Goal: Information Seeking & Learning: Learn about a topic

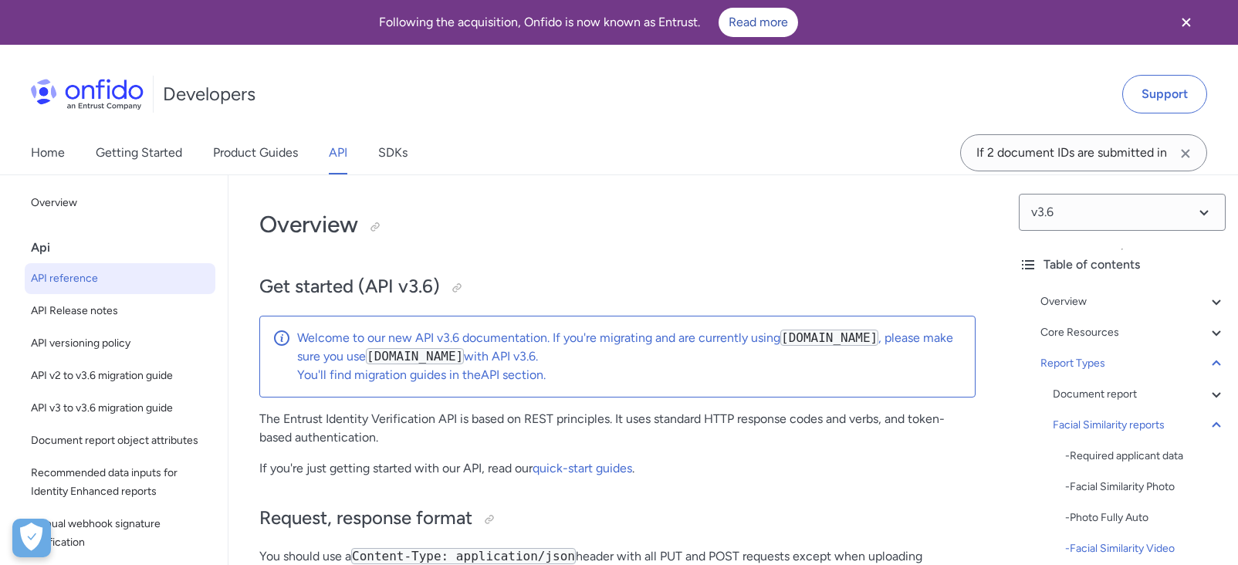
select select "http"
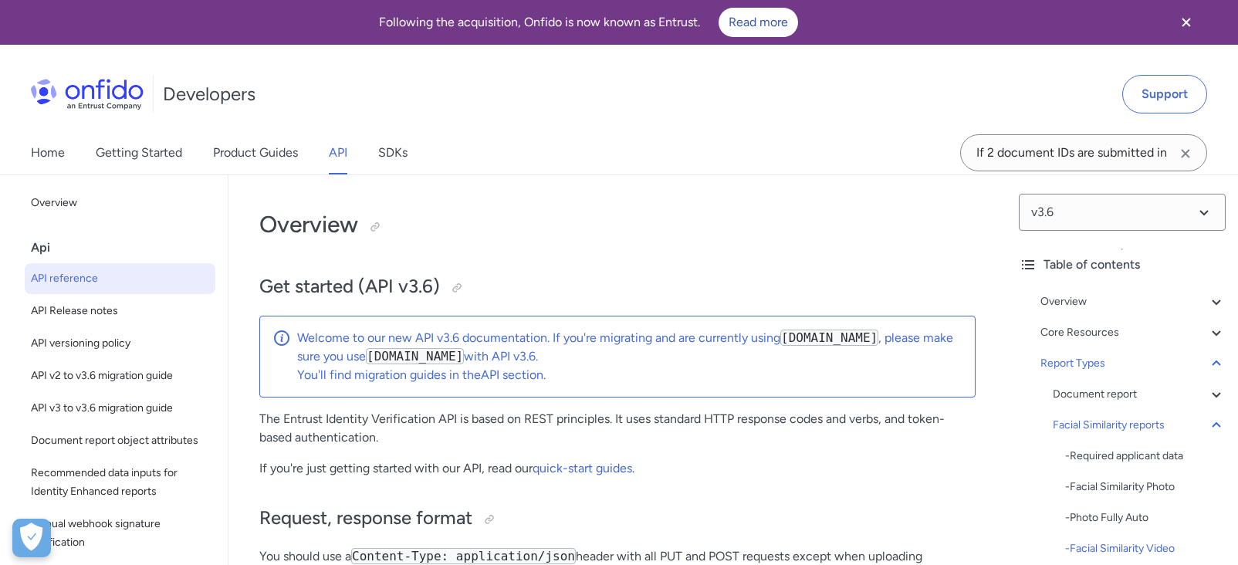
select select "http"
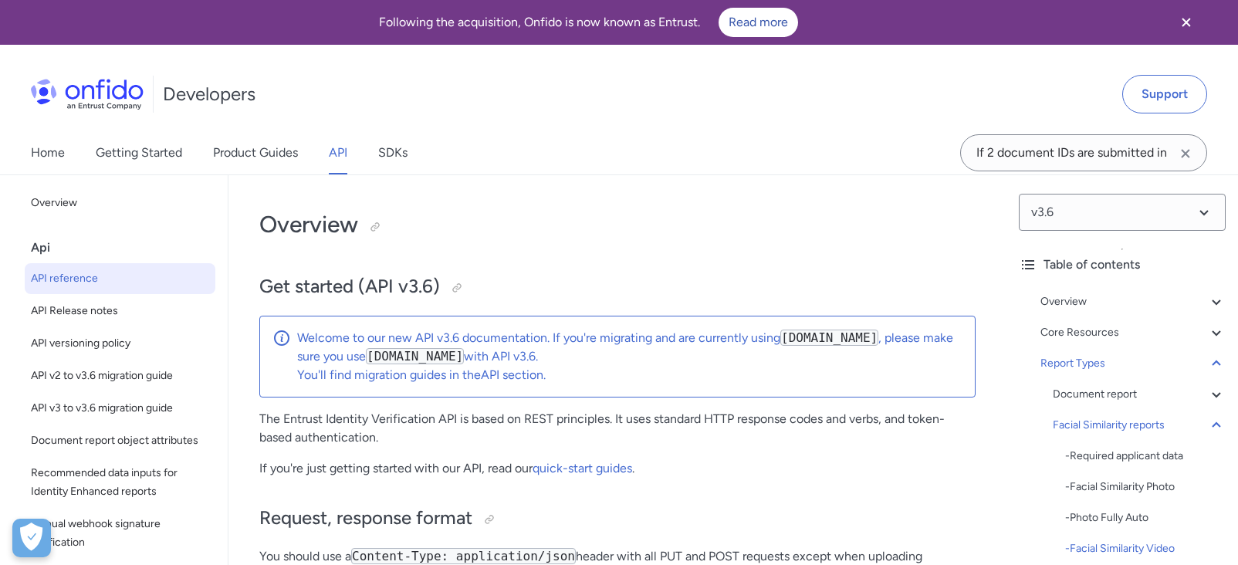
select select "http"
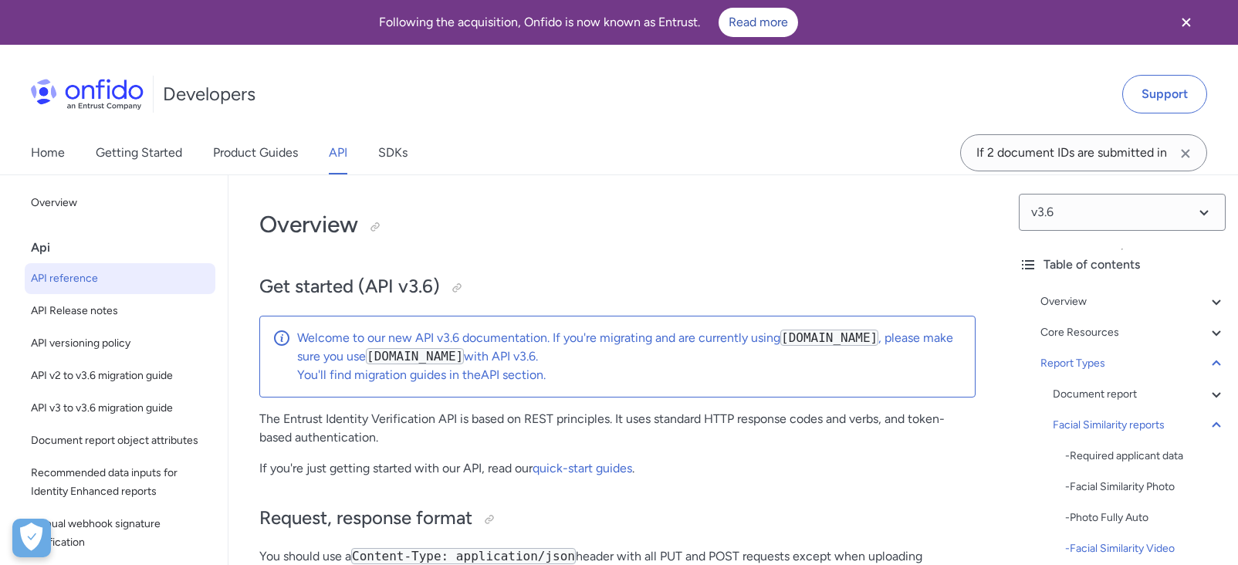
select select "http"
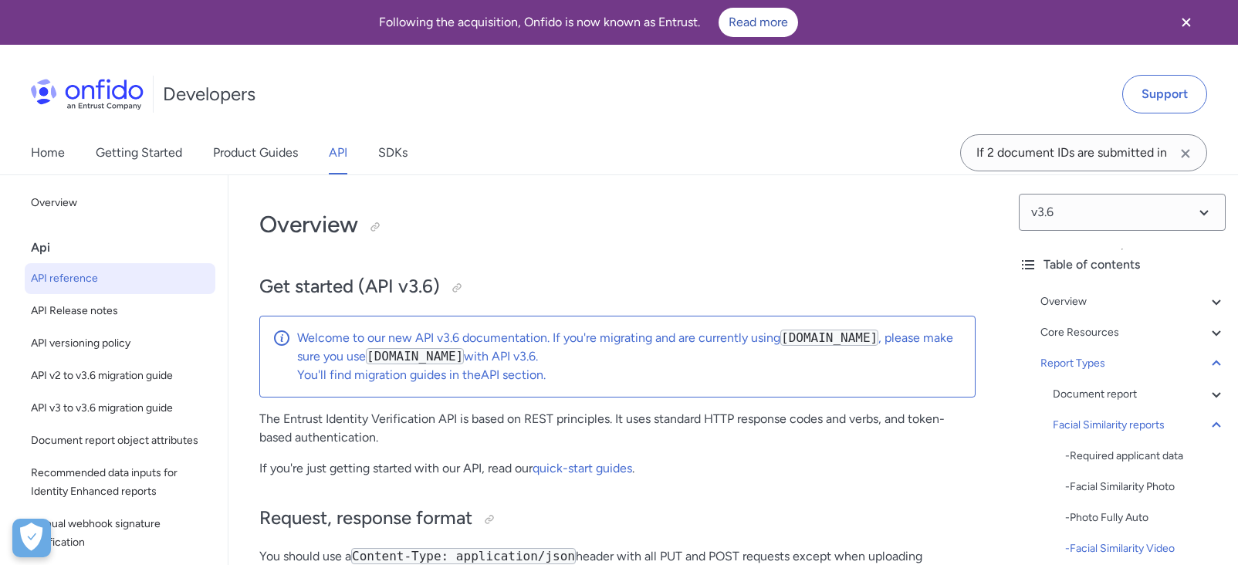
select select "http"
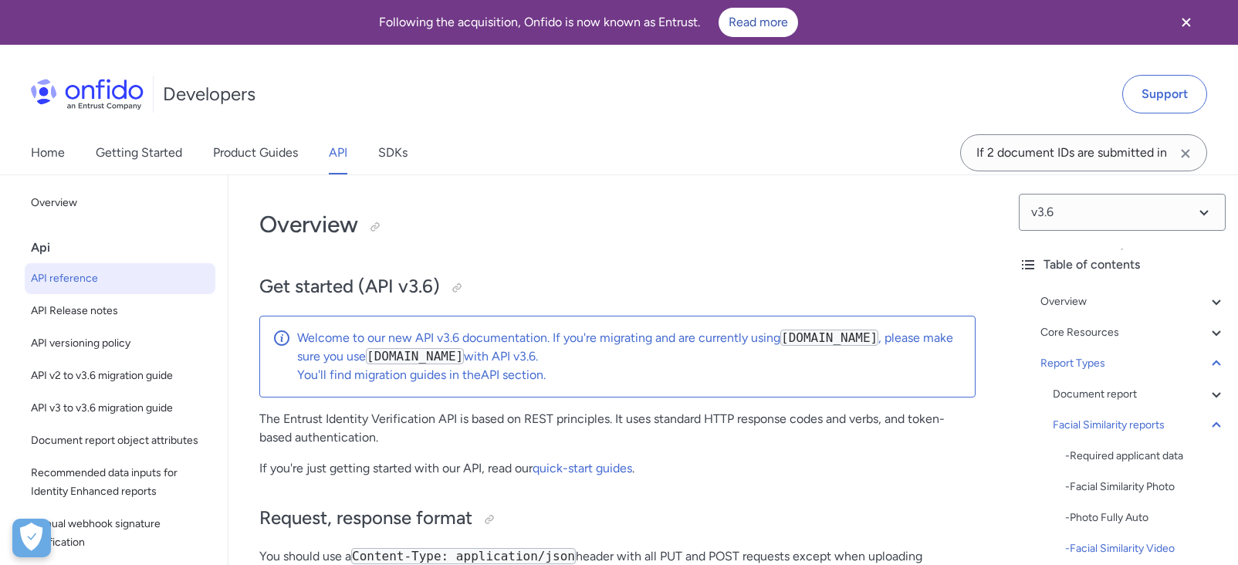
select select "http"
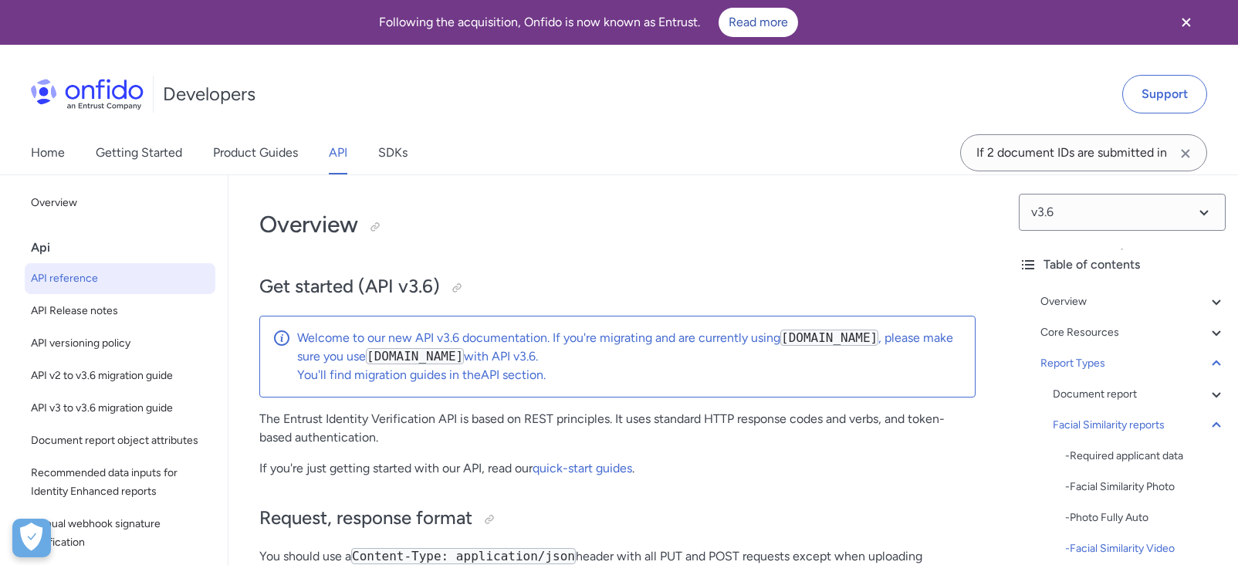
select select "http"
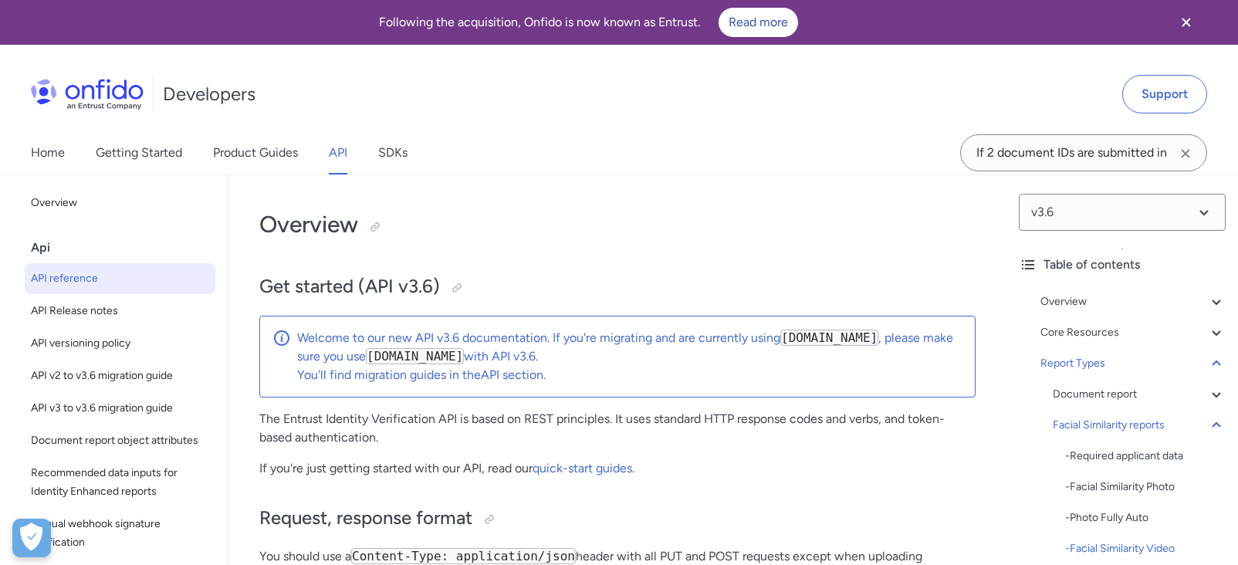
select select "http"
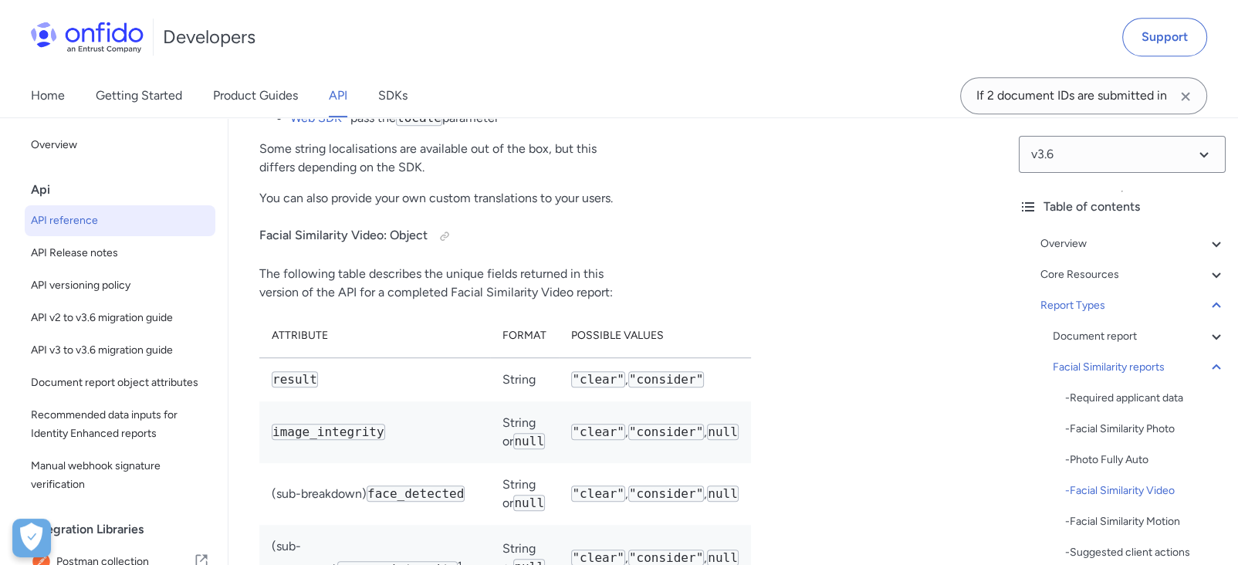
scroll to position [85225, 0]
click at [1047, 562] on div "Report Types Document report - Required applicant data - Document type and issu…" at bounding box center [1132, 546] width 185 height 500
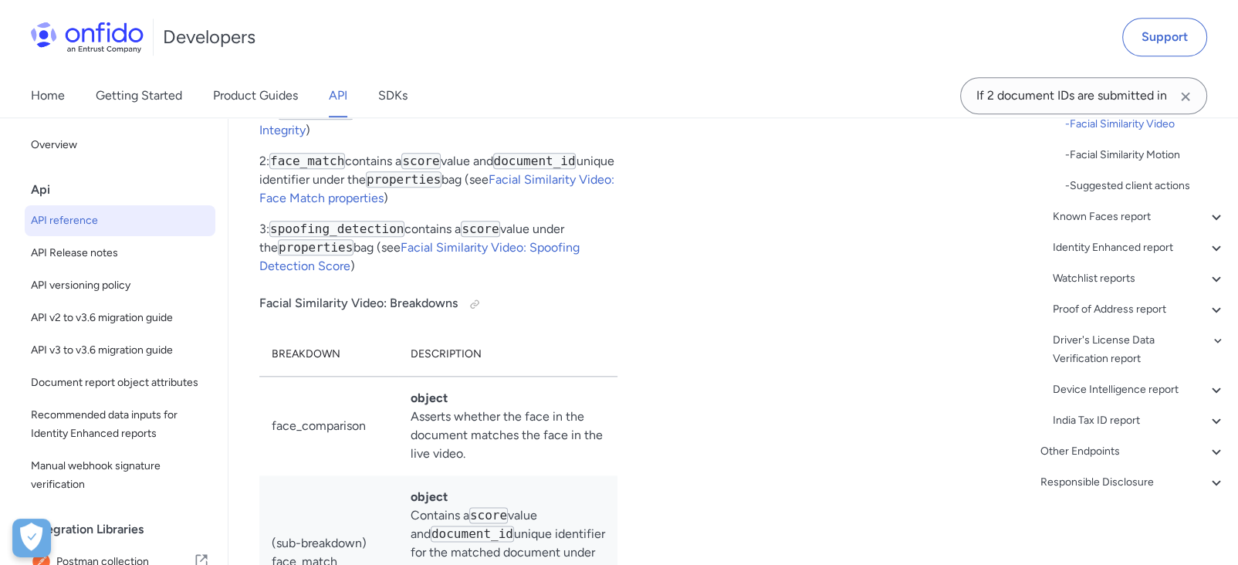
scroll to position [86061, 0]
drag, startPoint x: 850, startPoint y: 284, endPoint x: 675, endPoint y: 198, distance: 195.3
copy pre ""visual_authenticity" : { 40 "result" : "clear" , 41 "breakdown" : { 42 "livene…"
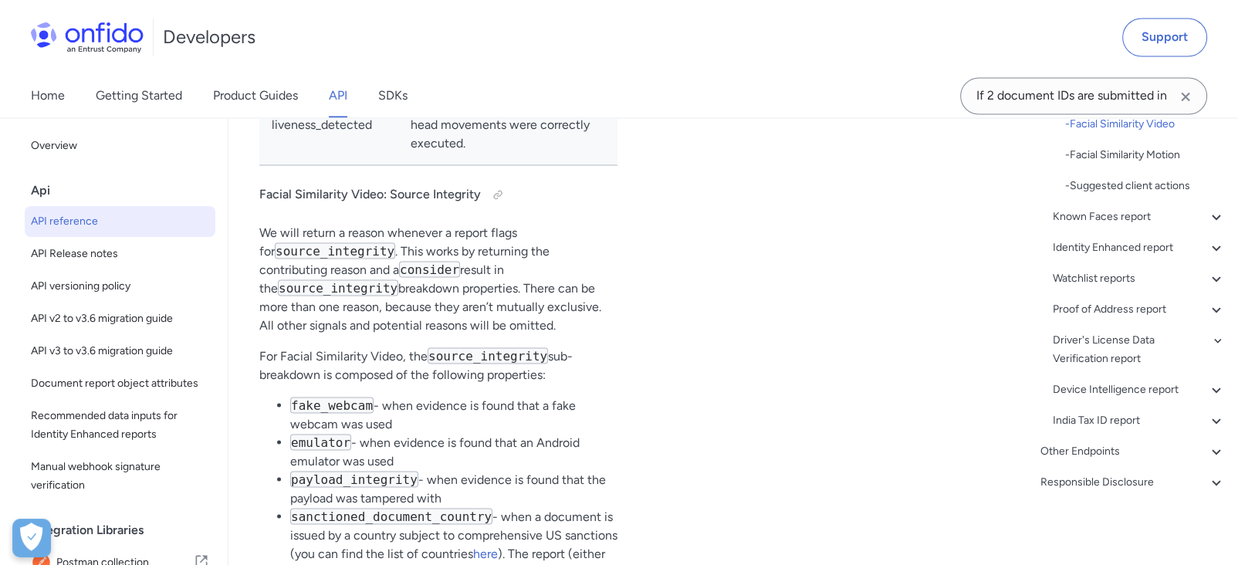
scroll to position [87176, 0]
drag, startPoint x: 610, startPoint y: 248, endPoint x: 434, endPoint y: 242, distance: 175.3
drag, startPoint x: 425, startPoint y: 237, endPoint x: 591, endPoint y: 255, distance: 166.9
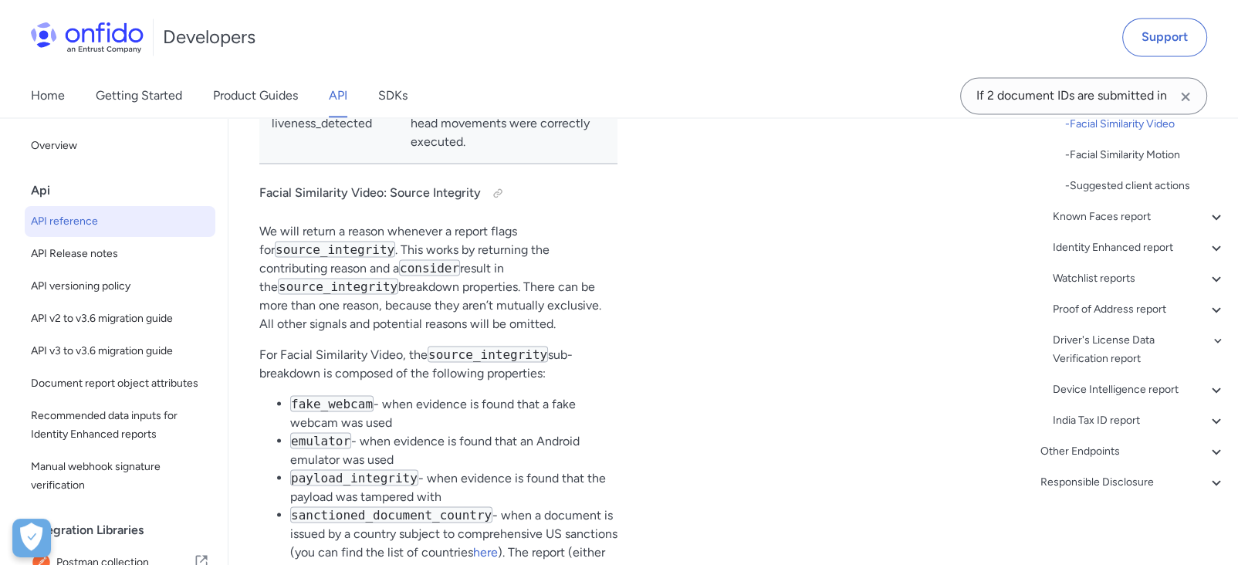
copy tr "String "clear" , "consider""
drag, startPoint x: 520, startPoint y: 292, endPoint x: 574, endPoint y: 335, distance: 69.2
copy tr "String or null "clear" , "consider" , null"
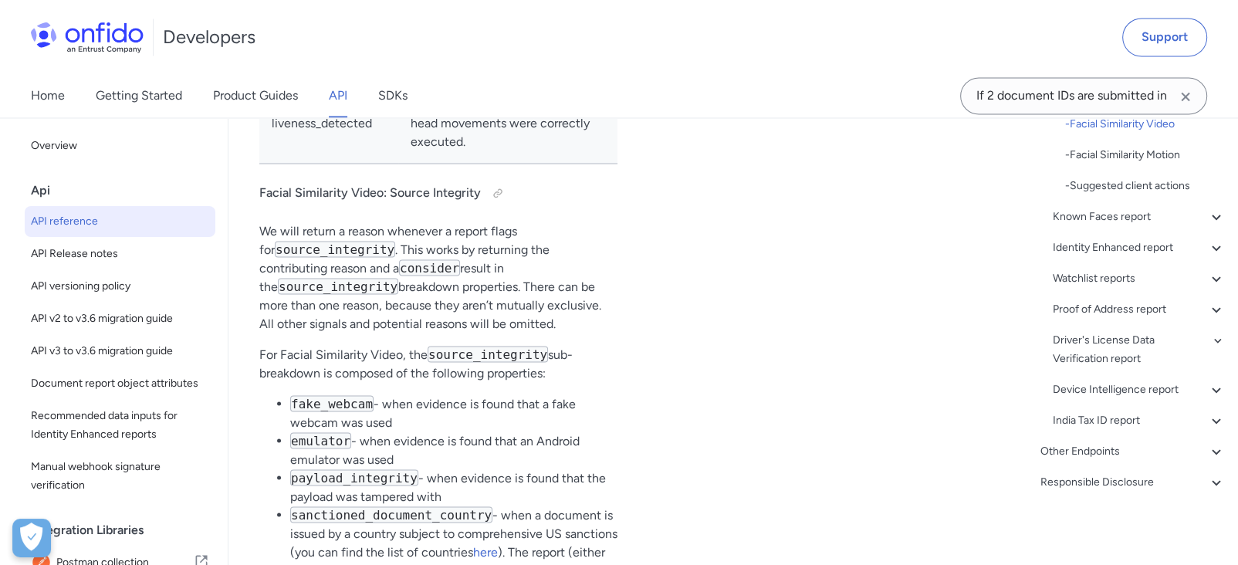
drag, startPoint x: 269, startPoint y: 376, endPoint x: 586, endPoint y: 412, distance: 318.5
copy tr "(sub-breakdown) face_detected String or null "clear" , "consider" , null"
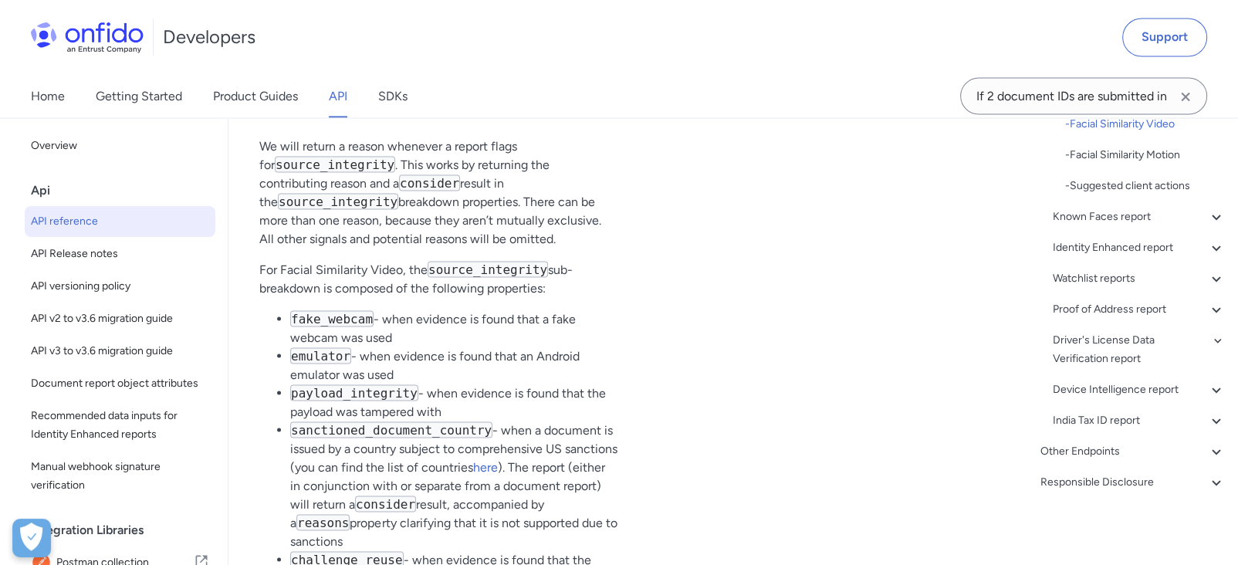
scroll to position [87261, 0]
drag, startPoint x: 557, startPoint y: 405, endPoint x: 435, endPoint y: 378, distance: 124.9
copy tr "String or null "clear" , "consider" , null"
drag, startPoint x: 431, startPoint y: 448, endPoint x: 563, endPoint y: 485, distance: 136.5
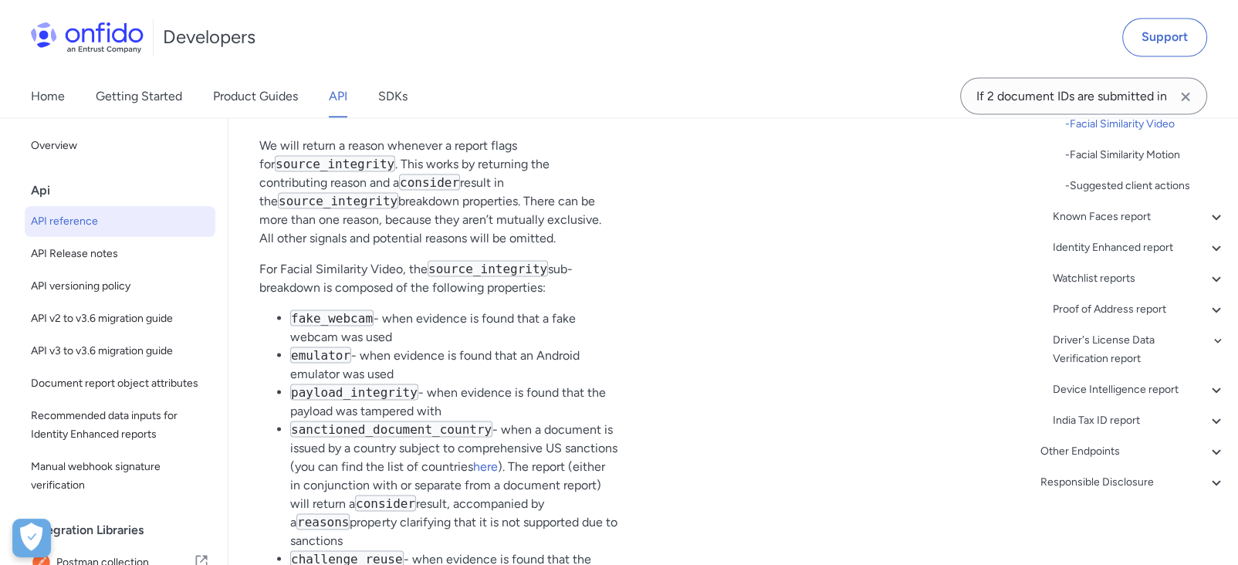
copy tr "String or null "clear" , "consider" , null"
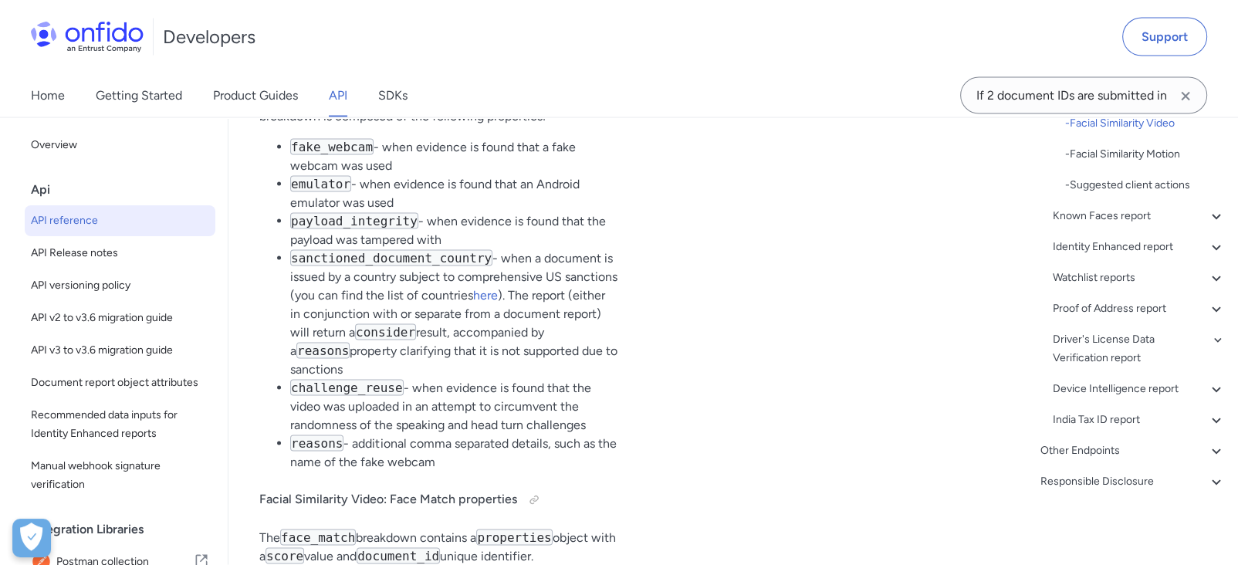
scroll to position [87433, 0]
drag, startPoint x: 435, startPoint y: 363, endPoint x: 556, endPoint y: 394, distance: 124.3
copy tr "String or null "clear" , "consider" , null"
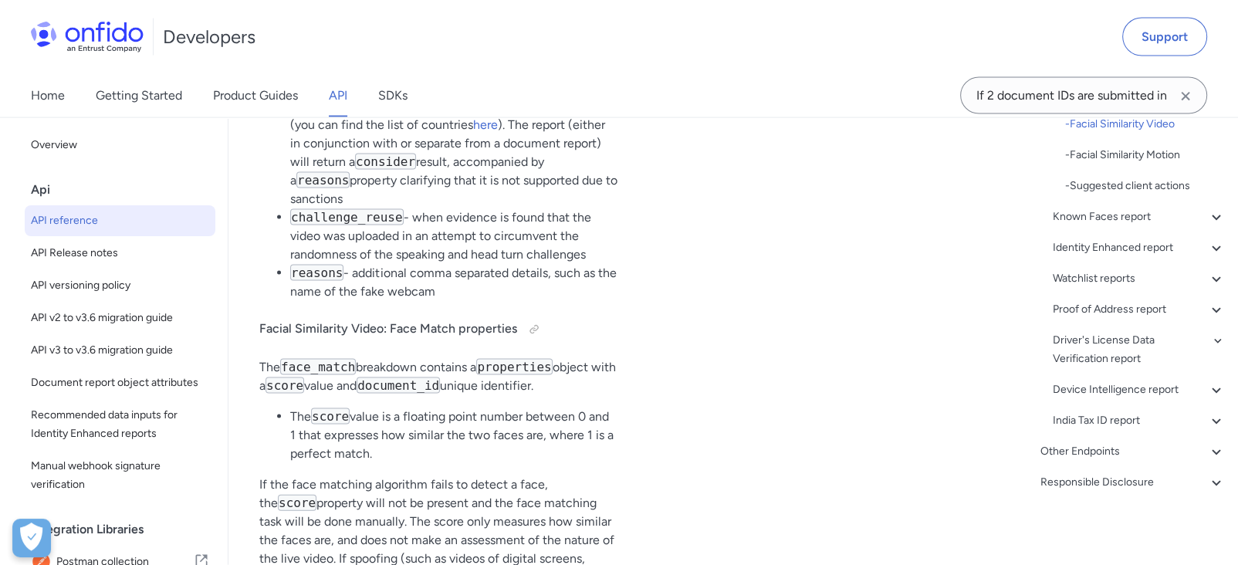
scroll to position [87604, 0]
drag, startPoint x: 548, startPoint y: 303, endPoint x: 296, endPoint y: 263, distance: 254.8
copy tr "visual_authenticity String or null "clear" , "consider" , null"
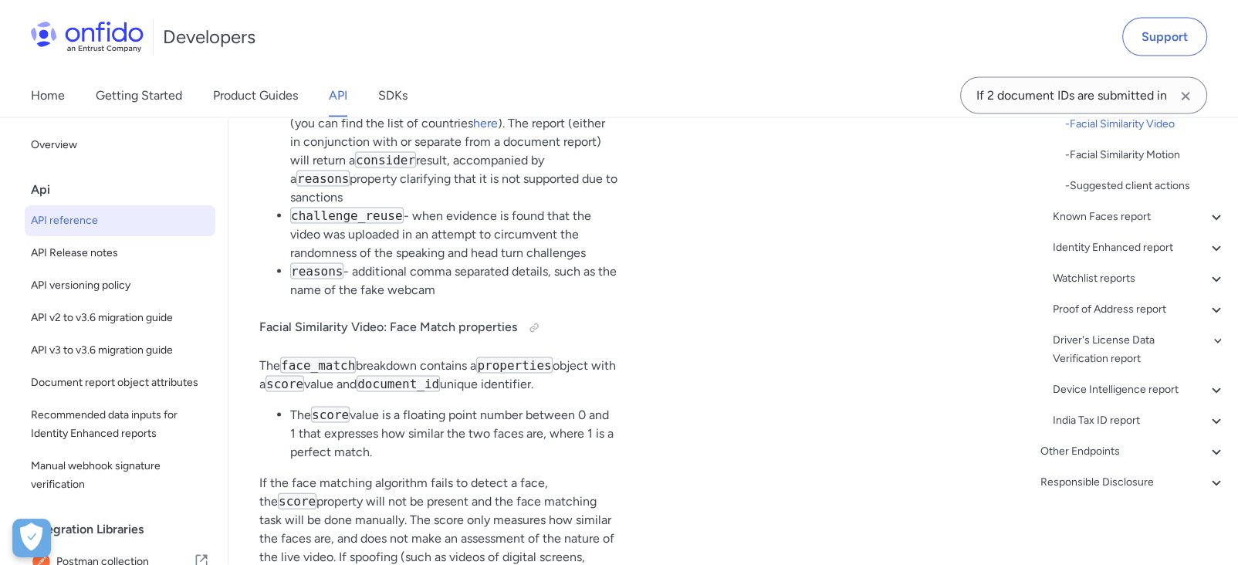
drag, startPoint x: 485, startPoint y: 294, endPoint x: 431, endPoint y: 269, distance: 59.4
copy tr "String or null "clear" , "consider" , null"
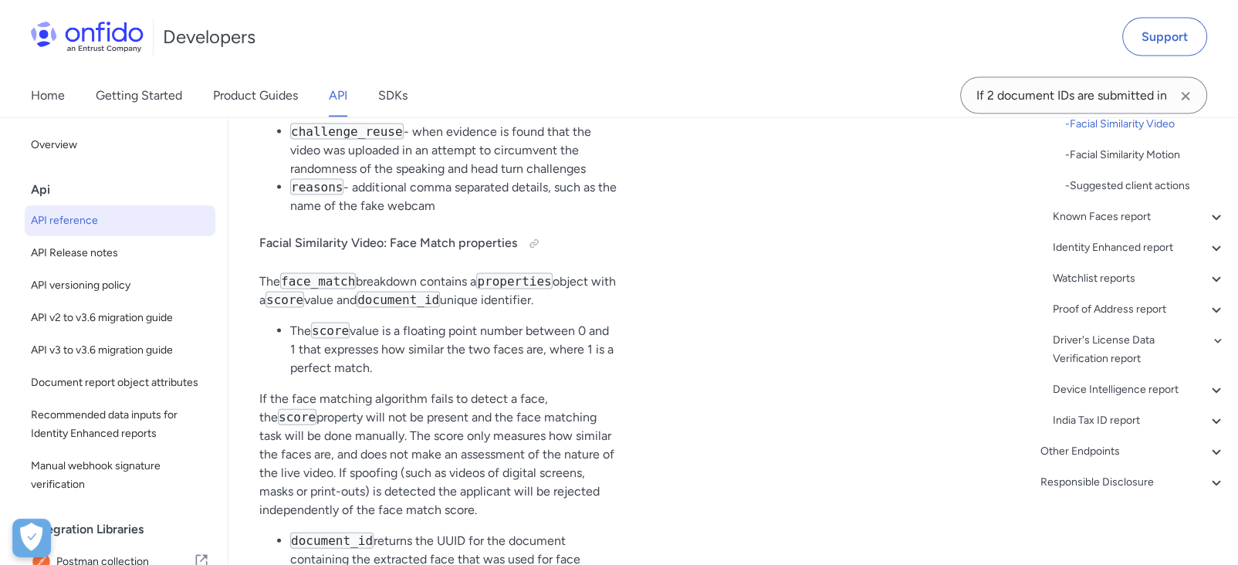
scroll to position [87689, 0]
drag, startPoint x: 555, startPoint y: 301, endPoint x: 268, endPoint y: 253, distance: 291.0
drag, startPoint x: 555, startPoint y: 295, endPoint x: 439, endPoint y: 261, distance: 120.6
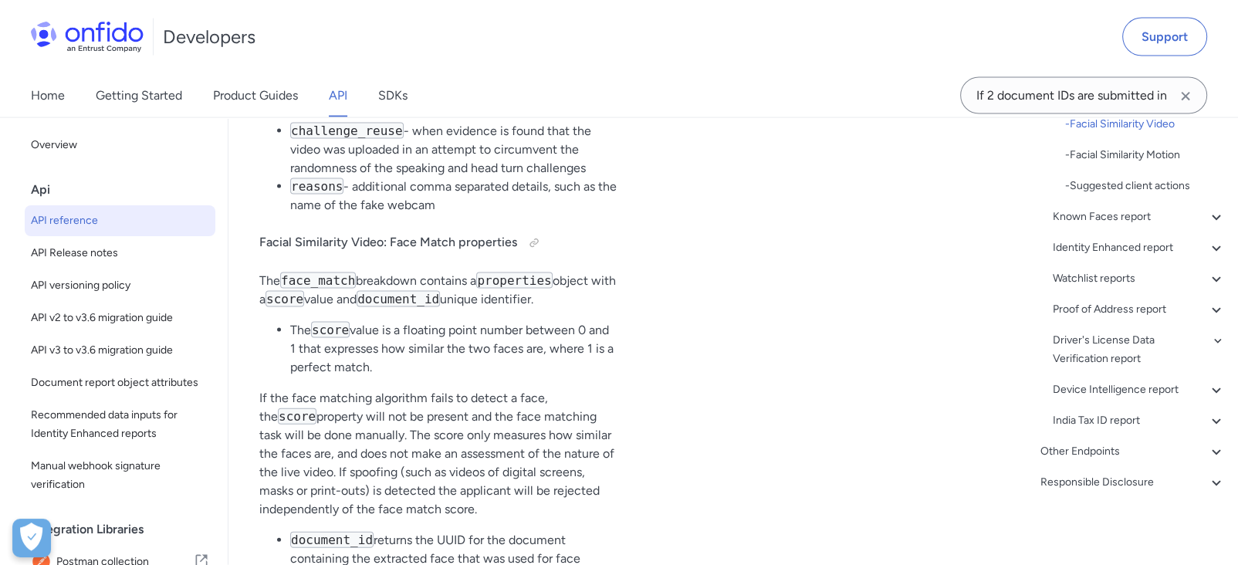
copy tr "String or null "clear" , "consider" , null"
drag, startPoint x: 549, startPoint y: 371, endPoint x: 431, endPoint y: 335, distance: 122.8
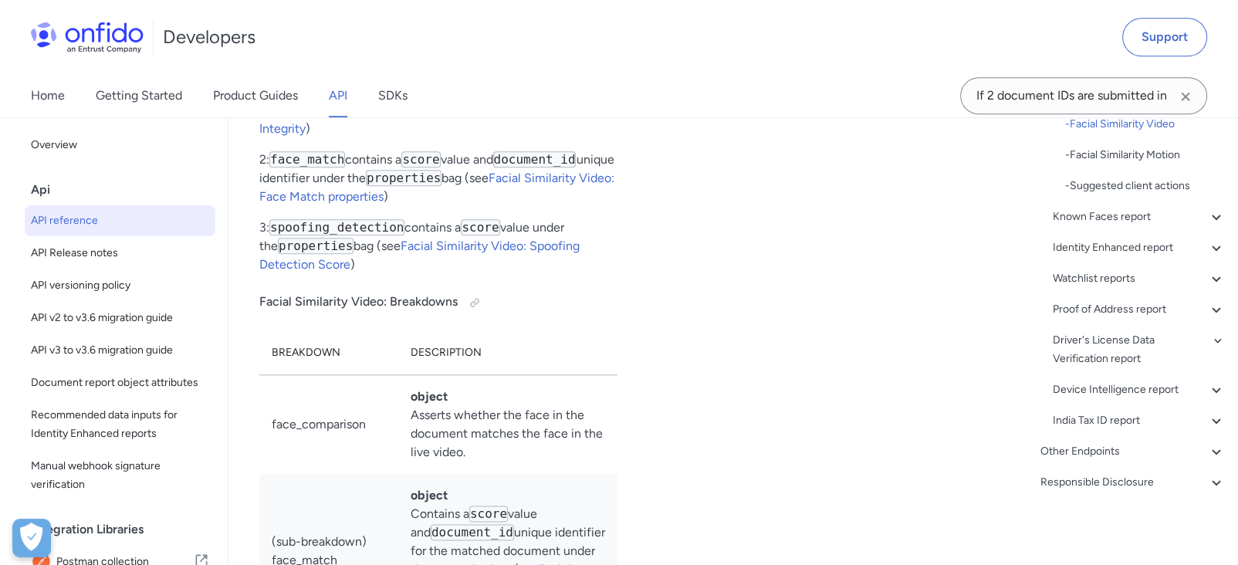
scroll to position [86061, 0]
click at [120, 379] on span "Document report object attributes" at bounding box center [120, 382] width 178 height 19
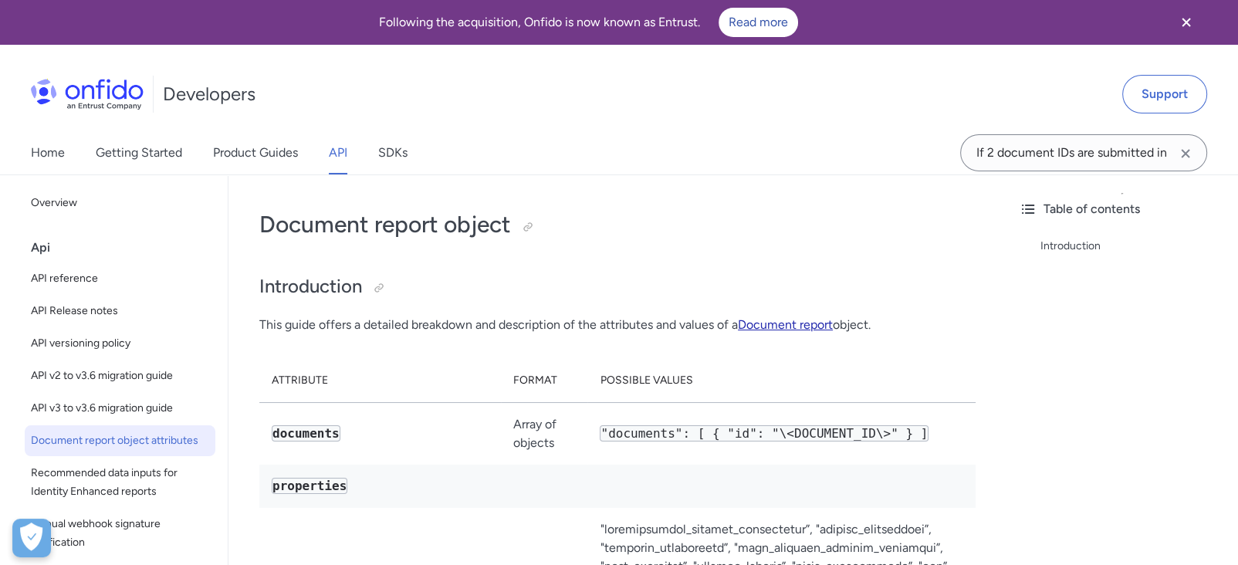
click at [816, 324] on link "Document report" at bounding box center [785, 324] width 95 height 15
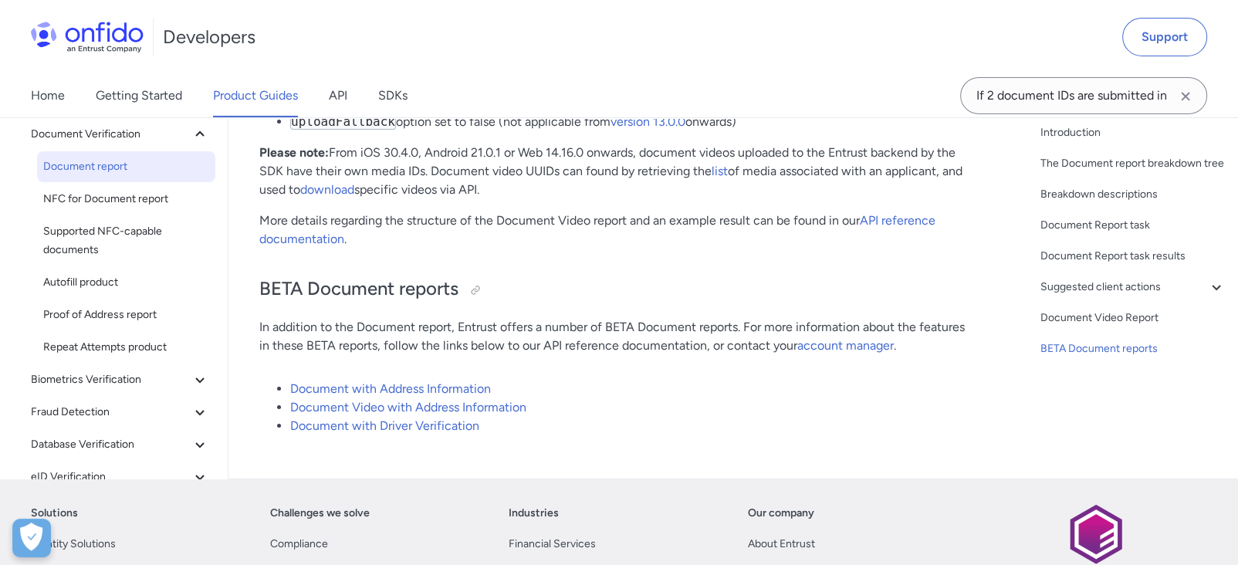
scroll to position [11660, 0]
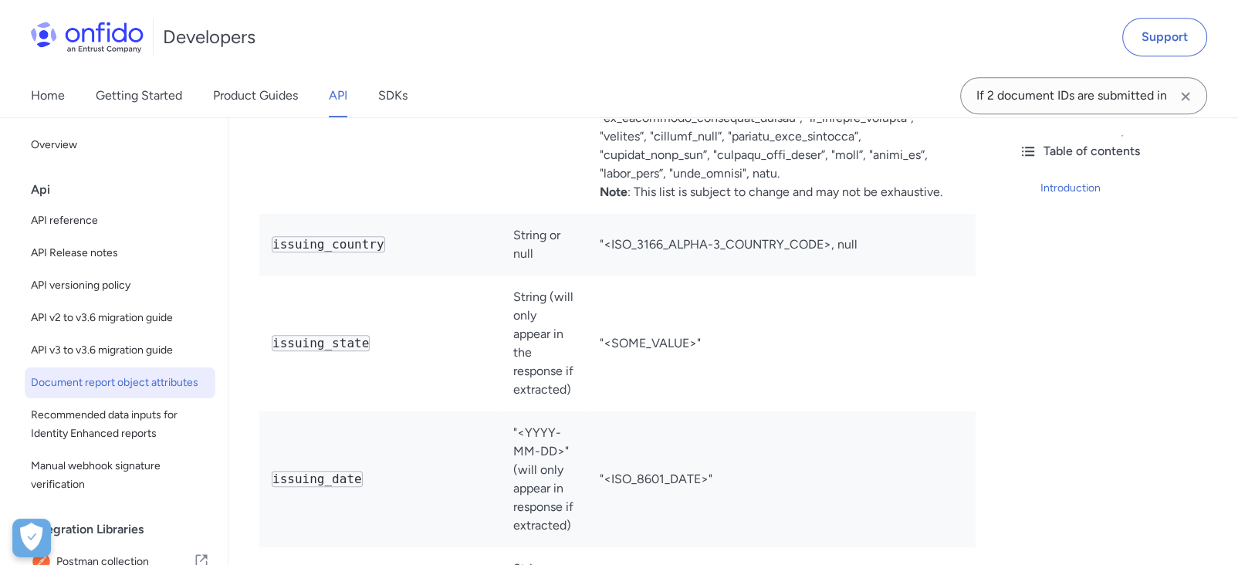
scroll to position [857, 0]
click at [100, 218] on span "API reference" at bounding box center [120, 220] width 178 height 19
select select "http"
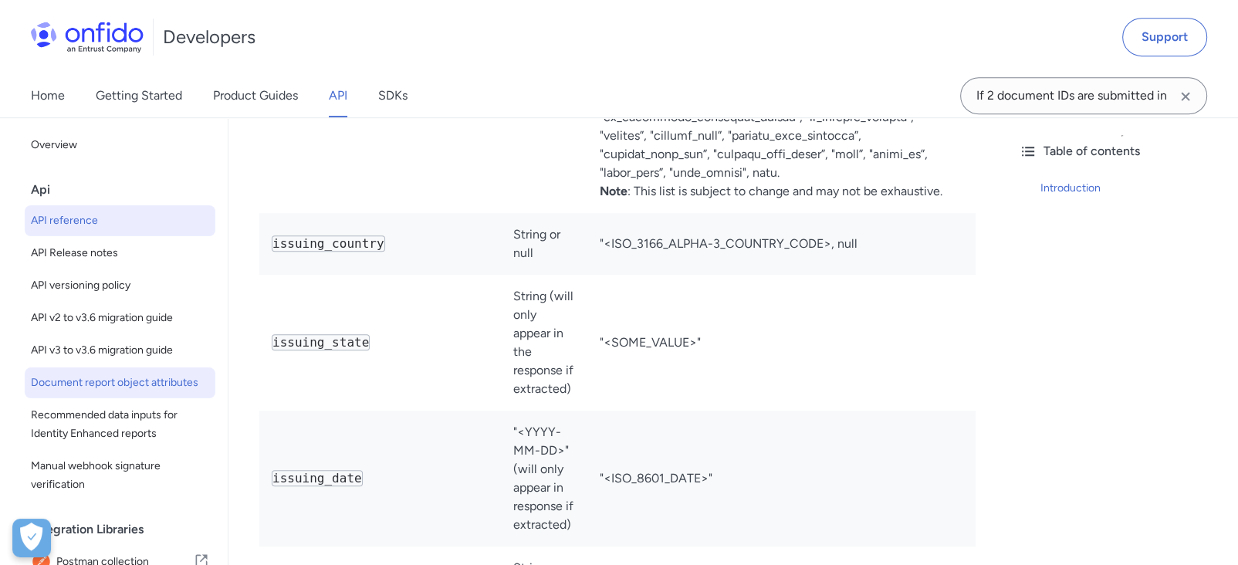
select select "http"
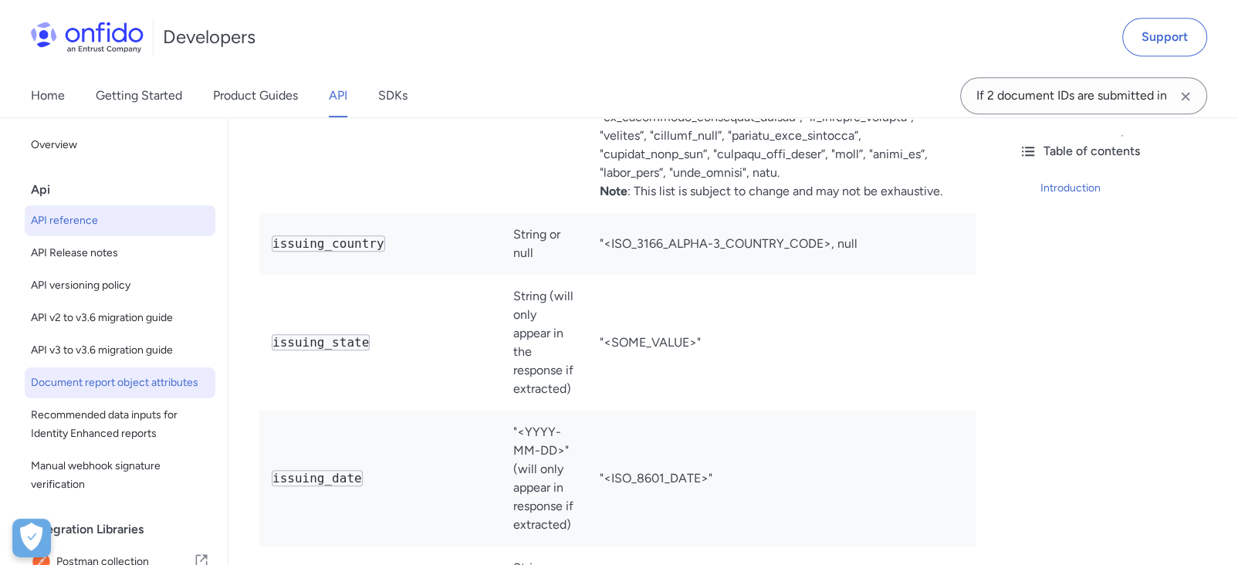
select select "http"
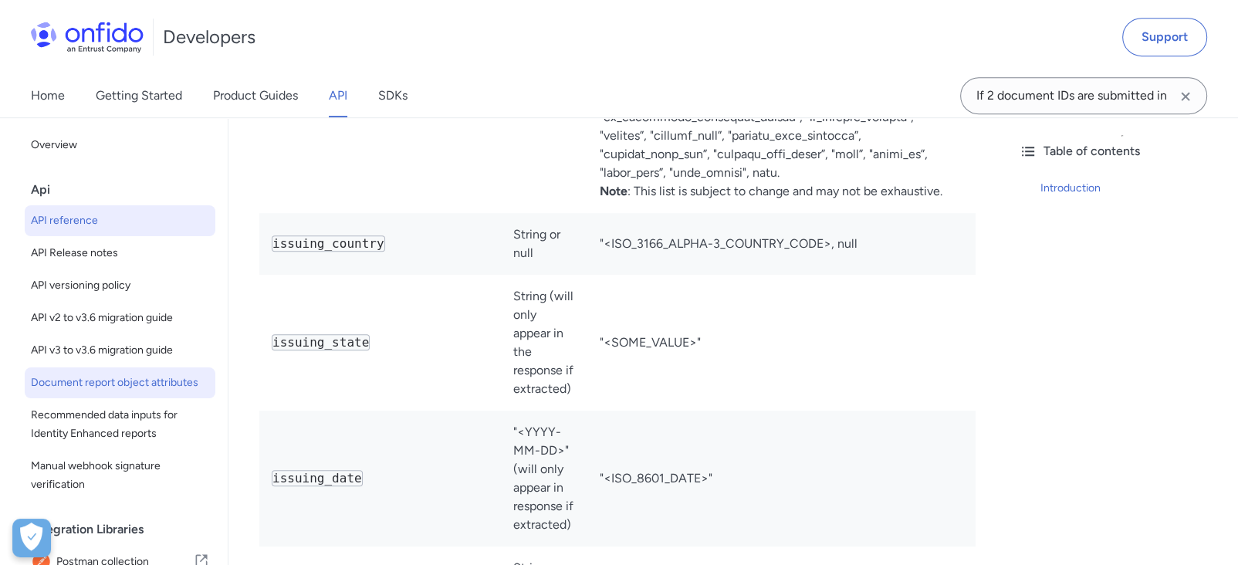
select select "http"
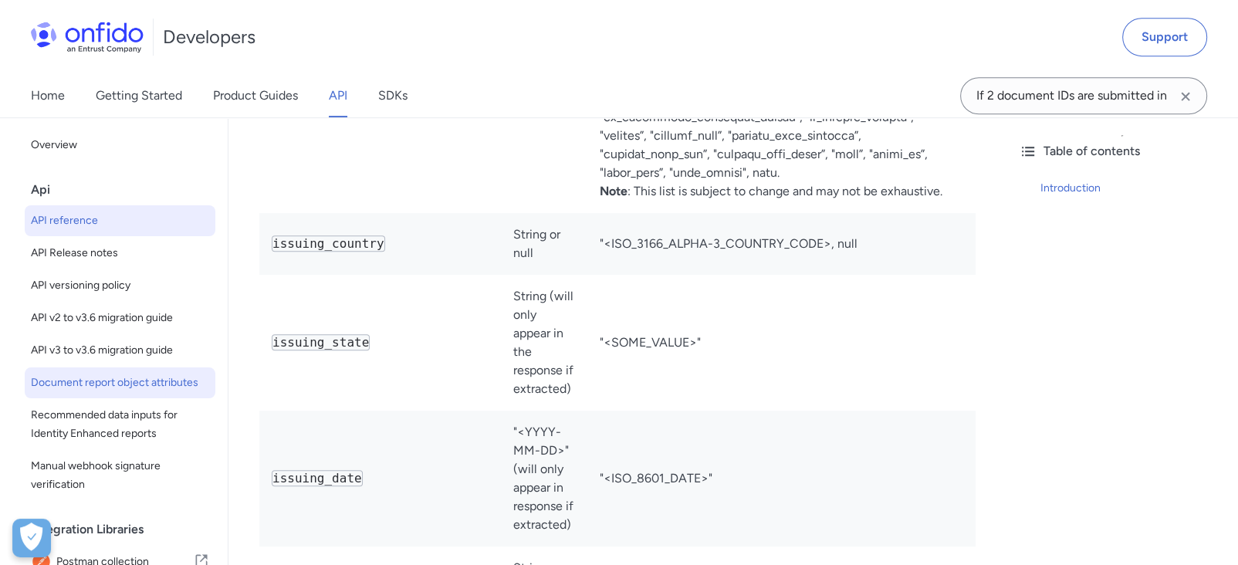
select select "http"
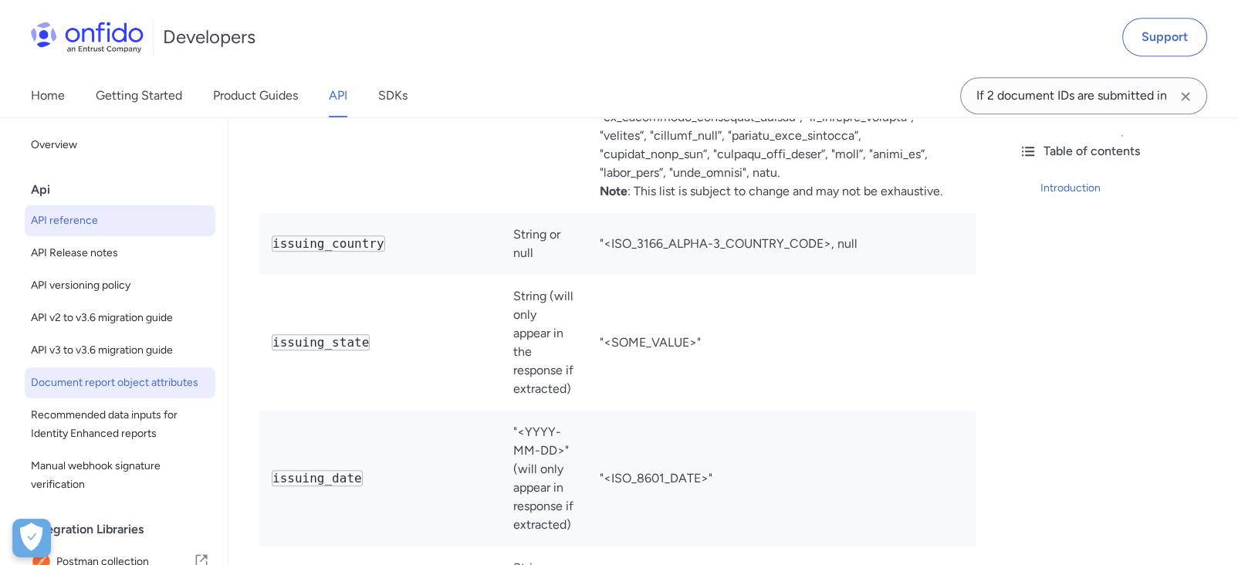
select select "http"
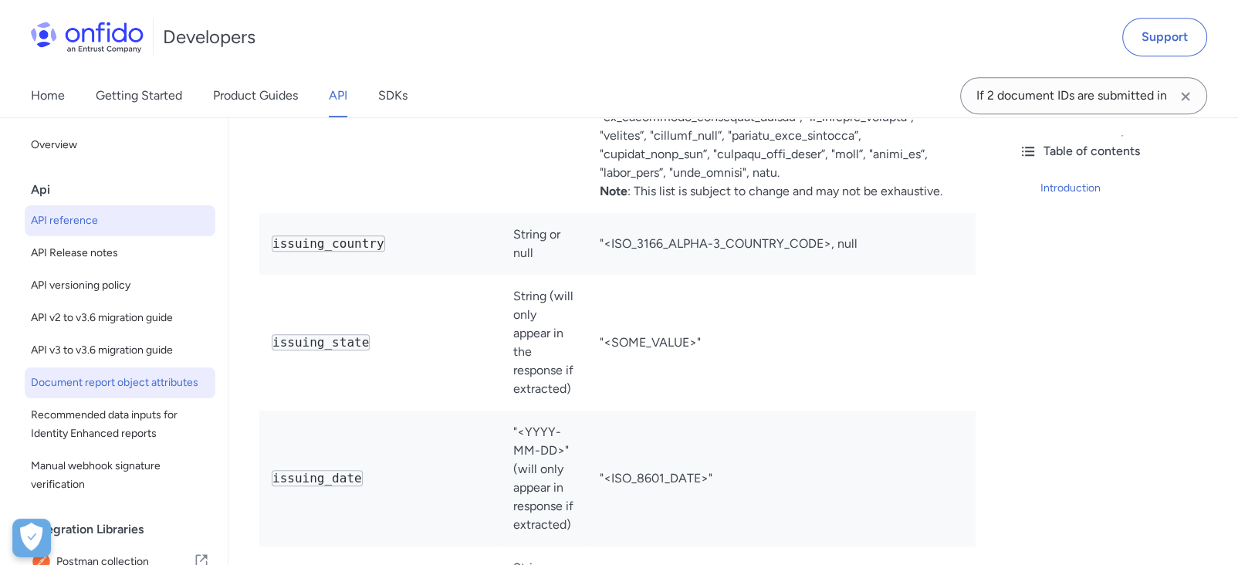
select select "http"
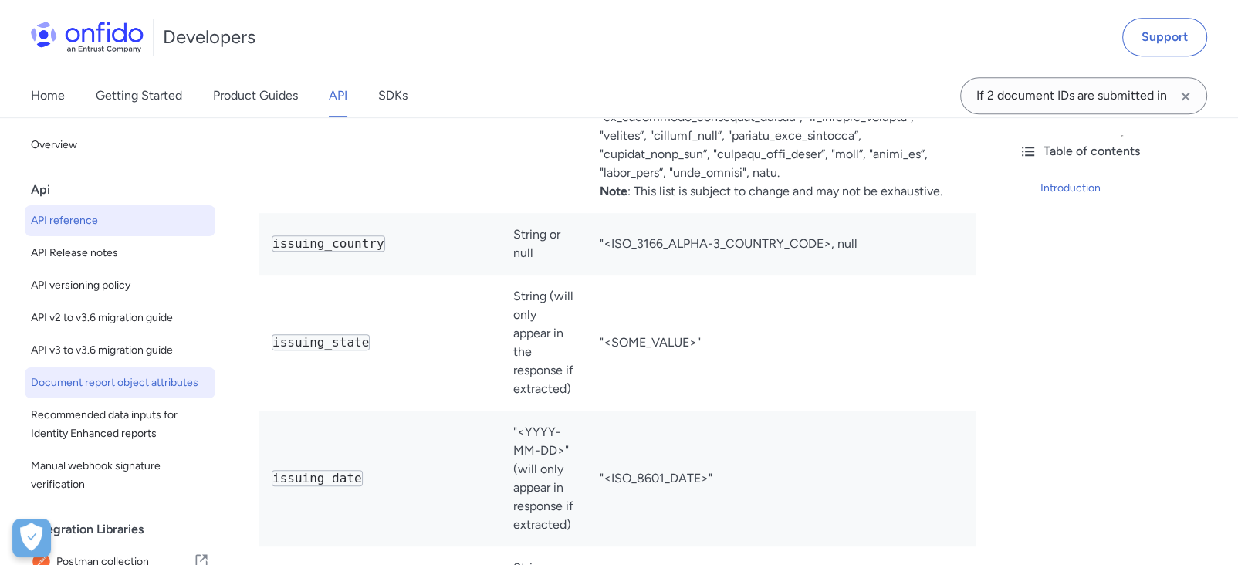
select select "http"
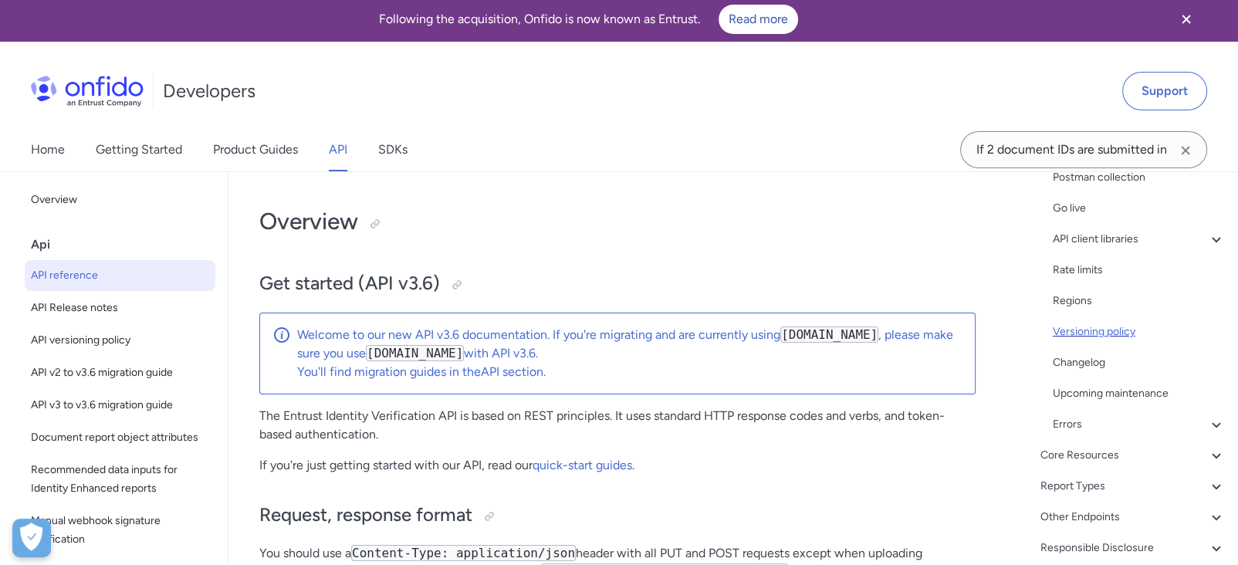
scroll to position [286, 0]
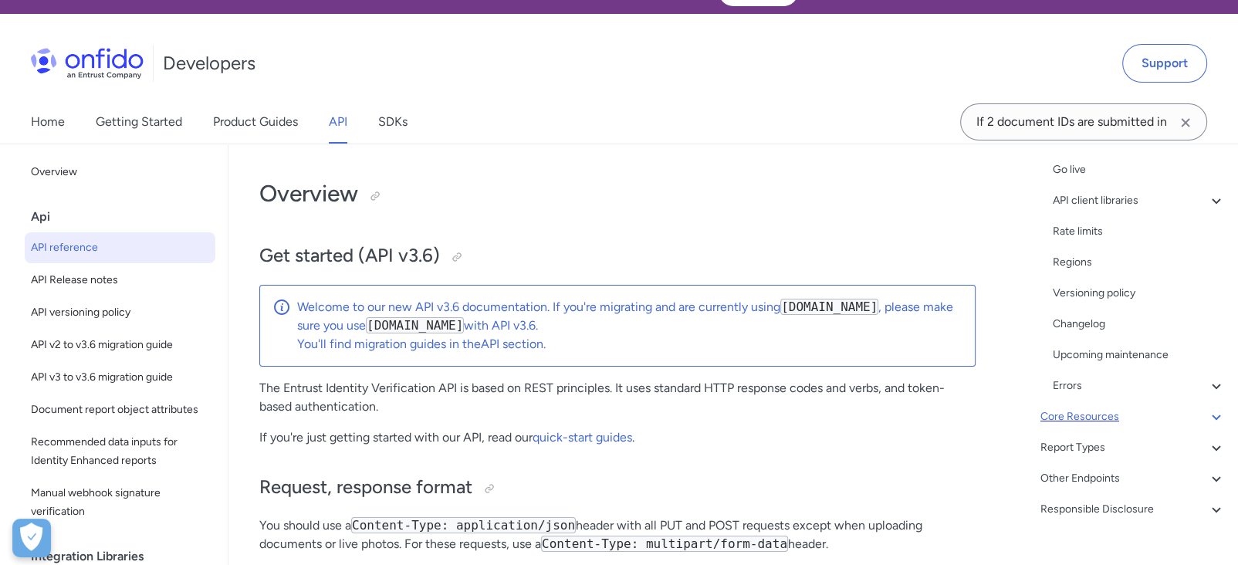
click at [1104, 421] on div "Core Resources" at bounding box center [1132, 416] width 185 height 19
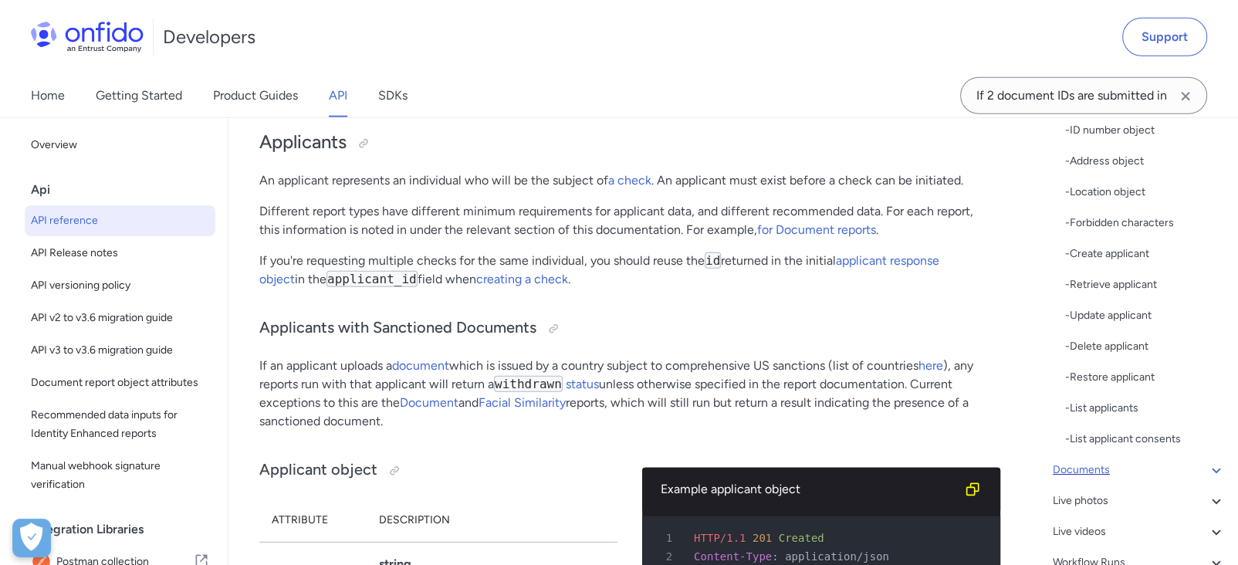
click at [1109, 470] on div "Documents" at bounding box center [1139, 470] width 173 height 19
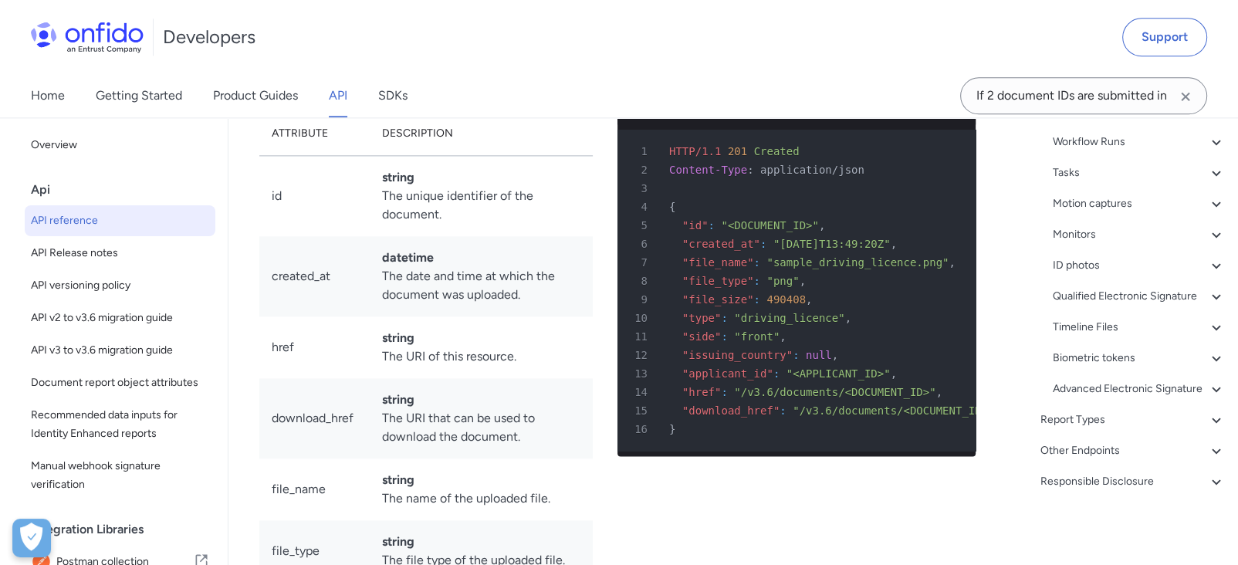
scroll to position [570, 0]
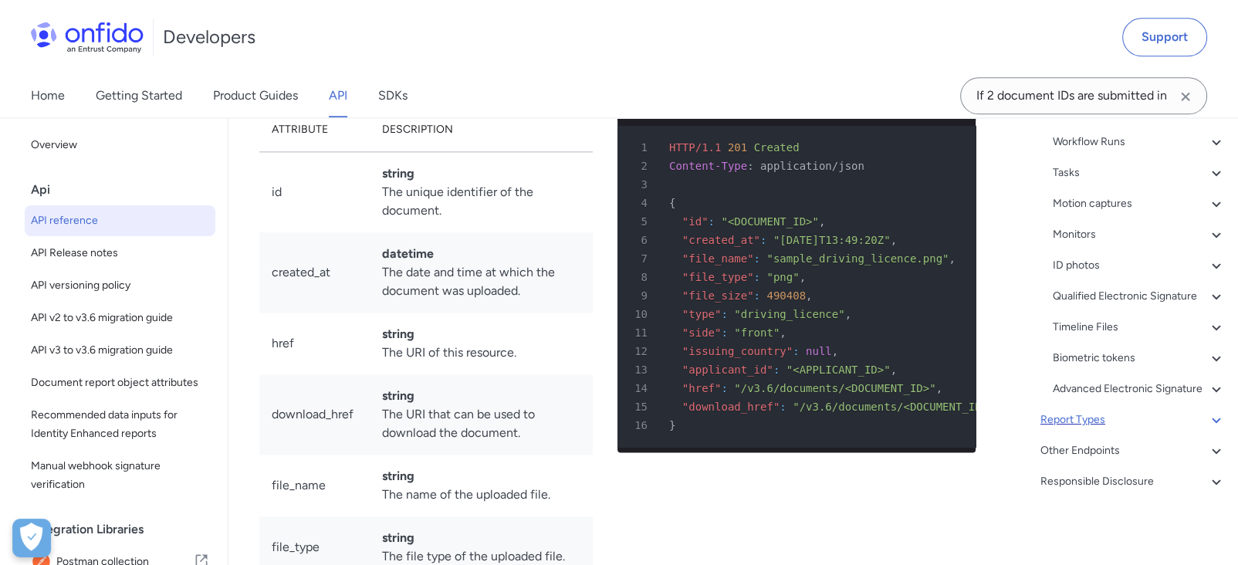
click at [1120, 425] on div "Report Types" at bounding box center [1132, 420] width 185 height 19
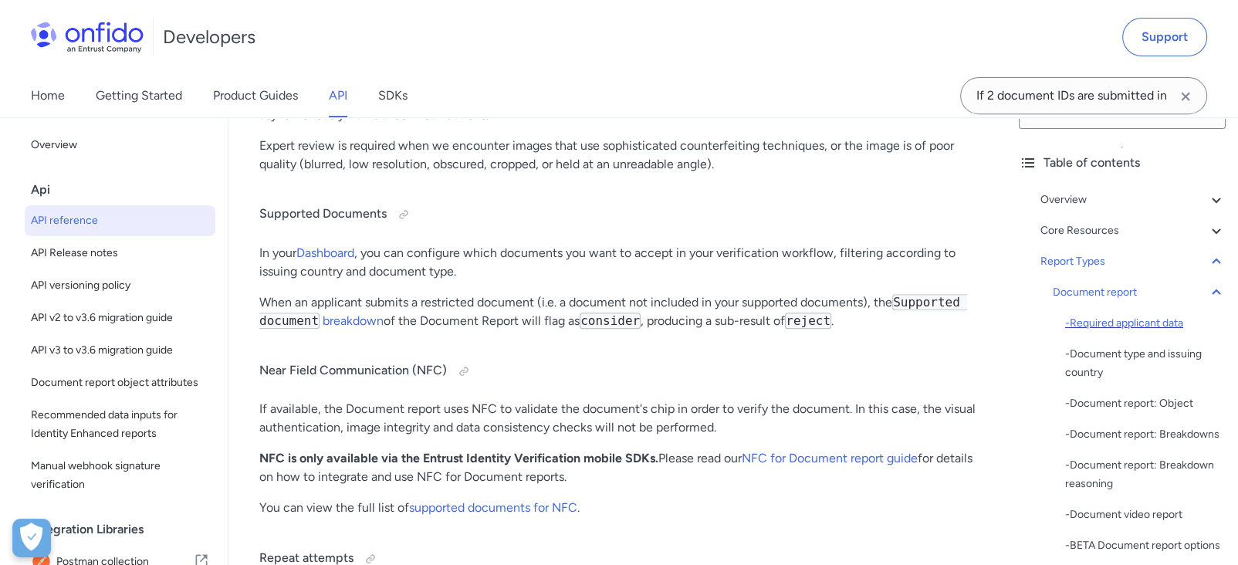
scroll to position [43, 0]
click at [1111, 291] on div "Document report" at bounding box center [1139, 293] width 173 height 19
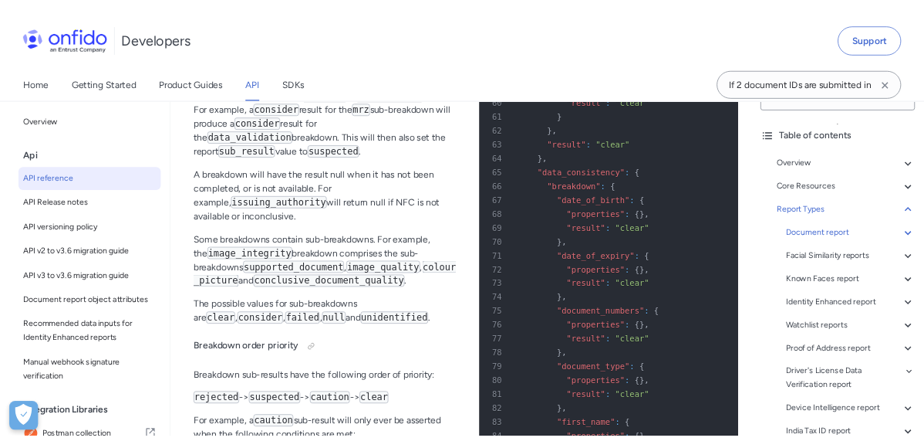
scroll to position [62851, 0]
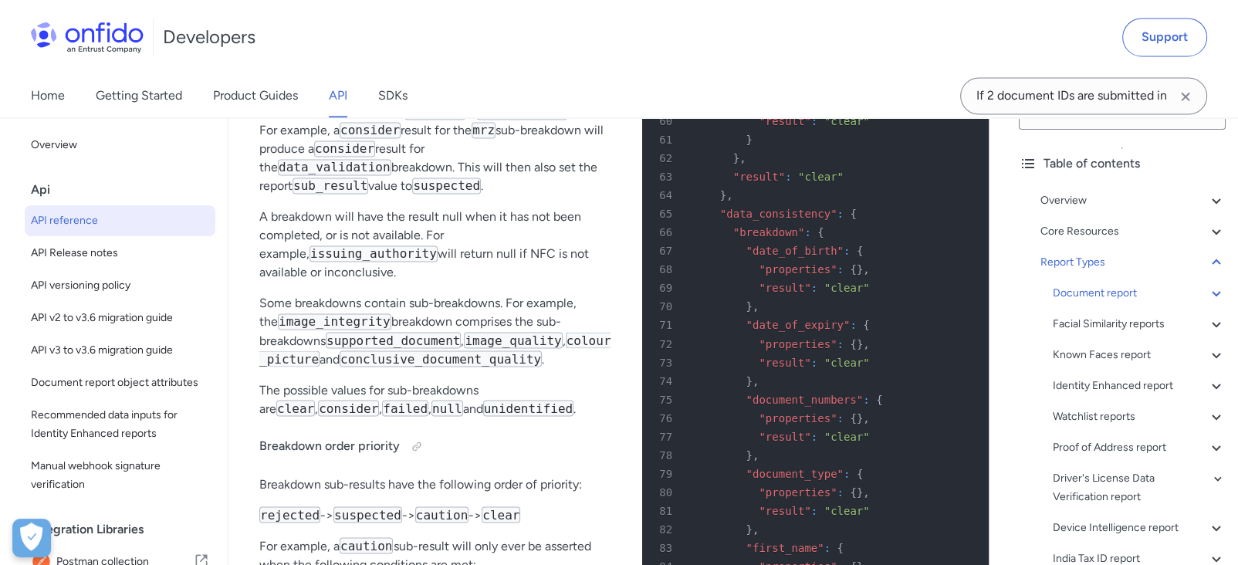
drag, startPoint x: 906, startPoint y: 367, endPoint x: 809, endPoint y: 405, distance: 104.3
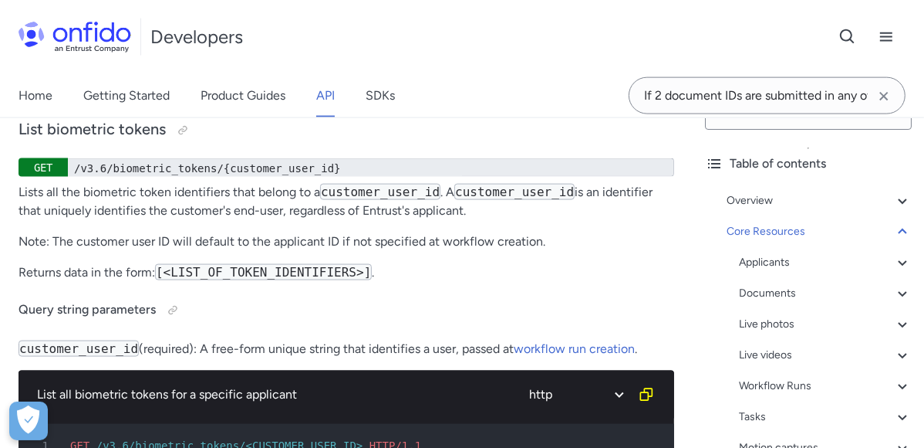
scroll to position [63794, 0]
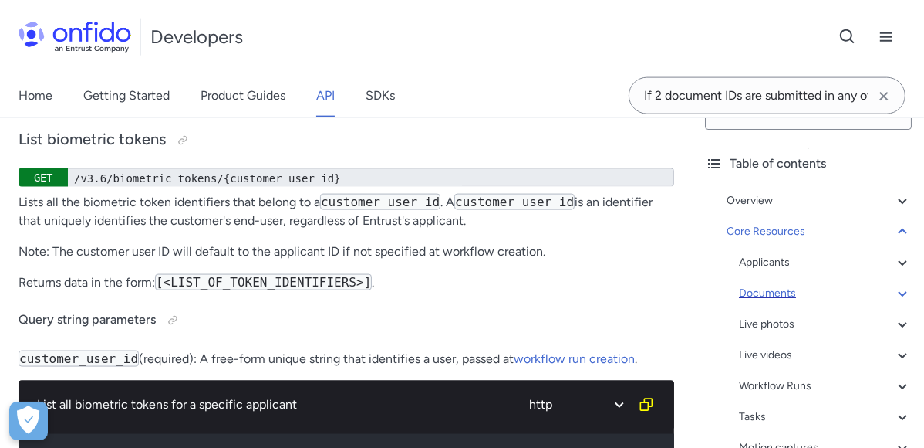
click at [773, 289] on div "Documents" at bounding box center [825, 293] width 173 height 19
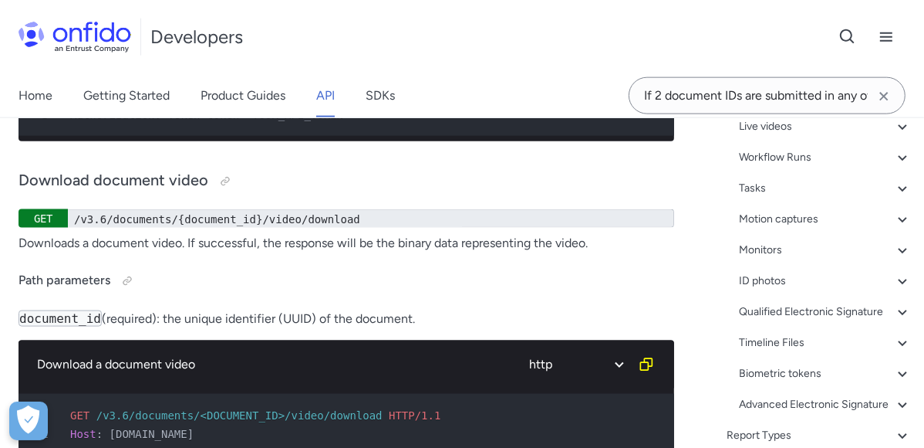
scroll to position [688, 0]
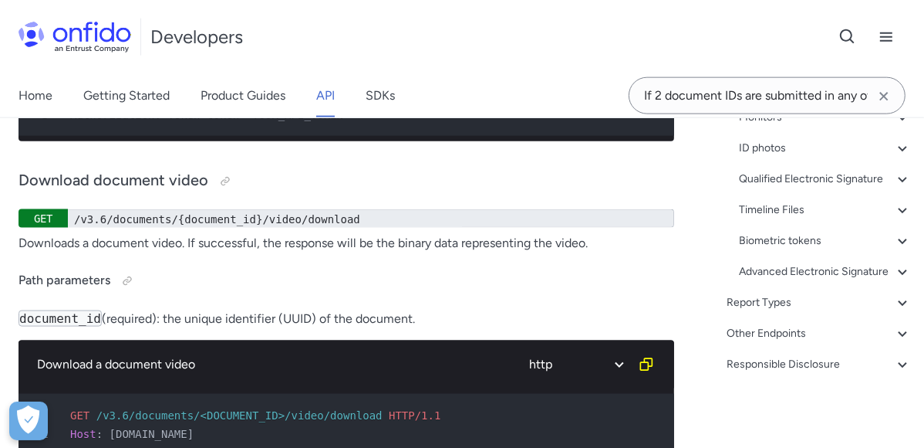
click at [778, 305] on div "Report Types" at bounding box center [819, 302] width 185 height 19
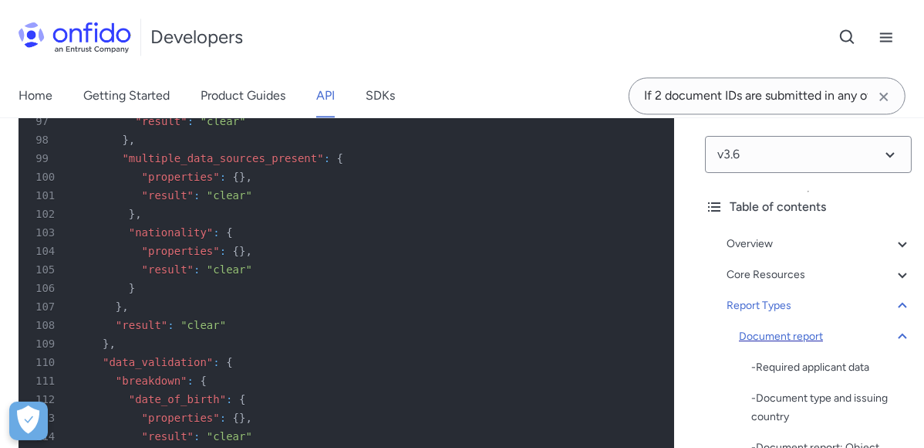
click at [780, 339] on div "Document report" at bounding box center [825, 336] width 173 height 19
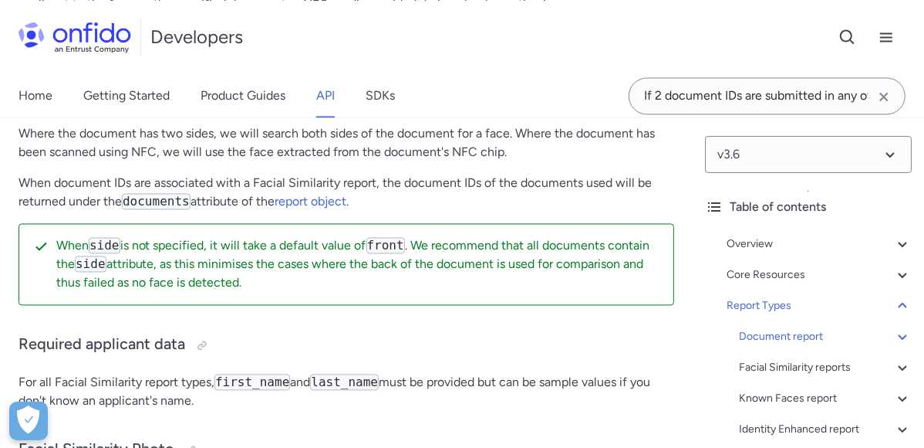
scroll to position [86638, 0]
click at [786, 332] on div "Document report" at bounding box center [825, 336] width 173 height 19
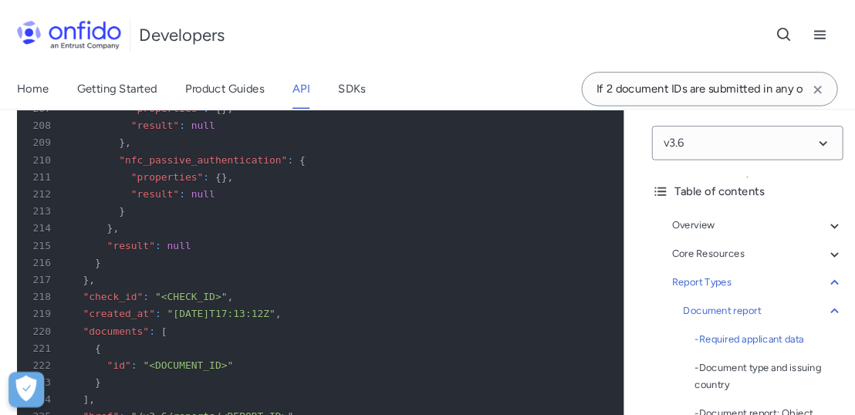
scroll to position [80121, 0]
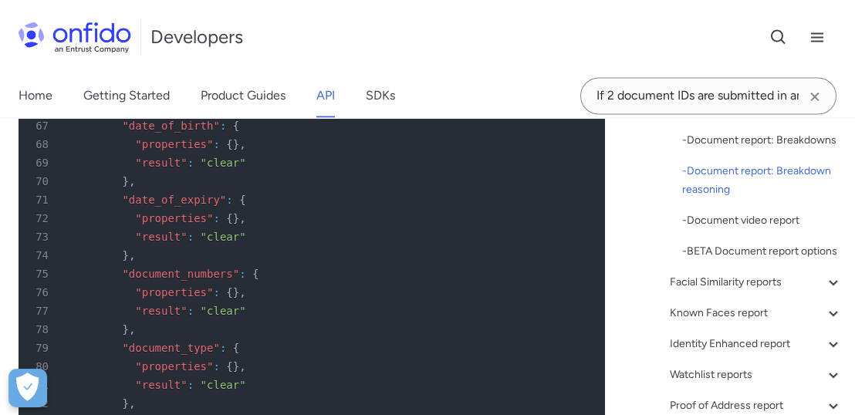
scroll to position [342, 0]
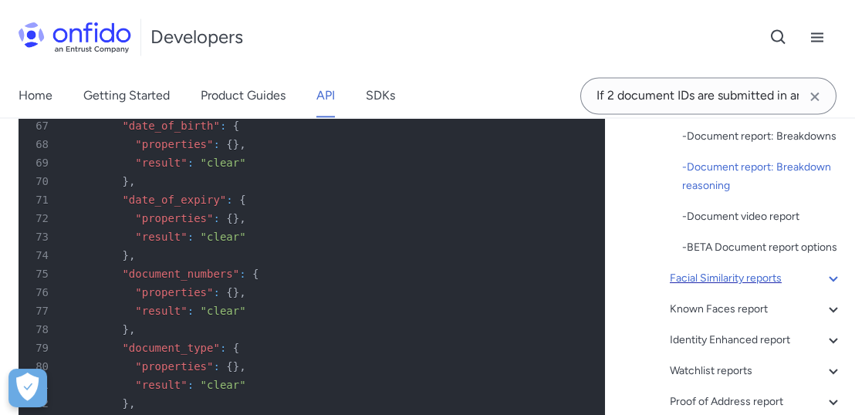
click at [741, 288] on div "Facial Similarity reports" at bounding box center [756, 278] width 173 height 19
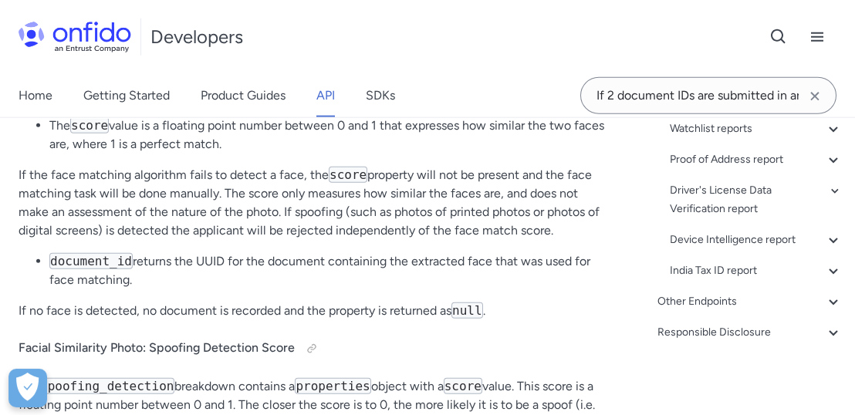
scroll to position [90708, 0]
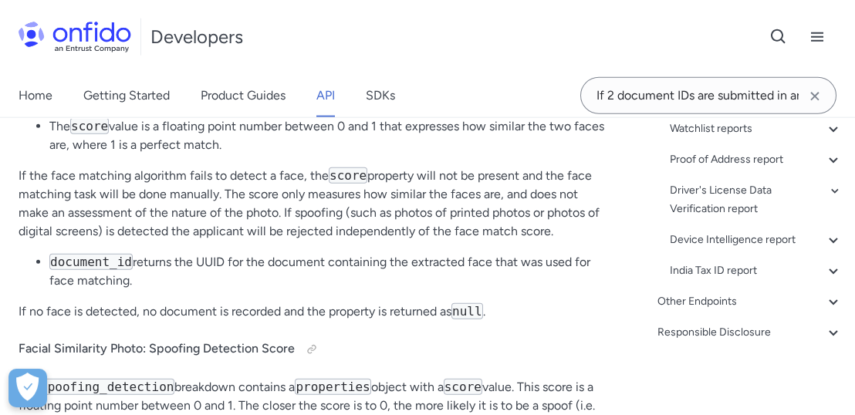
copy td "Asserts whether the quality and integrity of the uploaded files were sufficient…"
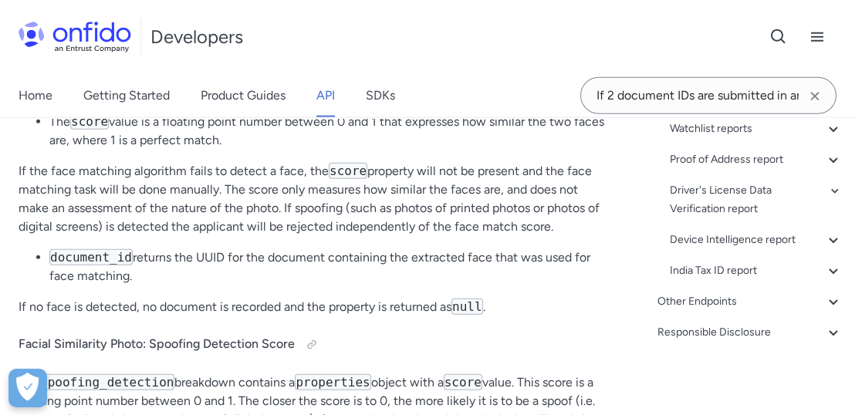
scroll to position [90708, 0]
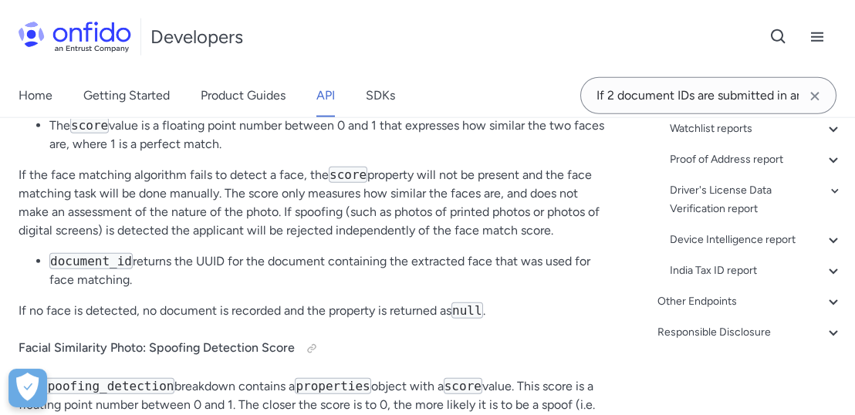
copy td "Asserts a single face of good enough quality has been found in both the documen…"
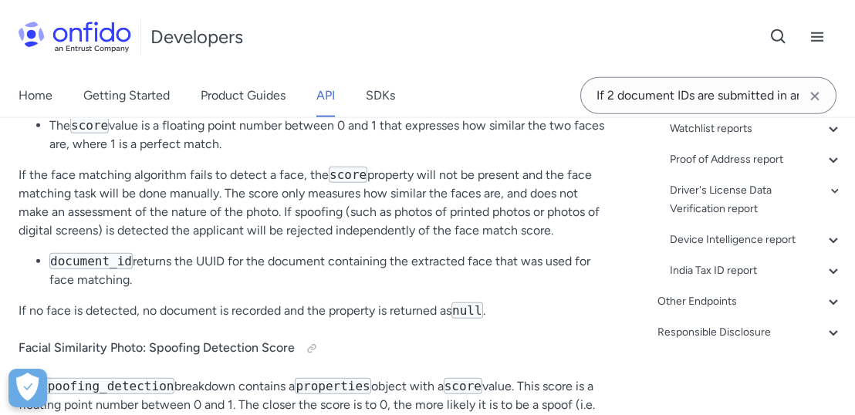
copy td "Asserts whether the quality and integrity of the uploaded files were sufficient…"
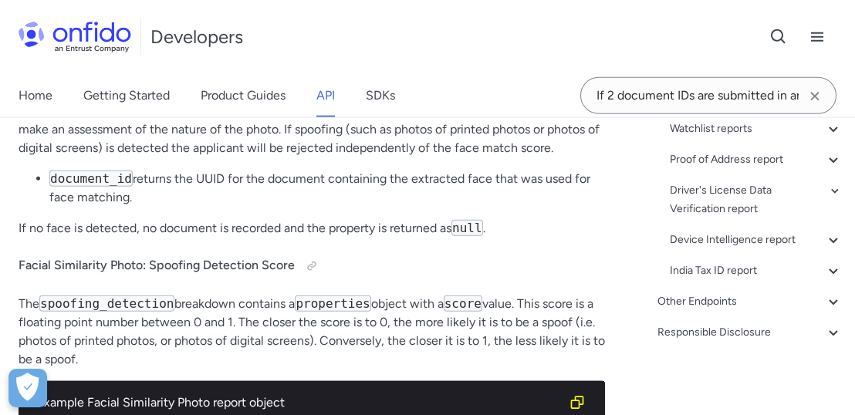
scroll to position [90793, 0]
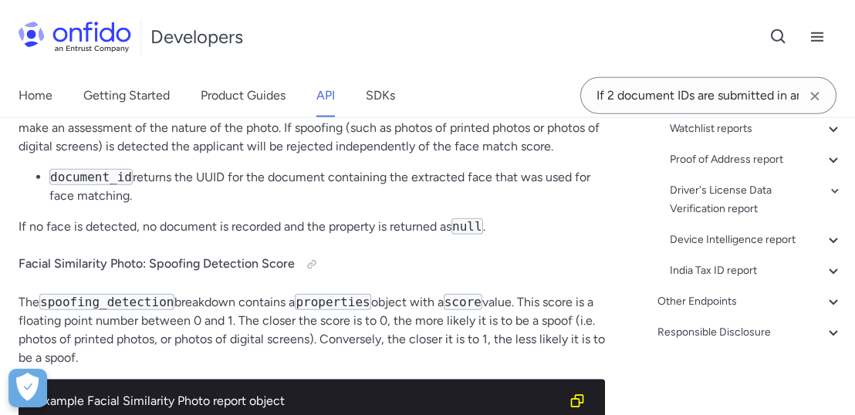
copy td "Asserts whether the live photo is trustworthy - i.e. not digitally tampered, fr…"
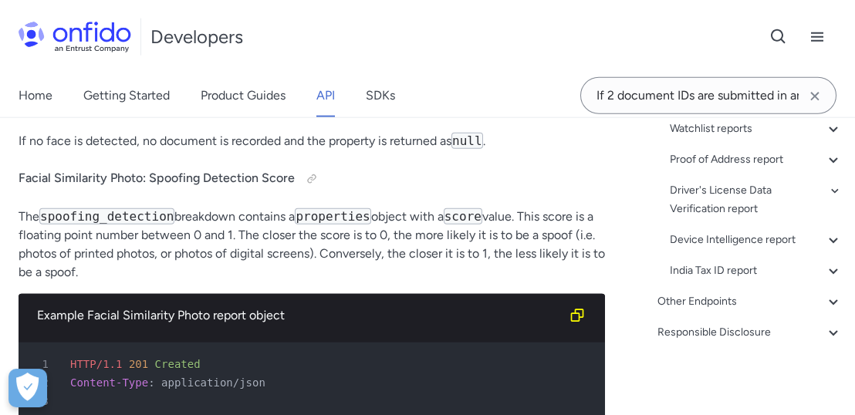
copy td "Asserts whether the face in the document matches the face in the live photo."
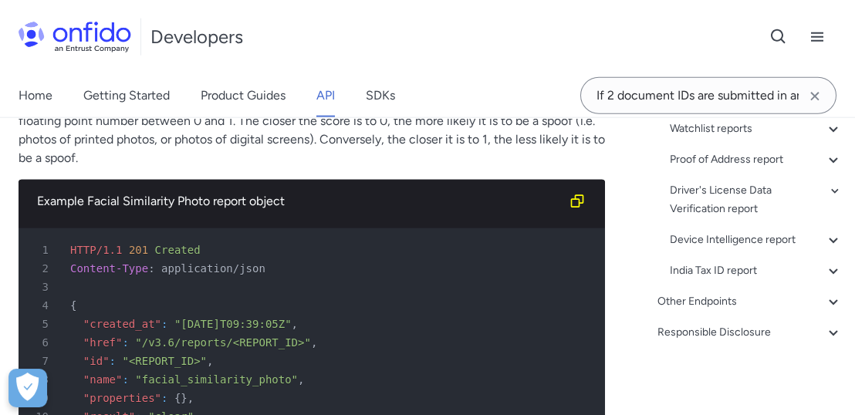
scroll to position [90964, 0]
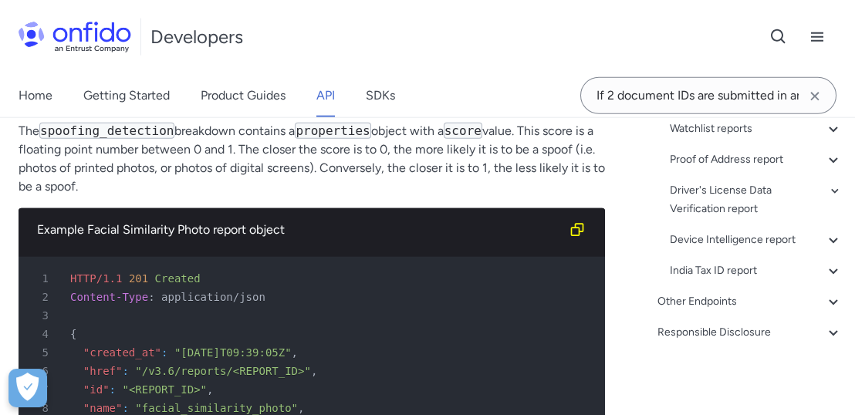
drag, startPoint x: 431, startPoint y: 176, endPoint x: 386, endPoint y: 209, distance: 56.3
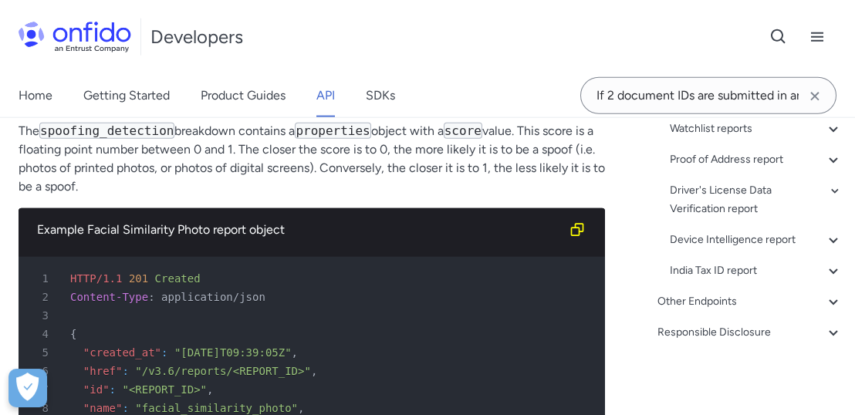
copy td "Contains a score value and document_id unique identifier for the matched docume…"
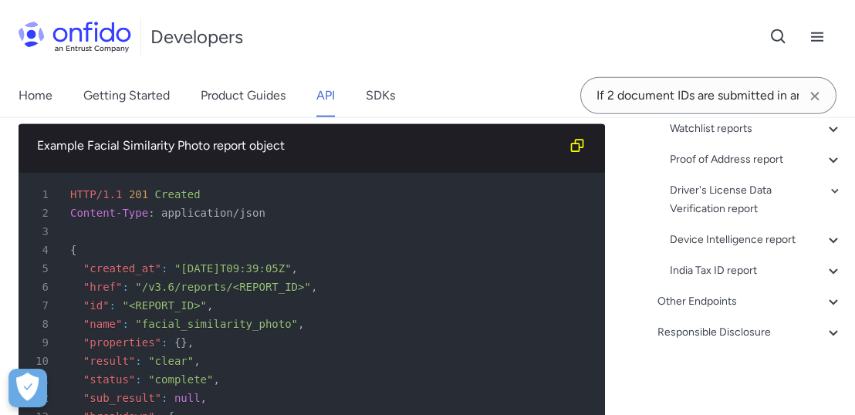
scroll to position [91049, 0]
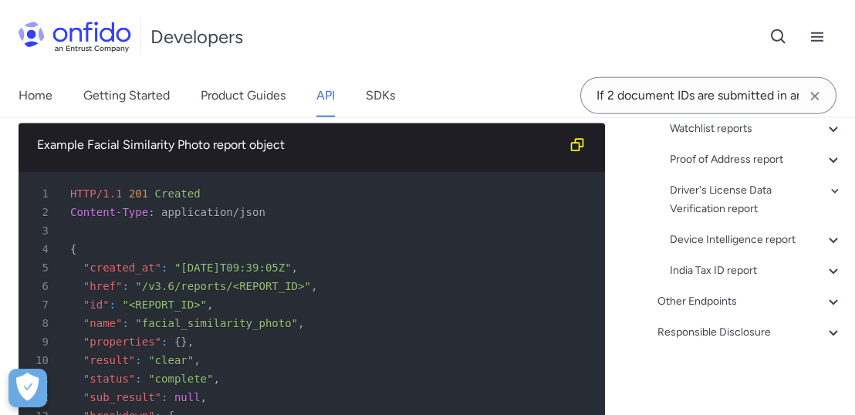
copy td "object Asserts whether the person in the live photo is real (not a spoof)."
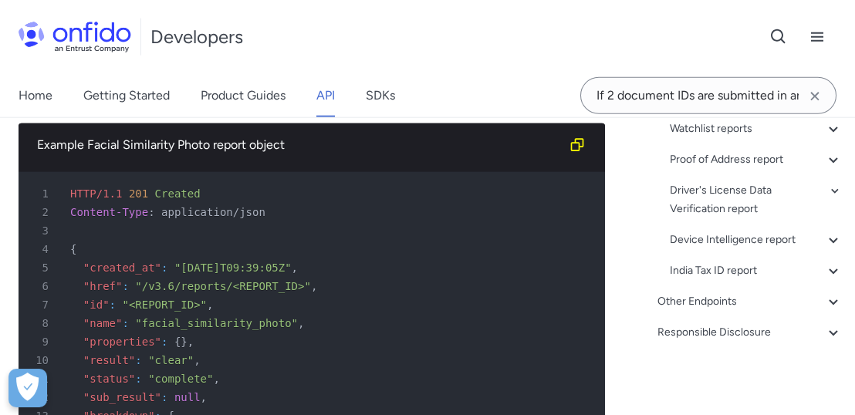
copy td "Asserts whether the person in the live photo is real (not a spoof)."
click at [643, 265] on div "Overview Get started (API v3.6) Request, response format Token authentication -…" at bounding box center [739, 33] width 207 height 642
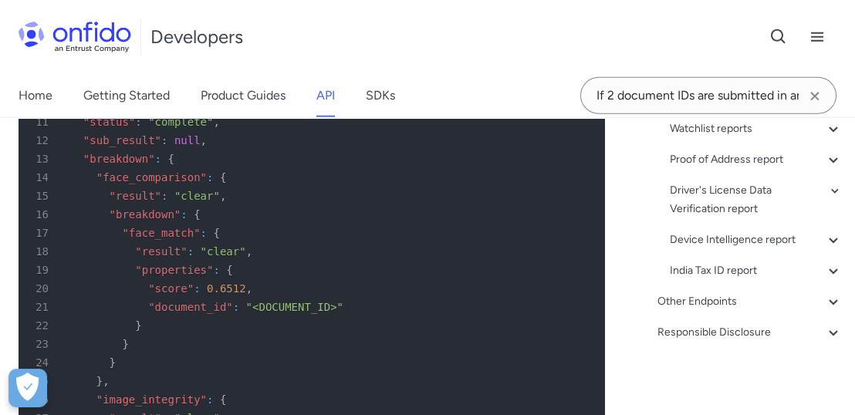
scroll to position [91477, 0]
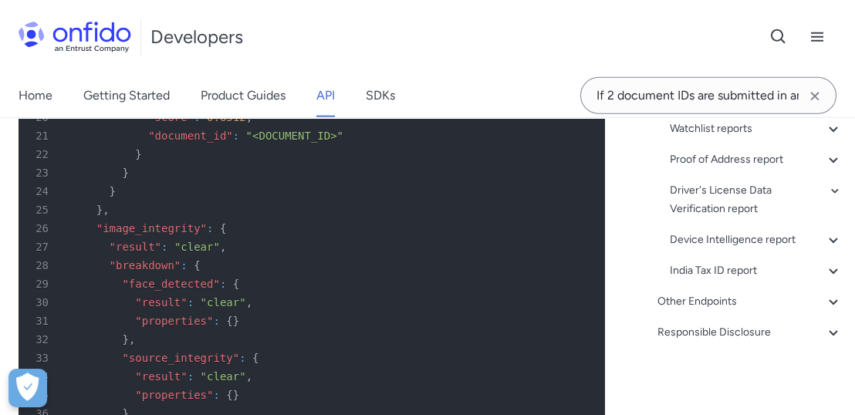
drag, startPoint x: 182, startPoint y: 184, endPoint x: 191, endPoint y: 205, distance: 22.8
drag, startPoint x: 178, startPoint y: 182, endPoint x: 191, endPoint y: 206, distance: 26.9
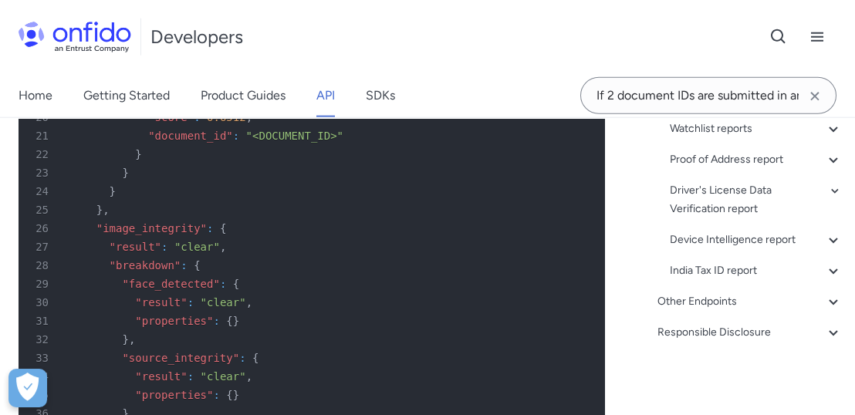
copy li "when evidence is found that the image was manipulated by Photoshop, or other so…"
drag, startPoint x: 474, startPoint y: 223, endPoint x: 462, endPoint y: 221, distance: 11.7
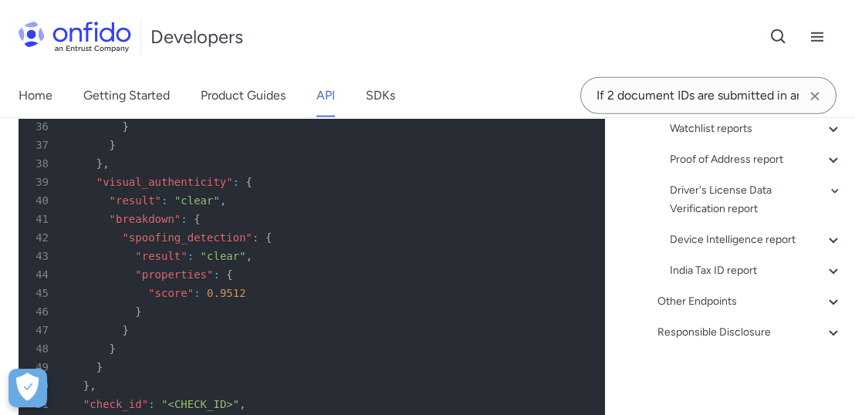
scroll to position [91820, 0]
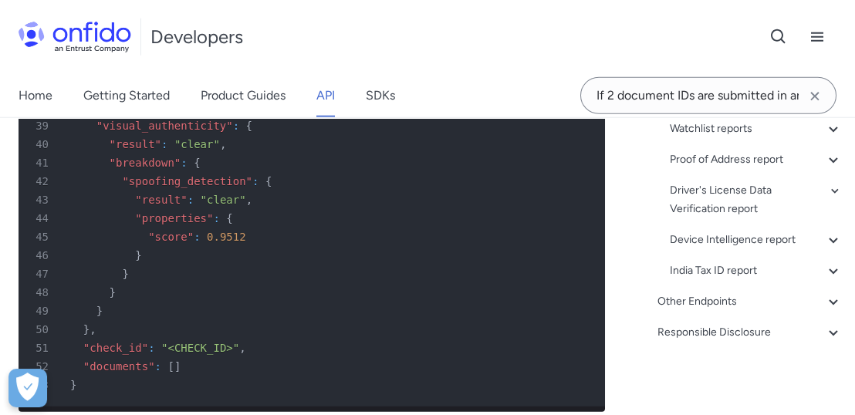
copy ul "The score value is a floating point number between 0 and 1 that expresses how s…"
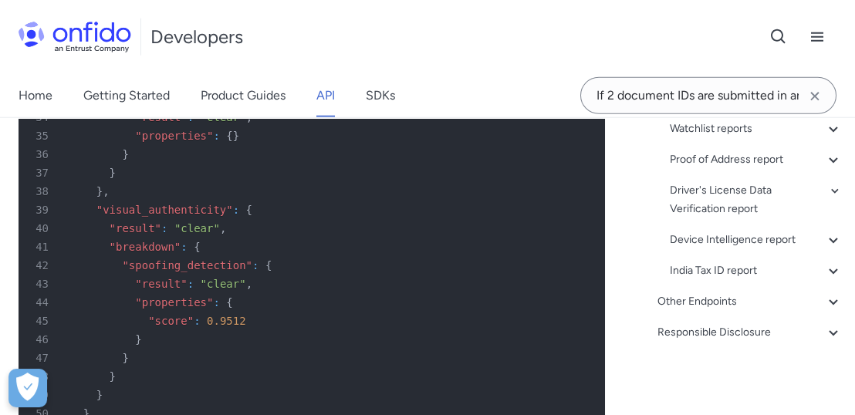
scroll to position [91736, 0]
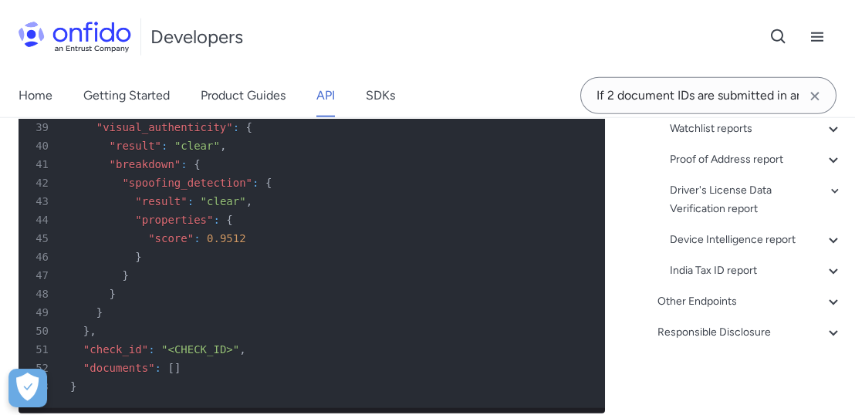
scroll to position [91820, 0]
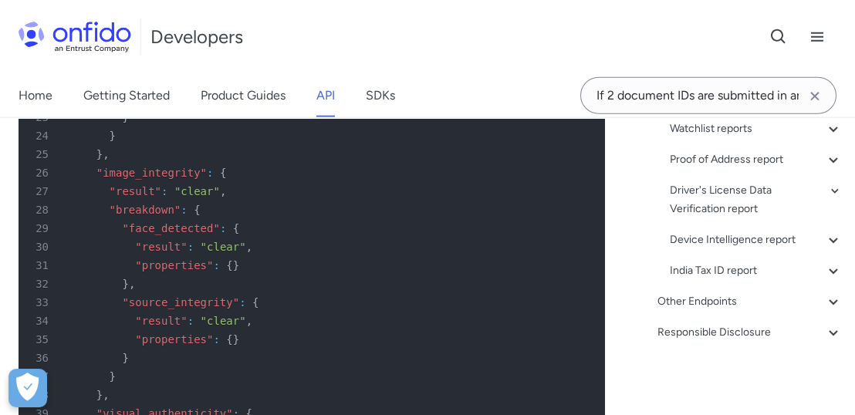
scroll to position [91562, 0]
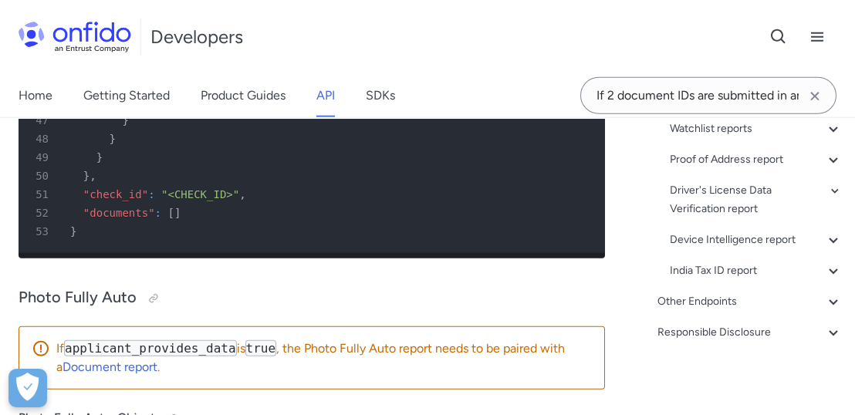
scroll to position [91990, 0]
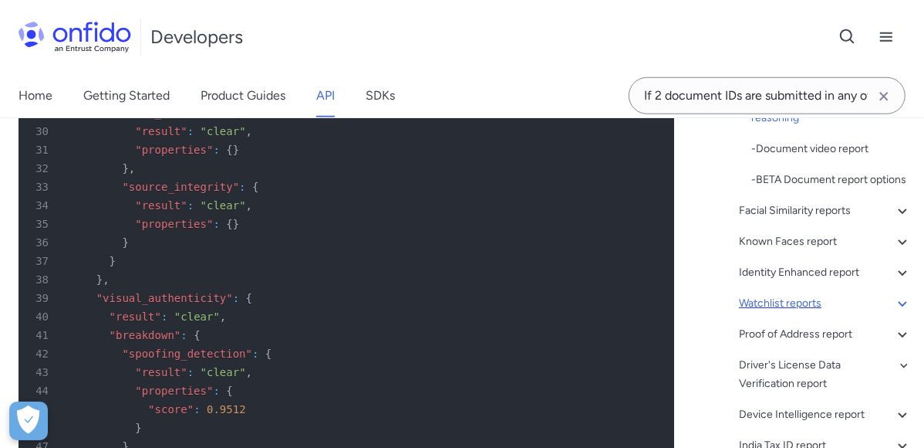
scroll to position [409, 0]
click at [799, 221] on div "Facial Similarity reports" at bounding box center [825, 211] width 173 height 19
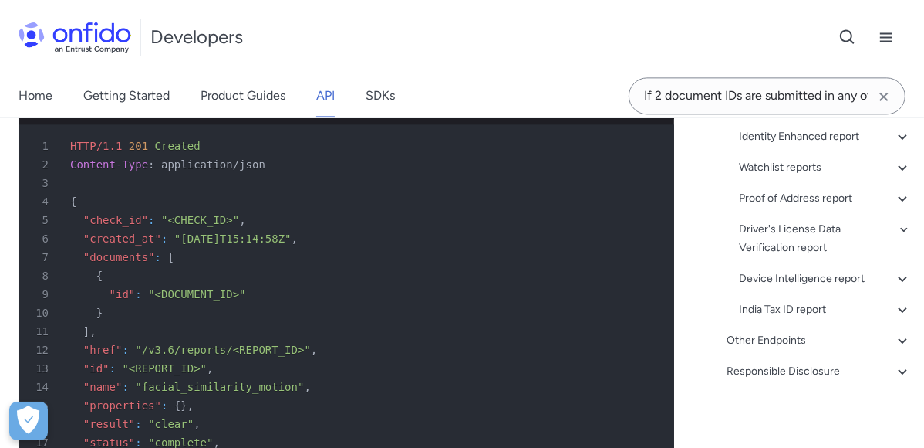
scroll to position [484, 0]
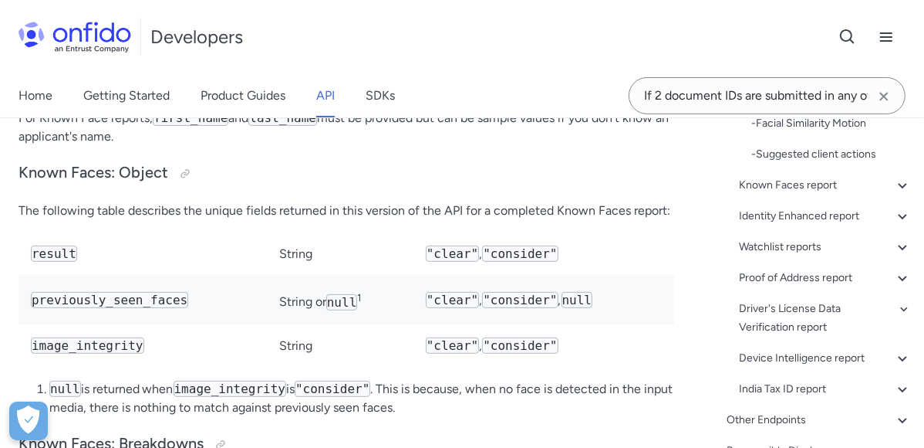
scroll to position [102415, 0]
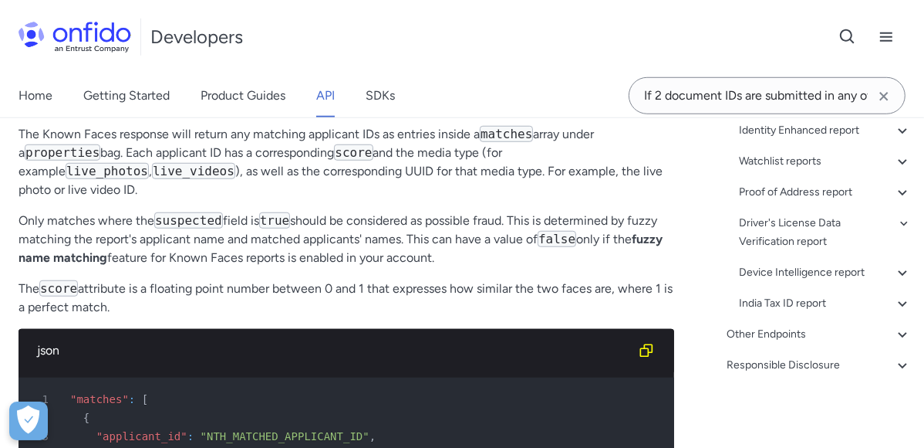
scroll to position [103101, 0]
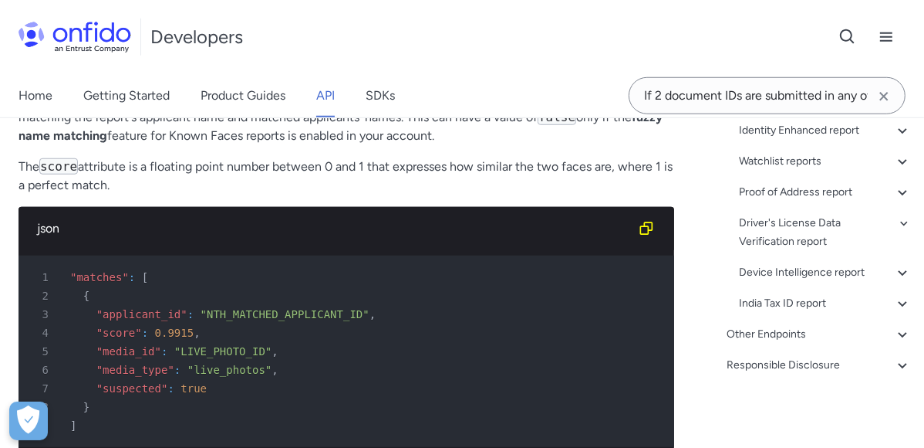
scroll to position [103272, 0]
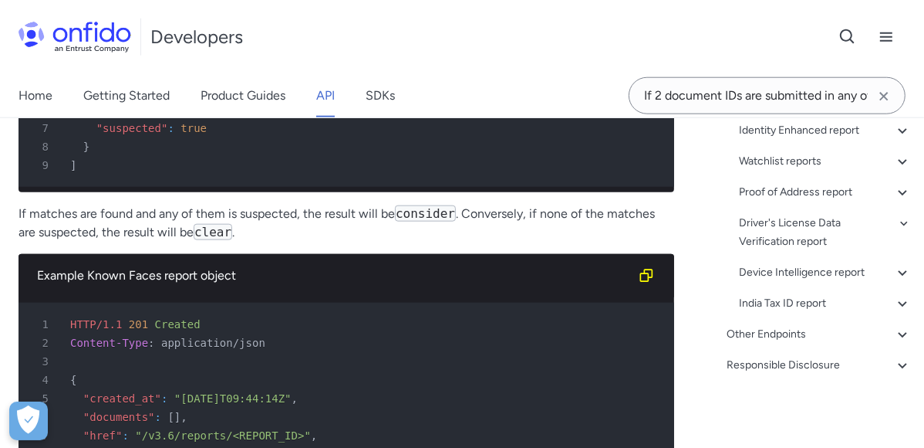
scroll to position [103443, 0]
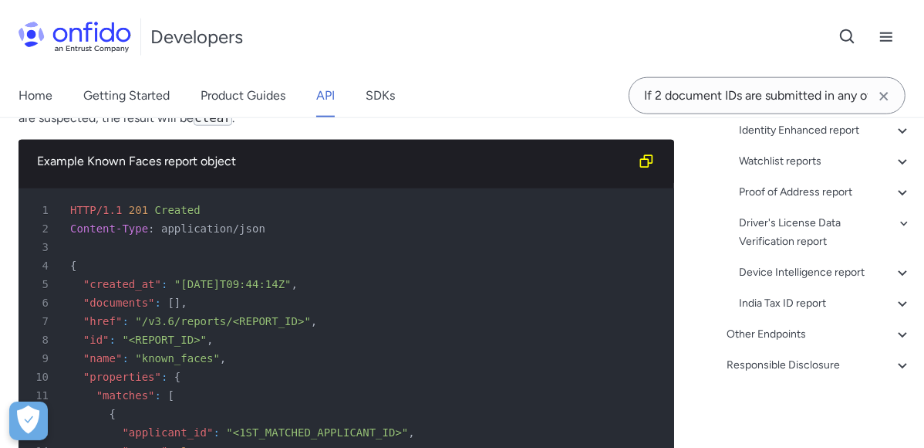
scroll to position [103614, 0]
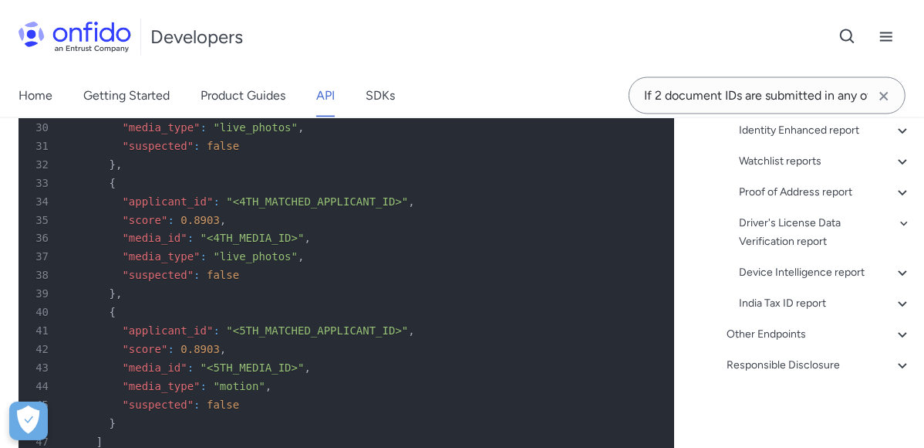
scroll to position [104188, 0]
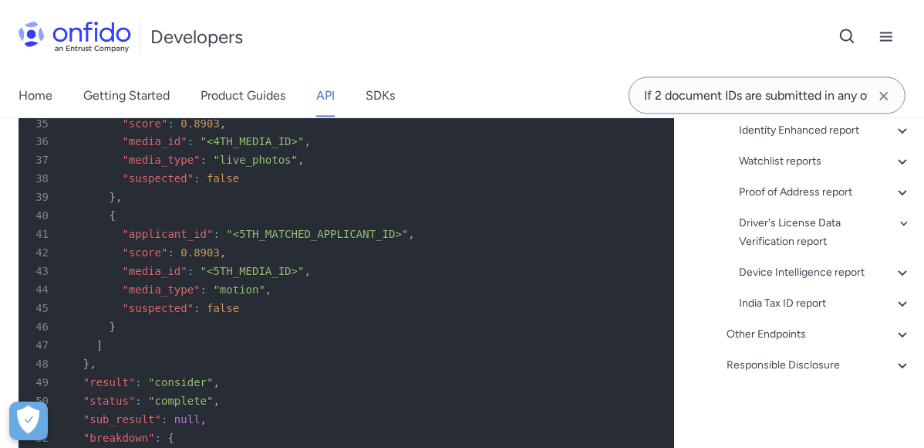
scroll to position [104273, 0]
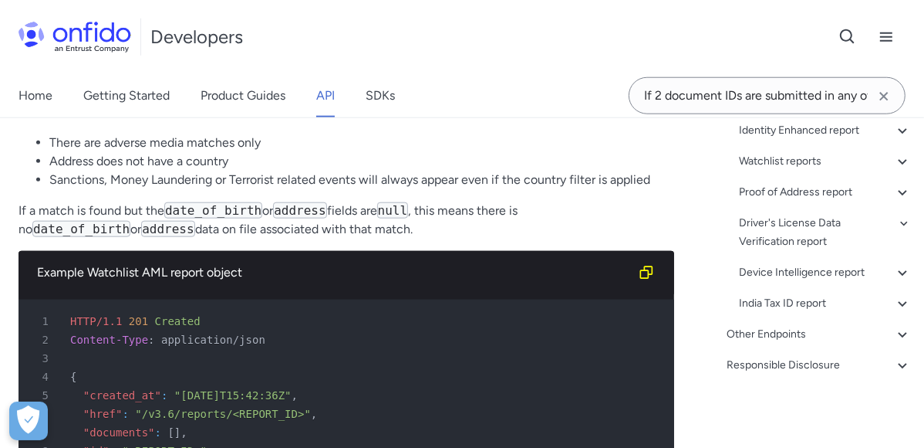
scroll to position [112417, 0]
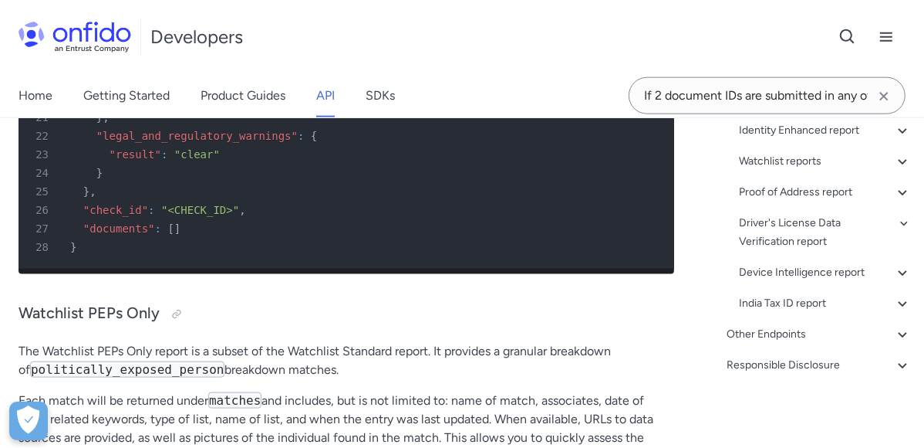
scroll to position [116939, 0]
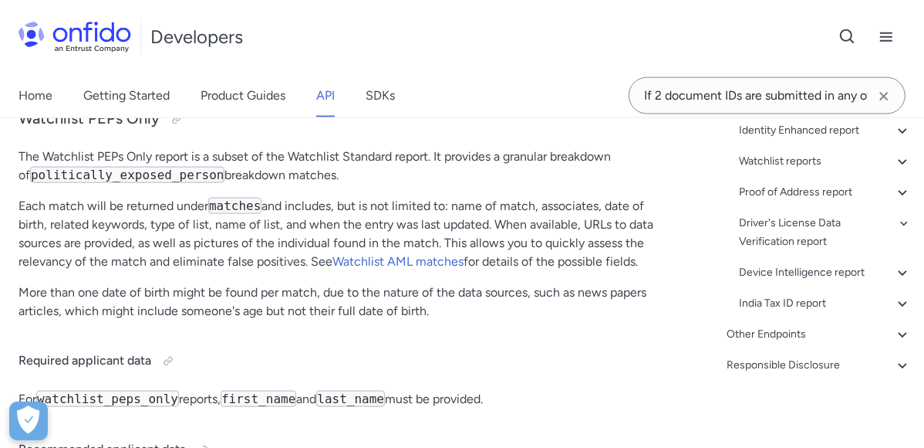
scroll to position [117110, 0]
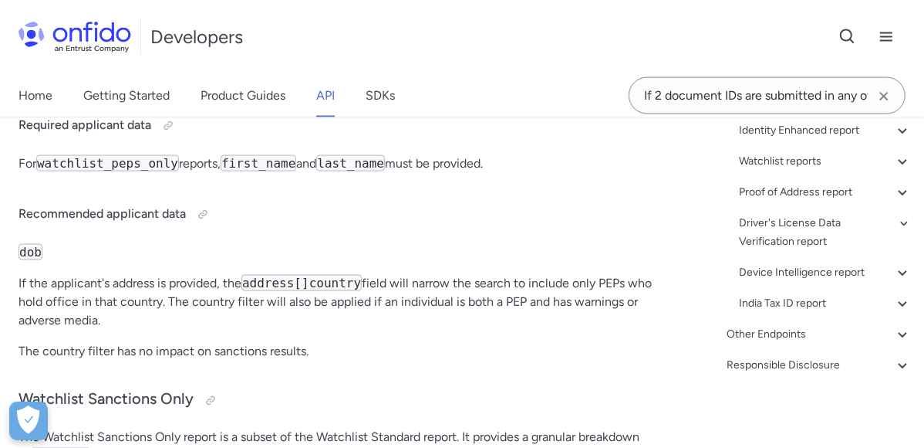
scroll to position [117366, 0]
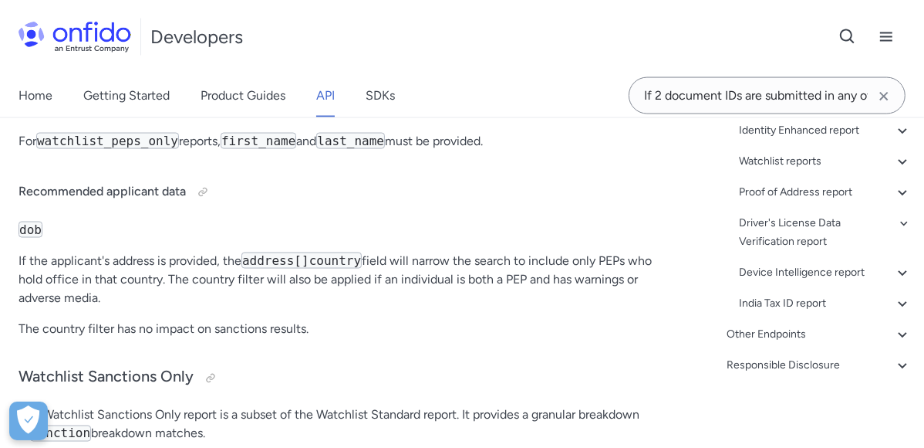
drag, startPoint x: 633, startPoint y: 245, endPoint x: 618, endPoint y: 244, distance: 14.7
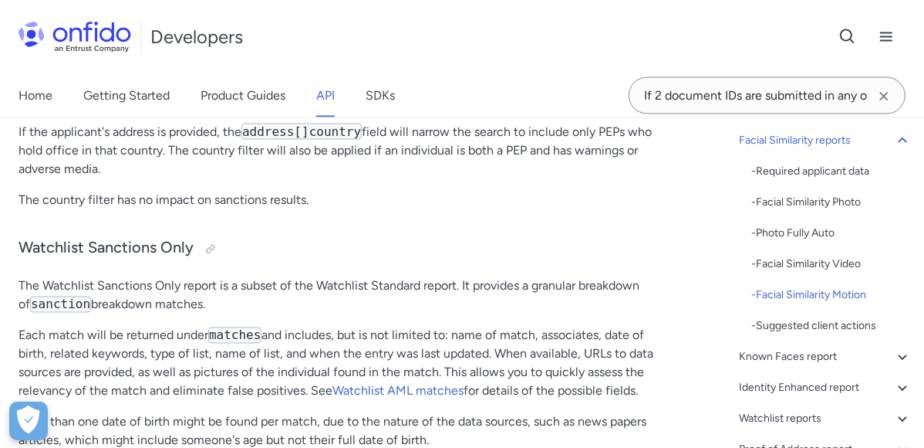
scroll to position [117367, 0]
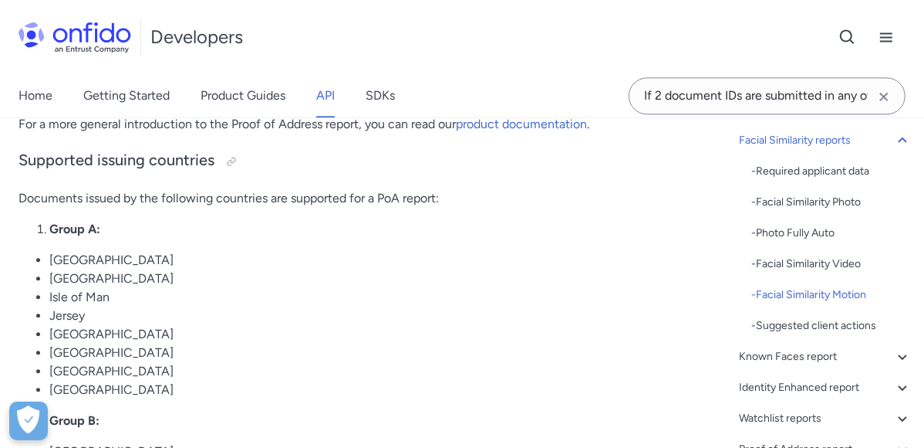
scroll to position [118224, 0]
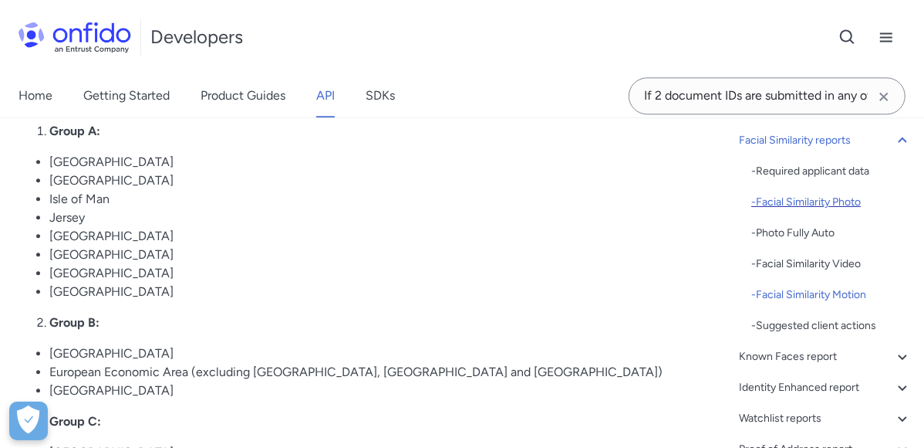
click at [809, 203] on div "- Facial Similarity Photo" at bounding box center [832, 202] width 161 height 19
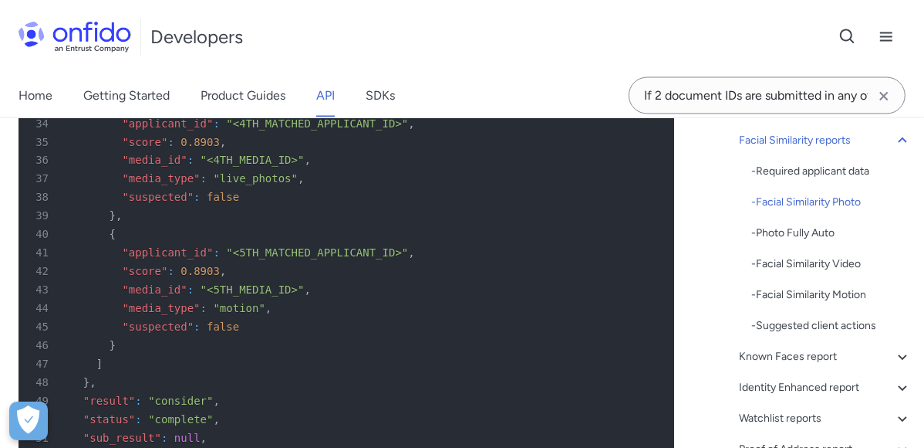
scroll to position [104424, 0]
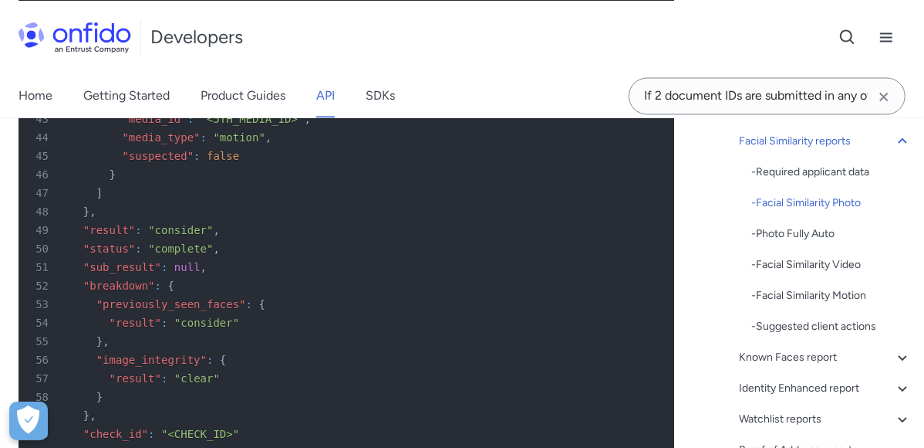
drag, startPoint x: 558, startPoint y: 343, endPoint x: 606, endPoint y: 326, distance: 51.0
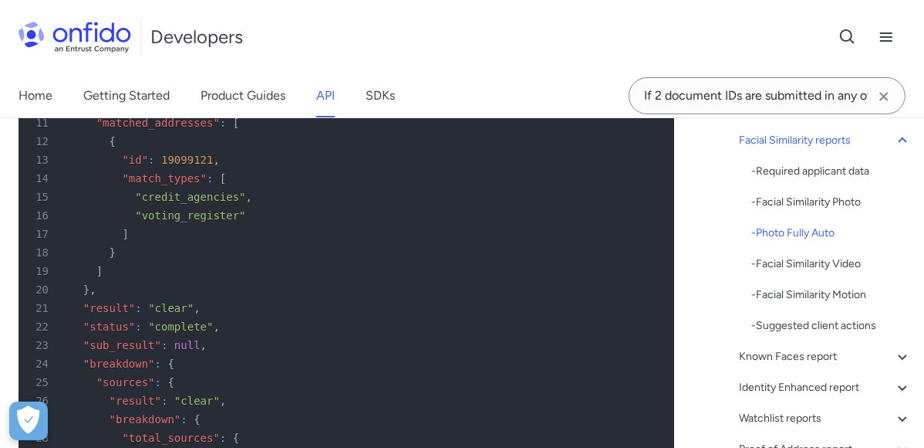
scroll to position [106483, 0]
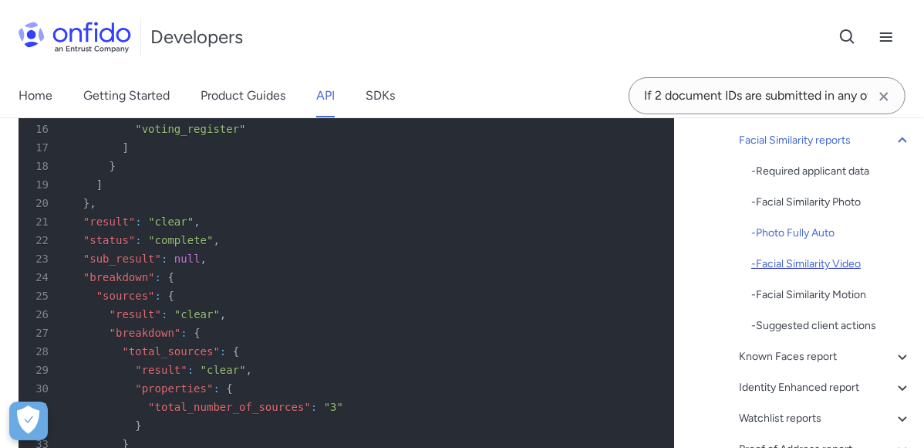
click at [818, 257] on div "- Facial Similarity Video" at bounding box center [832, 264] width 161 height 19
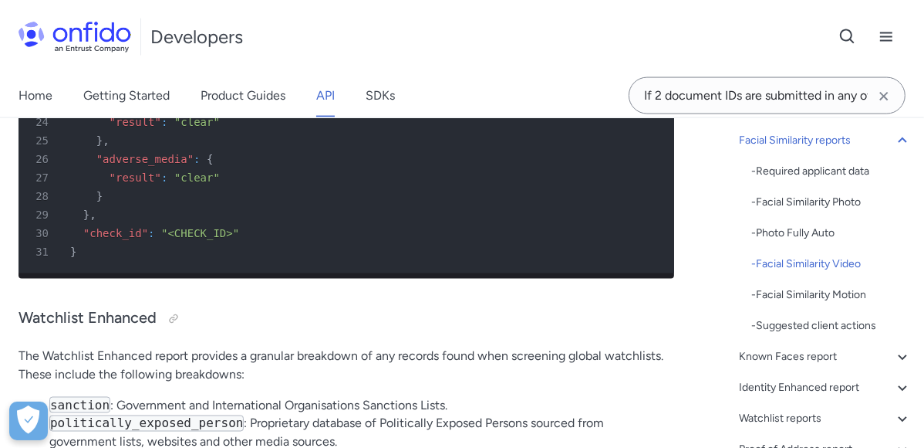
scroll to position [112882, 0]
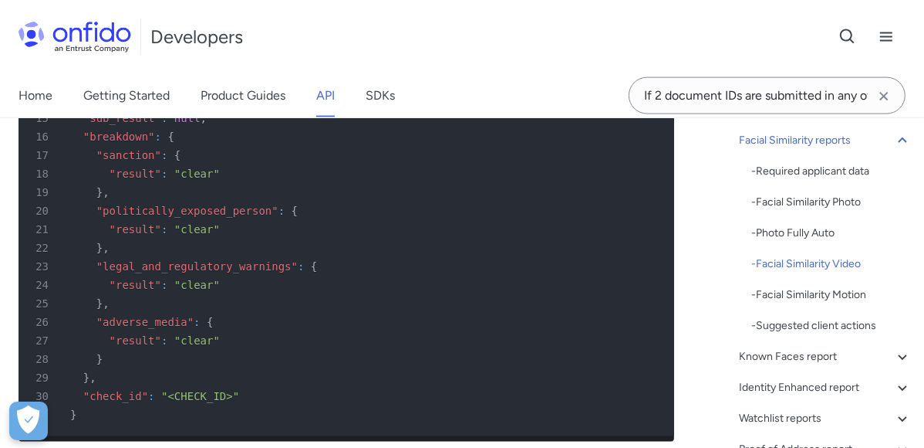
scroll to position [112625, 0]
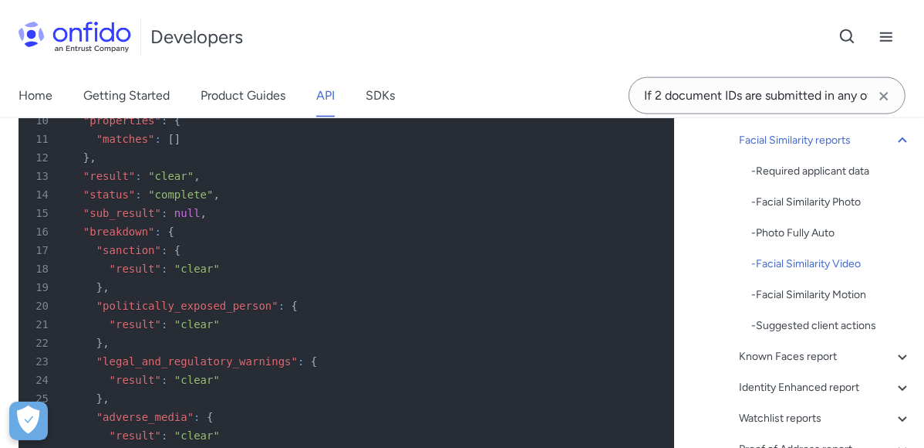
click at [0, 0] on span "Document report object attributes" at bounding box center [0, 0] width 0 height 0
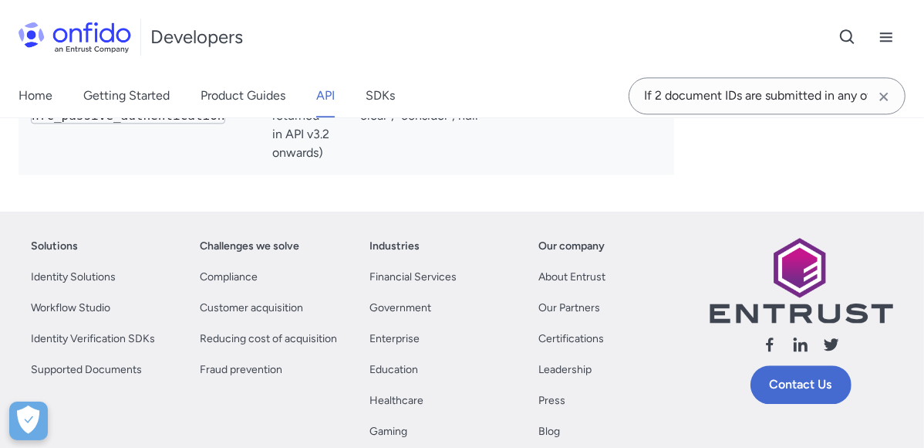
scroll to position [7203, 0]
click at [0, 0] on span "API reference" at bounding box center [0, 0] width 0 height 0
select select "http"
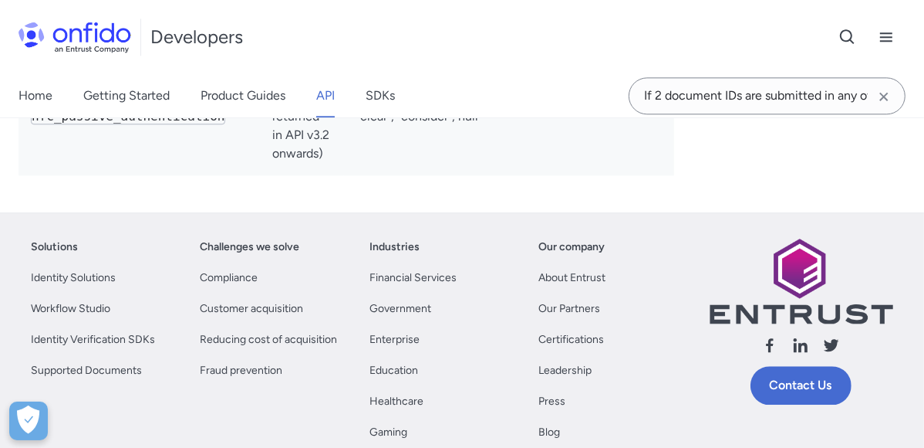
select select "http"
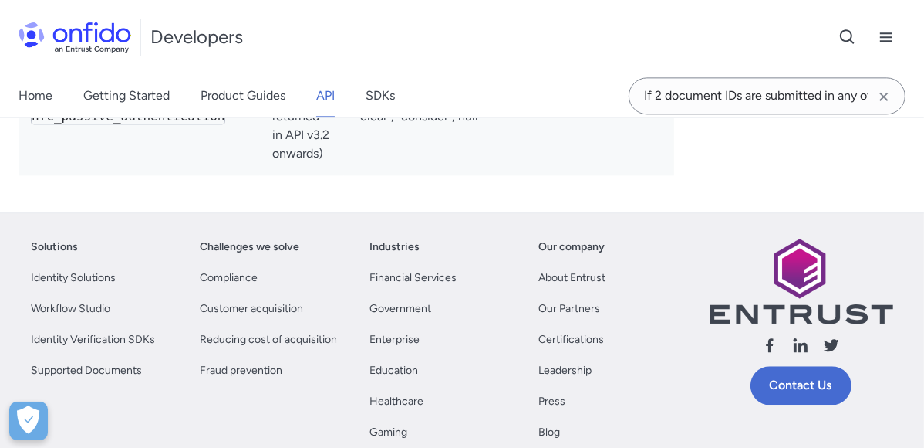
select select "http"
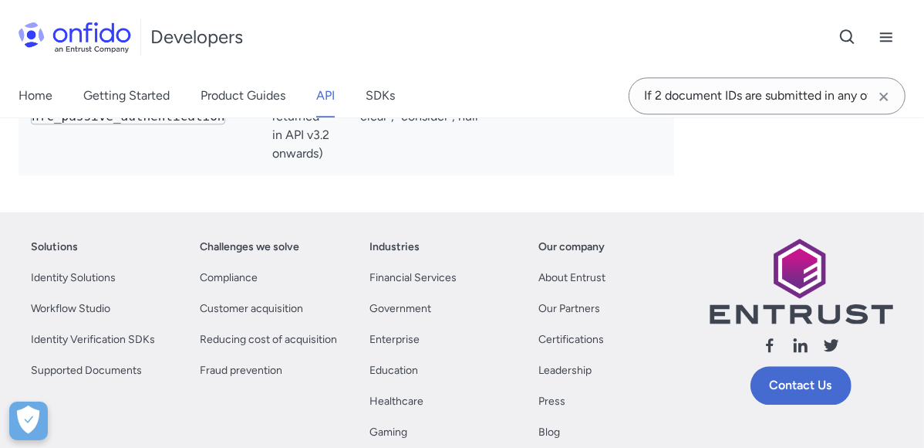
select select "http"
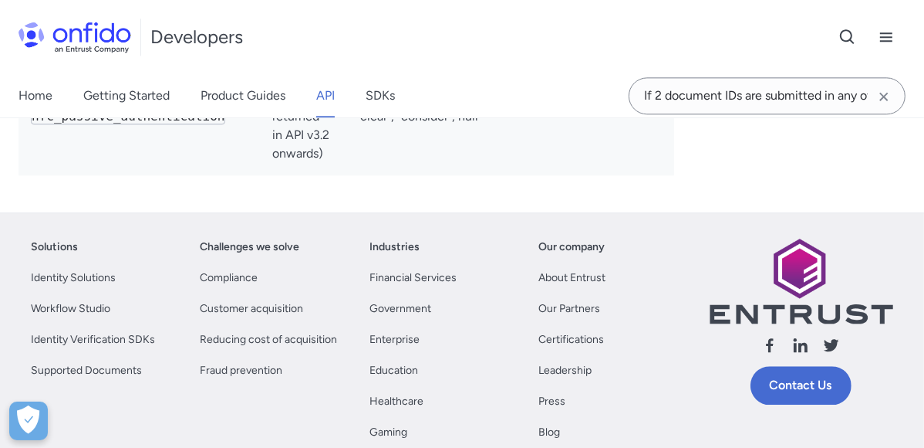
select select "http"
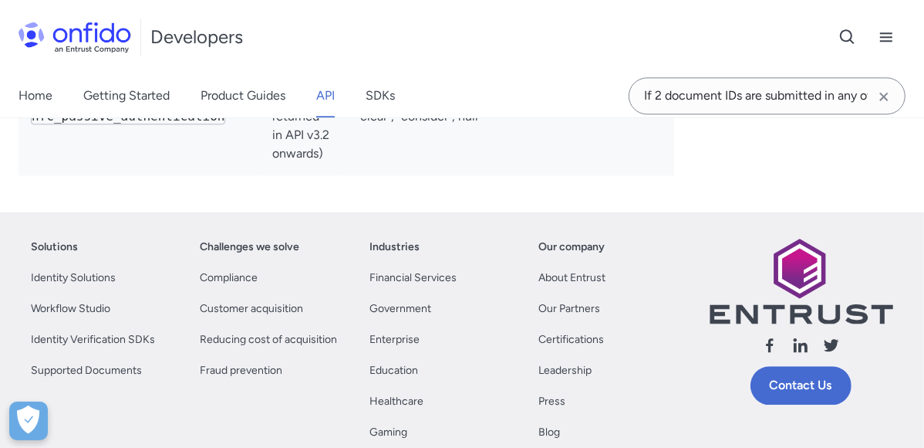
select select "http"
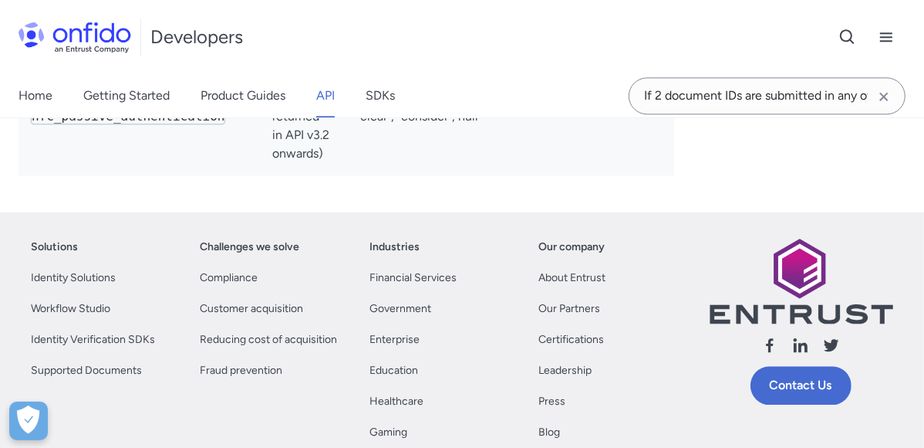
select select "http"
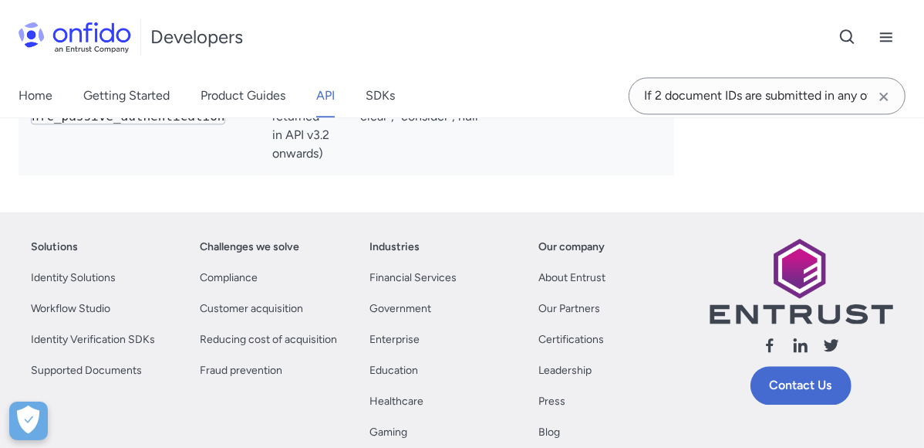
select select "http"
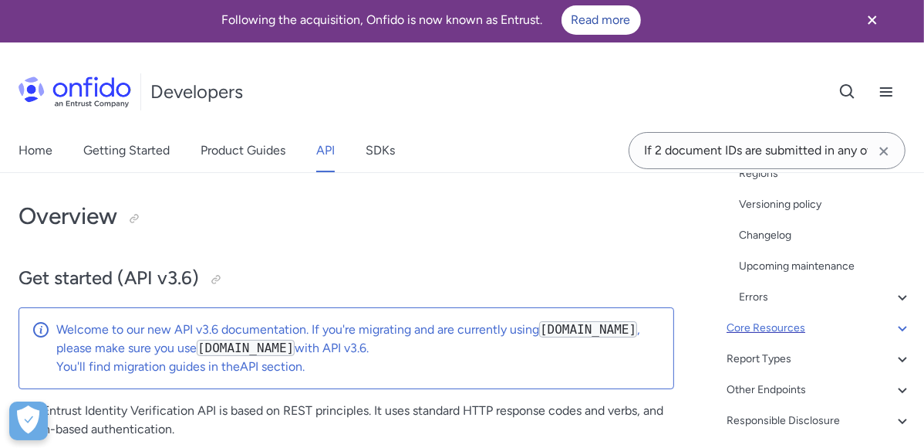
click at [816, 329] on div "Core Resources" at bounding box center [819, 328] width 185 height 19
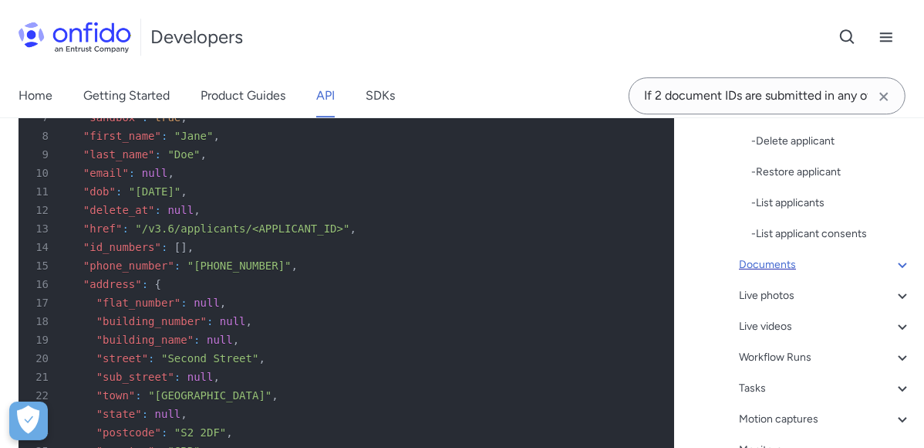
scroll to position [490, 0]
click at [804, 268] on div "Documents" at bounding box center [825, 266] width 173 height 19
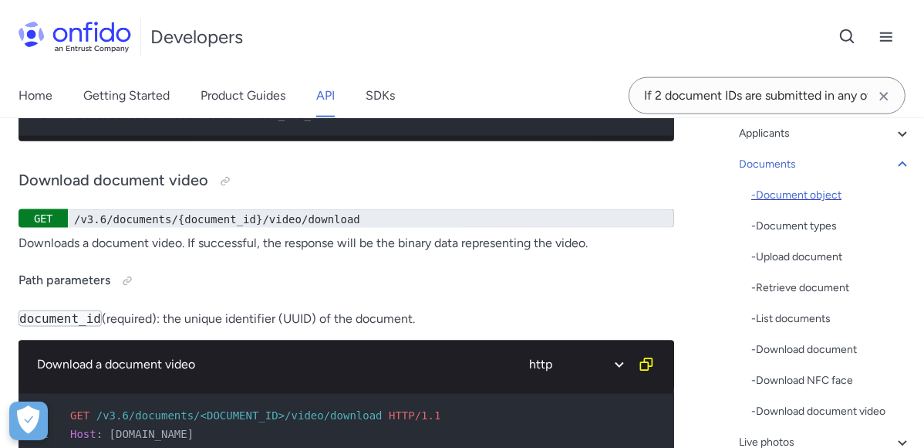
scroll to position [171, 0]
click at [827, 195] on div "- Document object" at bounding box center [832, 196] width 161 height 19
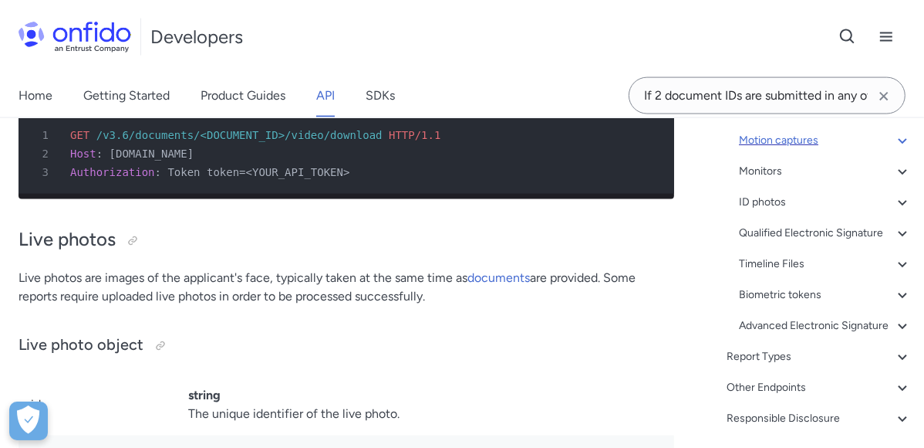
scroll to position [598, 0]
click at [894, 143] on icon at bounding box center [903, 139] width 19 height 19
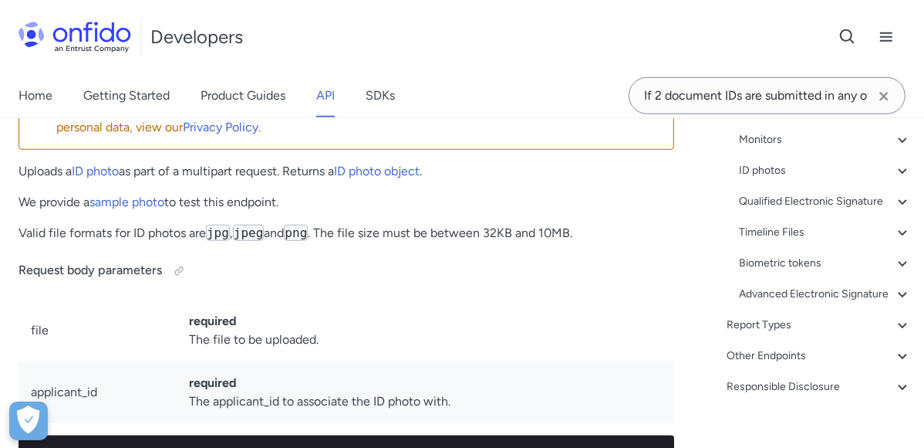
scroll to position [351, 0]
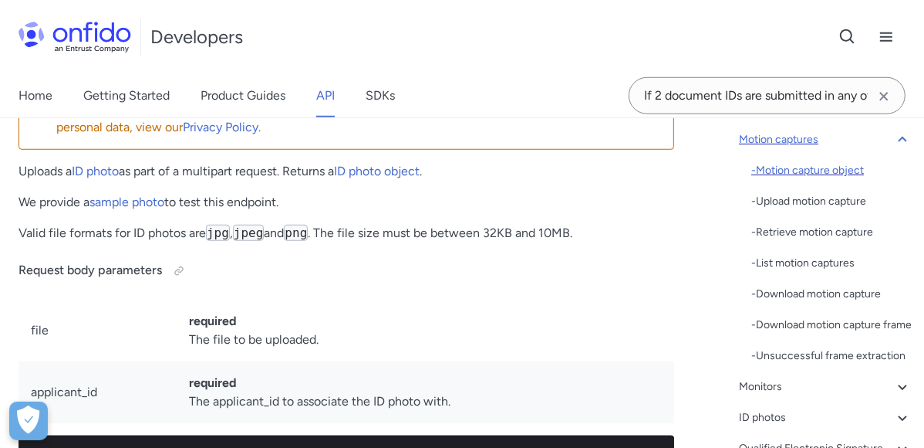
click at [851, 173] on div "- Motion capture object" at bounding box center [832, 170] width 161 height 19
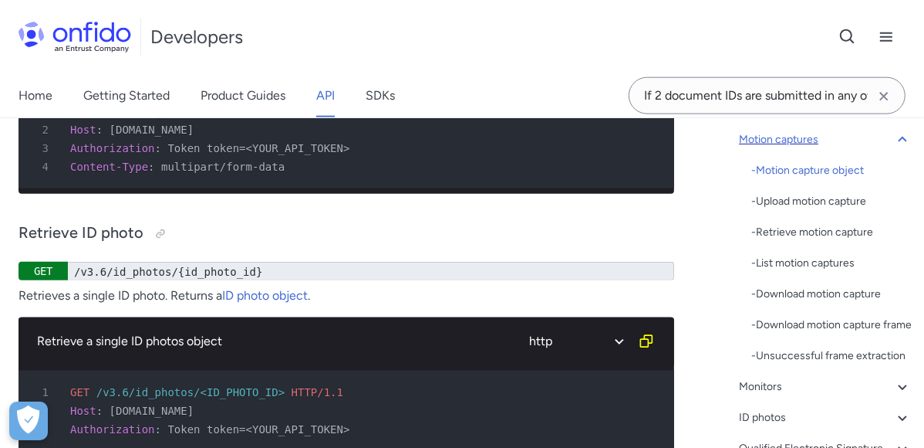
scroll to position [59096, 0]
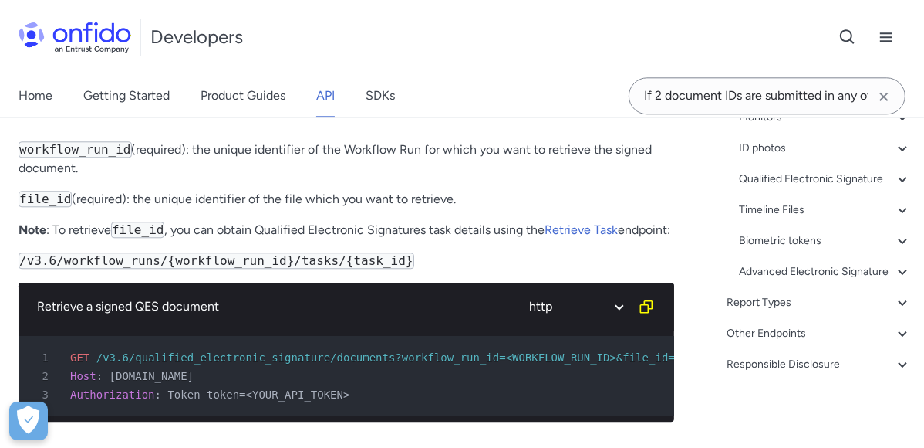
scroll to position [60695, 0]
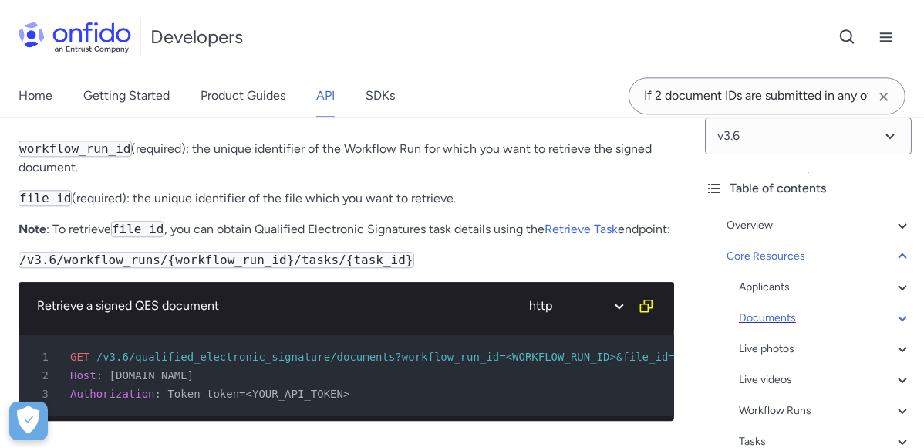
click at [894, 321] on icon at bounding box center [903, 318] width 19 height 19
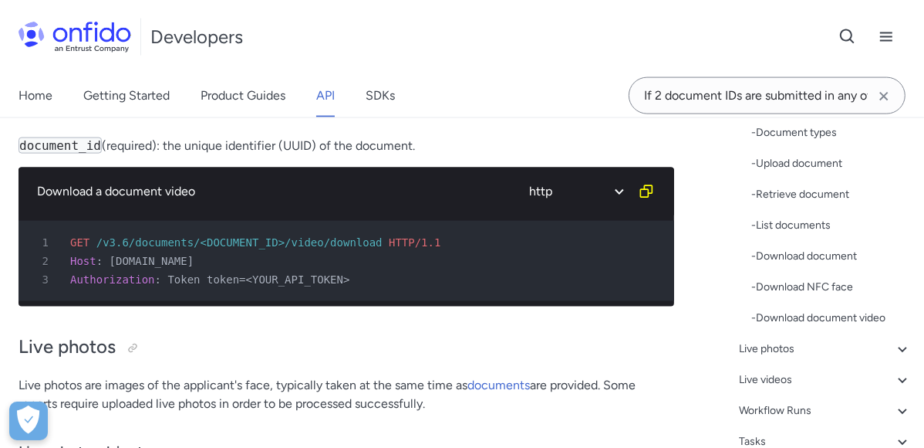
click at [0, 0] on span "API reference" at bounding box center [0, 0] width 0 height 0
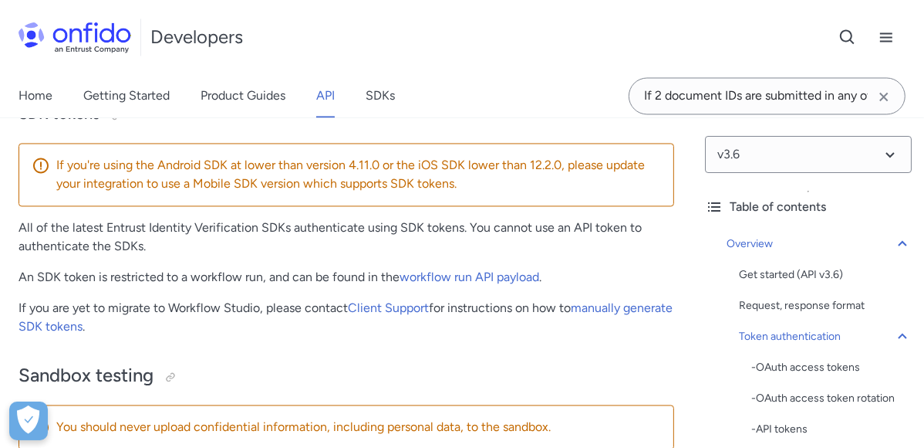
scroll to position [86, 0]
click at [0, 0] on span "API Release notes" at bounding box center [0, 0] width 0 height 0
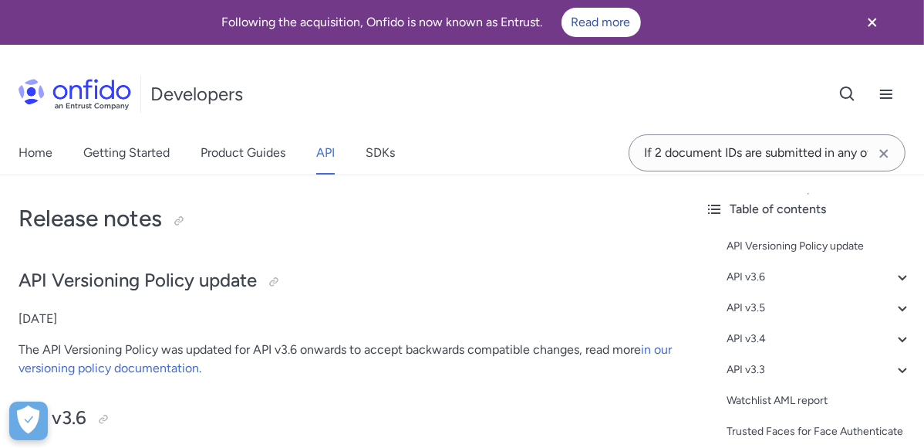
click at [0, 0] on span "API reference" at bounding box center [0, 0] width 0 height 0
select select "http"
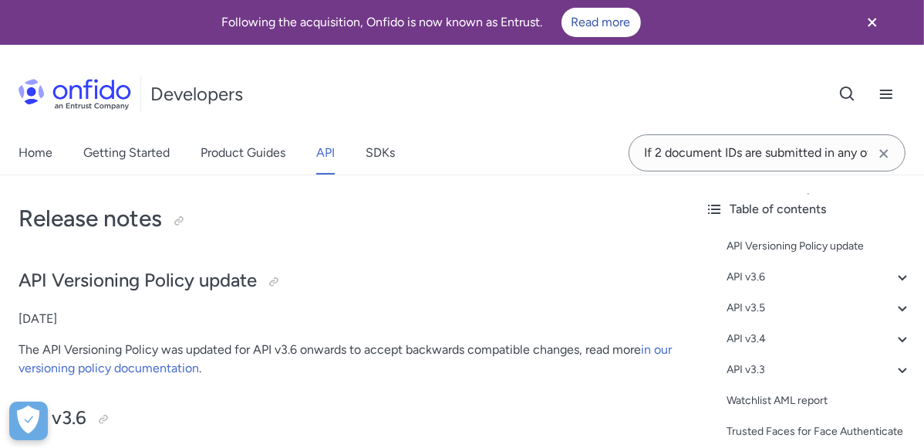
select select "http"
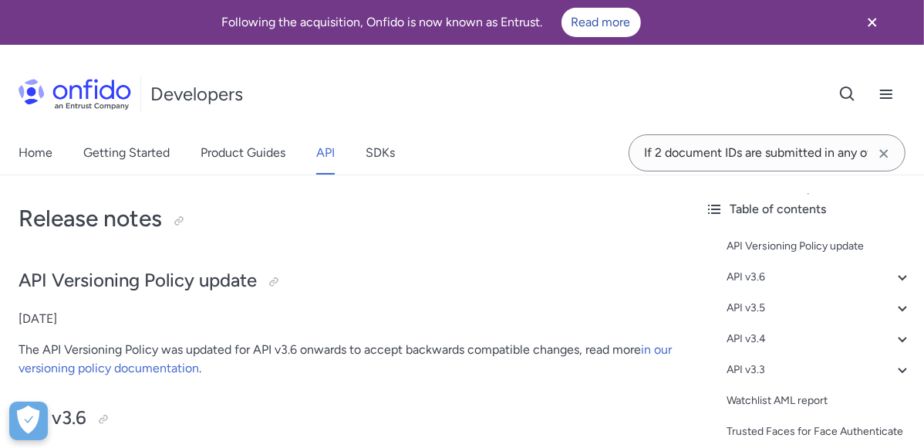
select select "http"
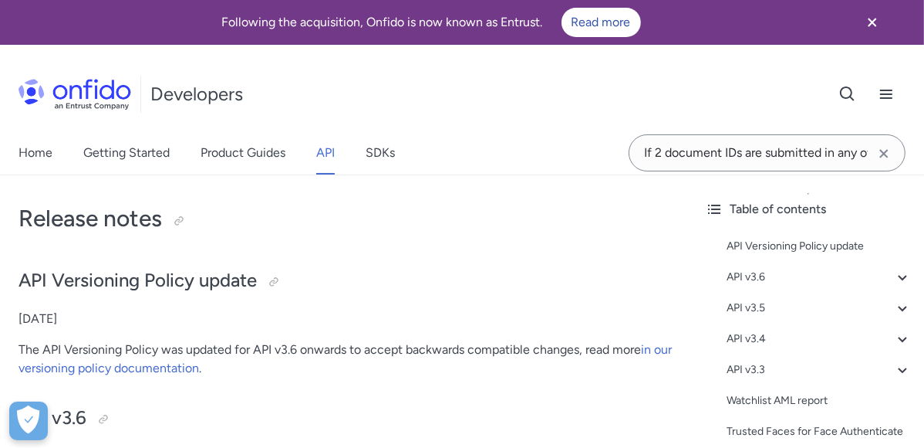
select select "http"
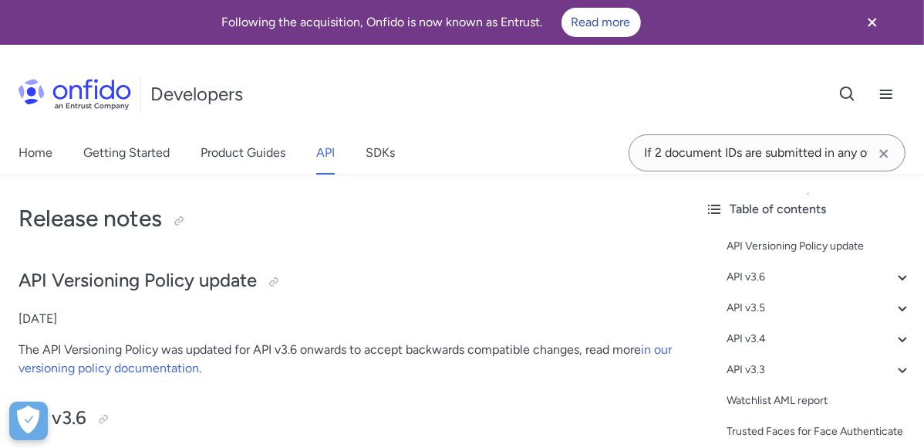
select select "http"
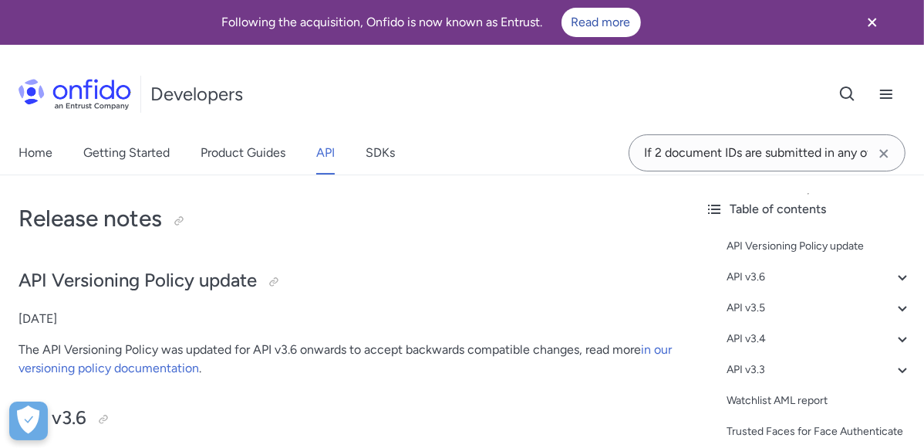
select select "http"
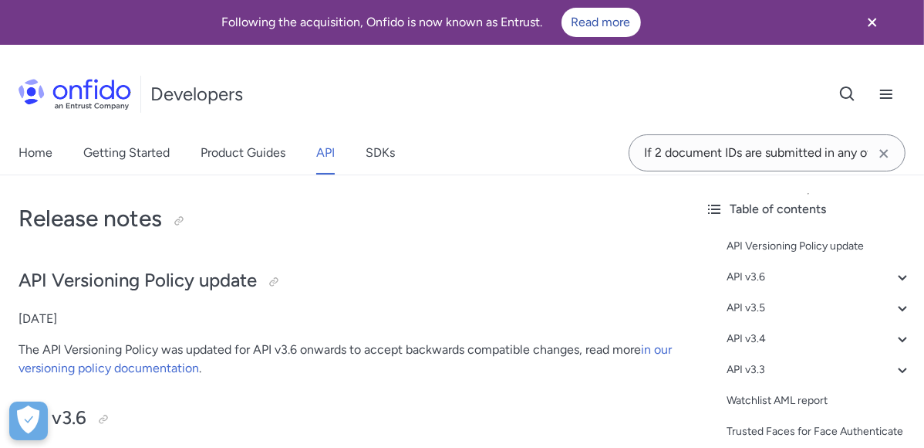
select select "http"
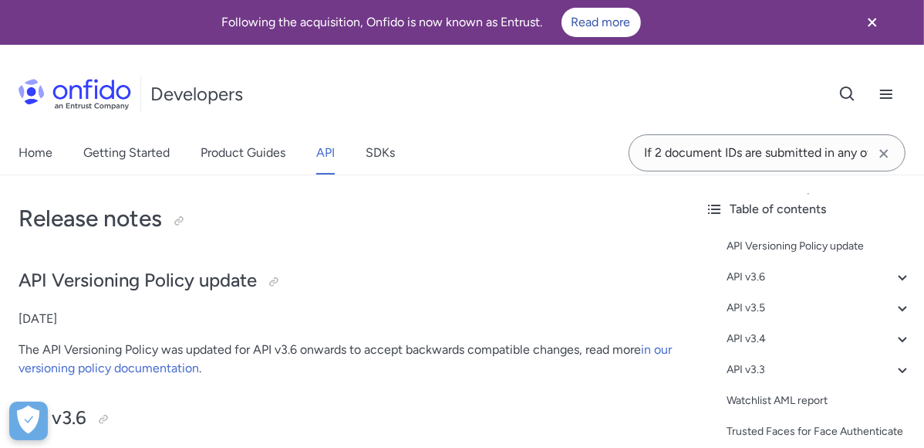
select select "http"
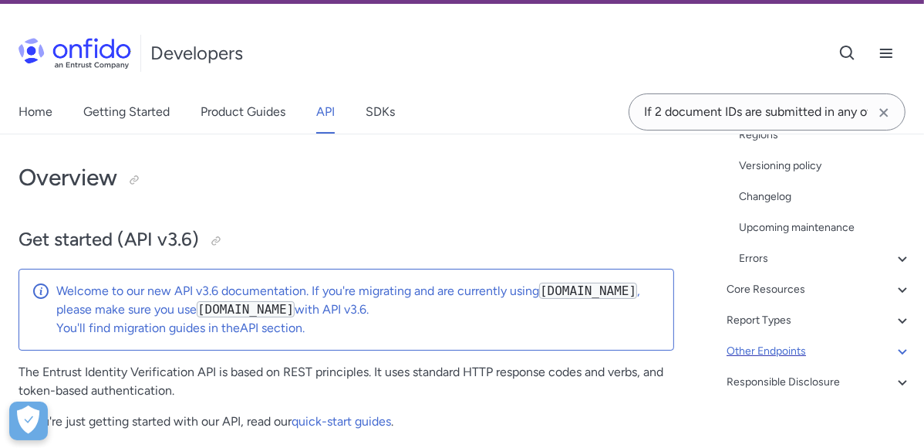
click at [894, 347] on icon at bounding box center [903, 351] width 19 height 19
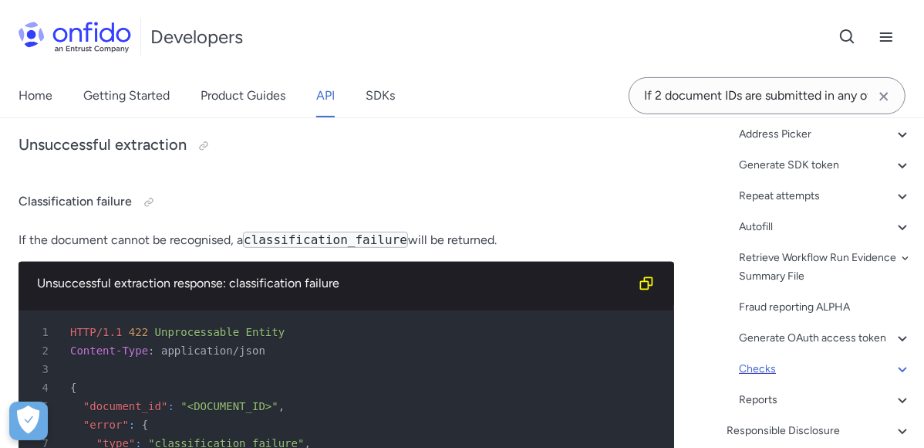
scroll to position [294, 0]
click at [894, 410] on icon at bounding box center [903, 400] width 19 height 19
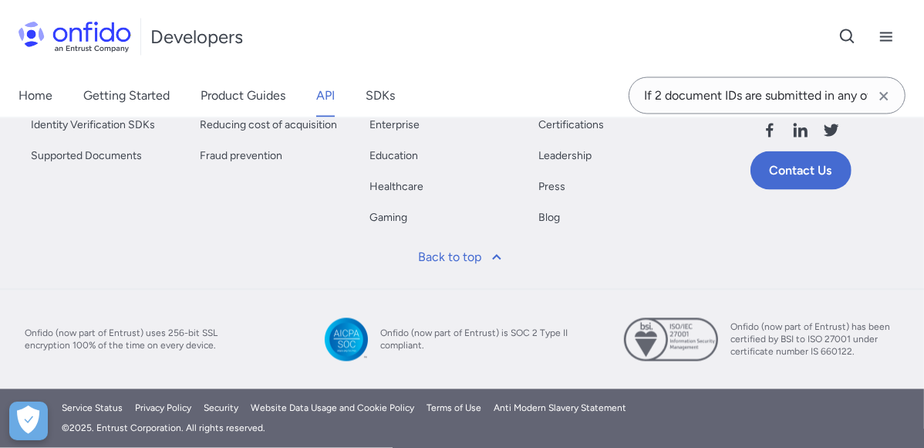
scroll to position [209929, 0]
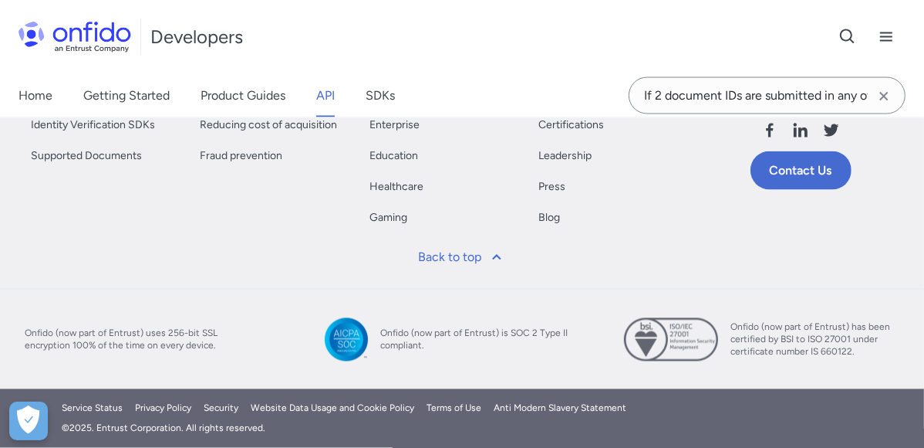
copy td "The unique identifier for the report."
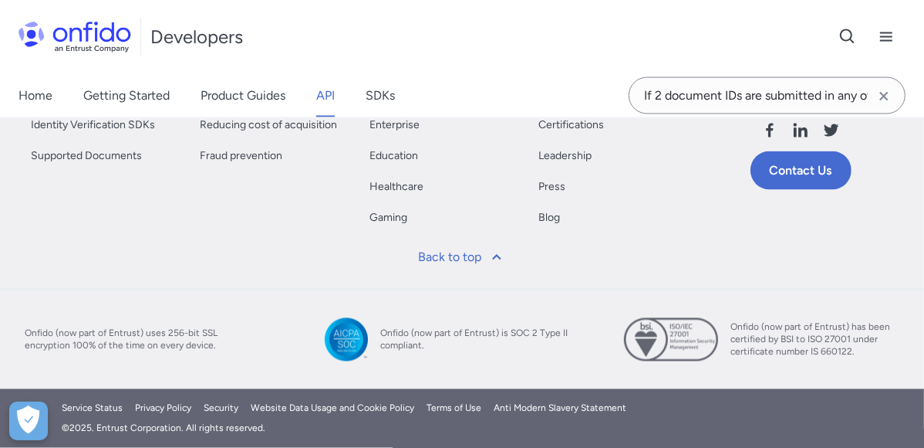
copy td "The API endpoint to retrieve the report."
copy td "The current state of the report in the checking process."
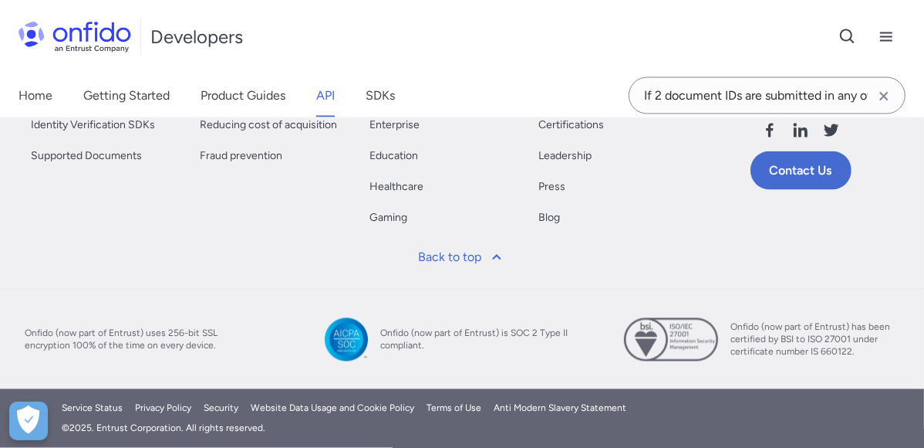
drag, startPoint x: 557, startPoint y: 325, endPoint x: 573, endPoint y: 313, distance: 19.3
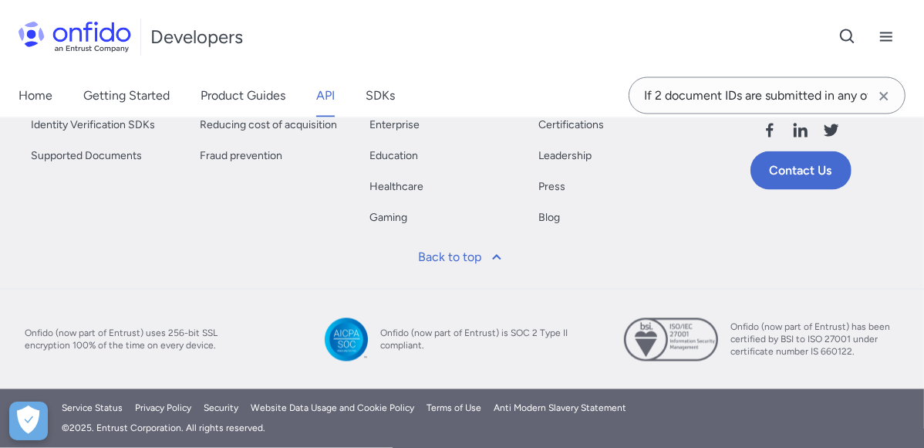
copy td "The result of the report ( null if report is incomplete)."
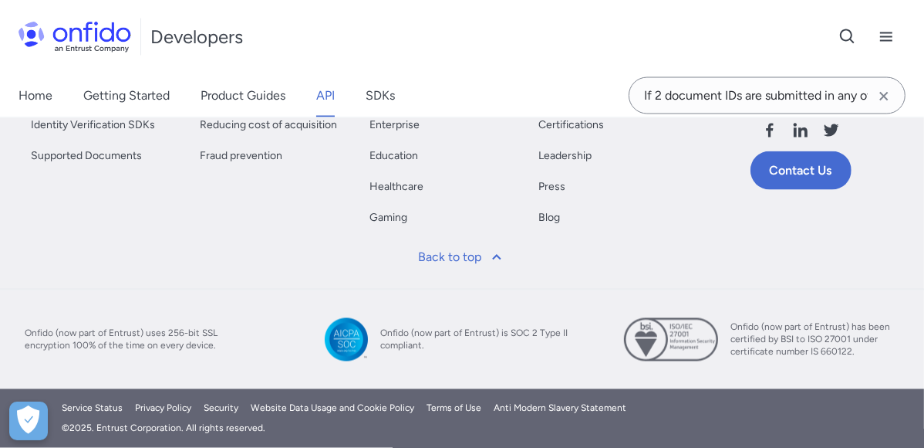
copy td "The sub_result of the report. It gives a more detailed result for Document repo…"
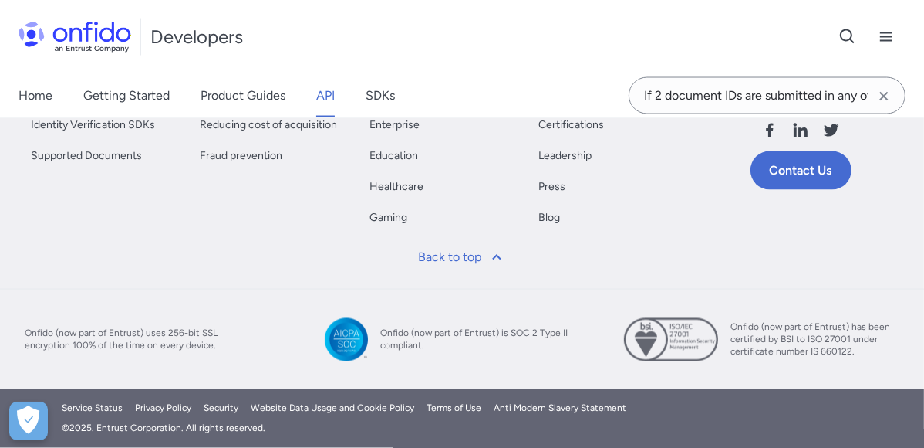
copy td "The sub_result of the report. It gives a more detailed result for Document repo…"
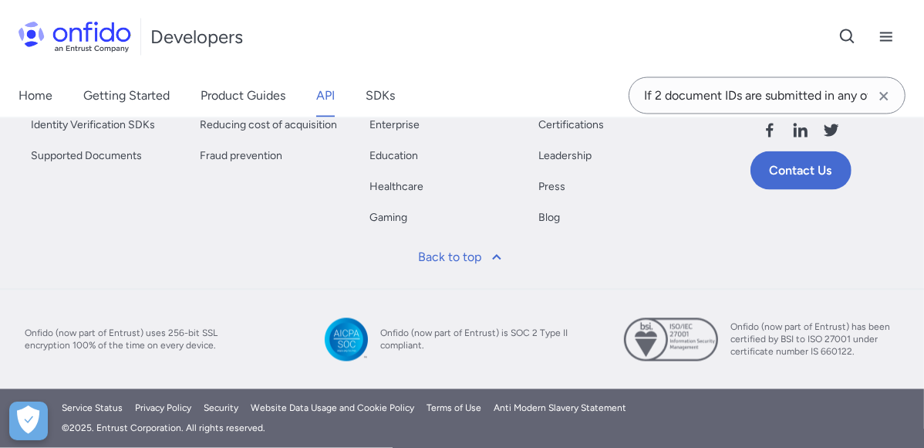
scroll to position [210528, 0]
copy td "The document IDs that were processed. Populated for Document and Facial Similar…"
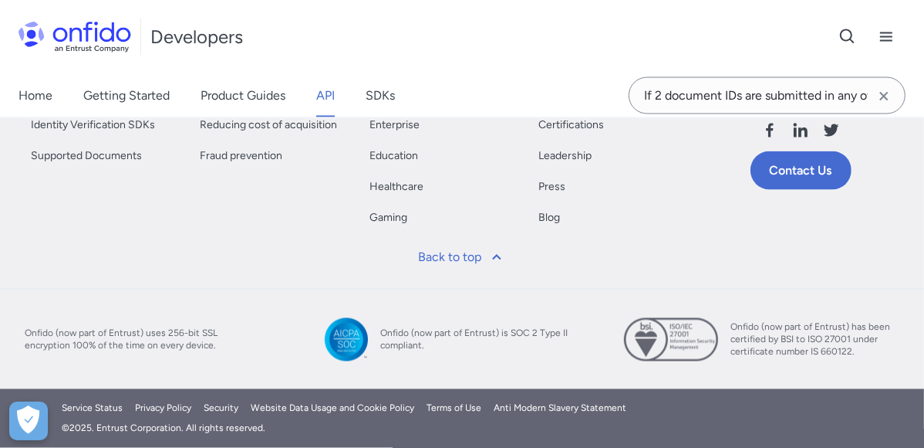
copy div "The ID of the check to which the report belongs."
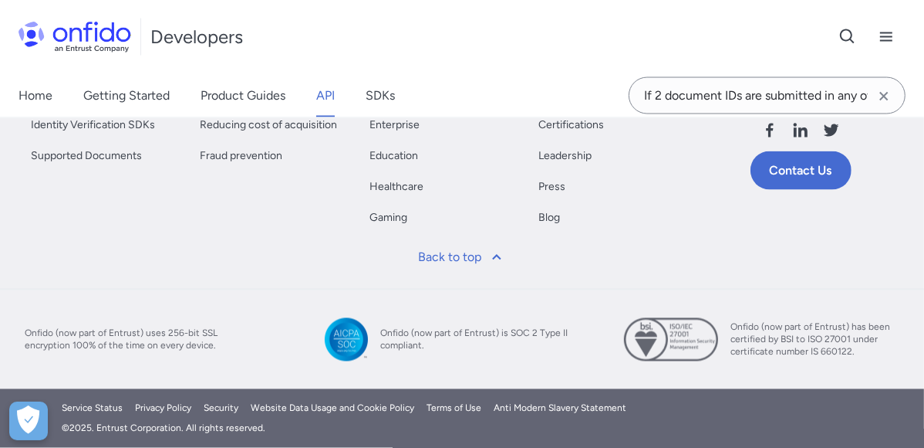
copy td "The properties associated with the report, if any."
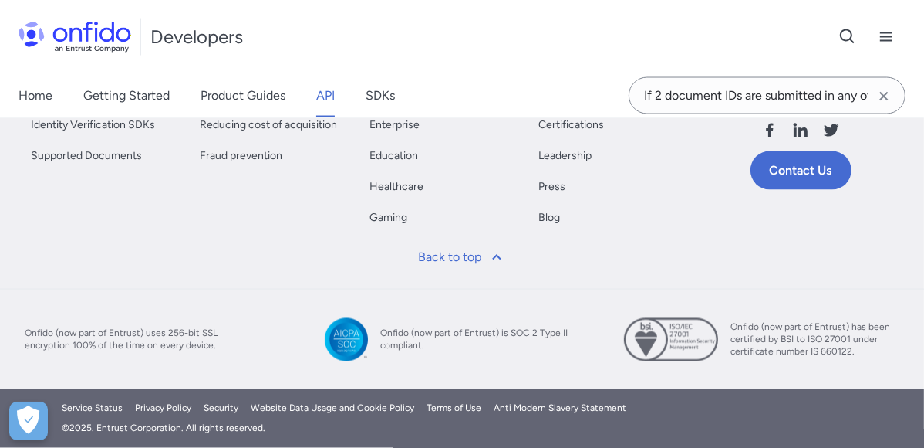
copy td "The details of the report. This is specific to each type of report."
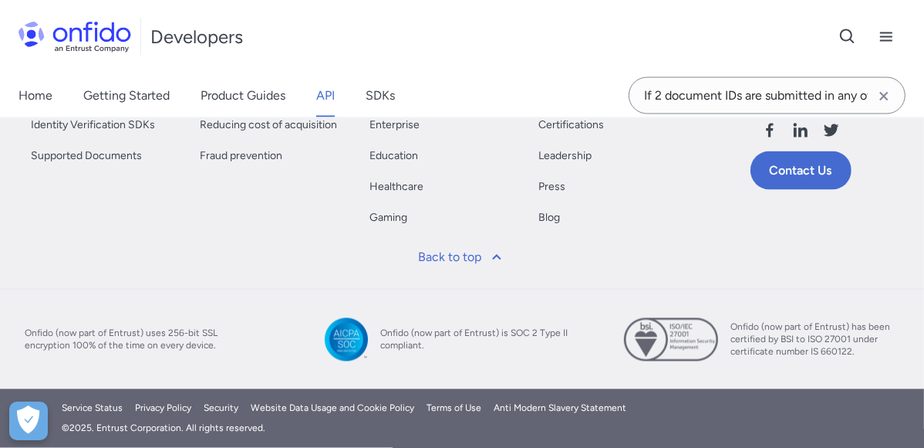
scroll to position [644, 0]
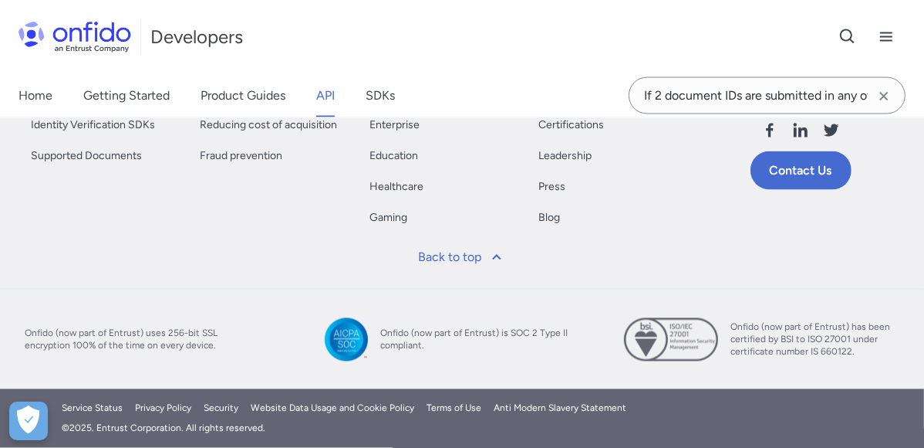
drag, startPoint x: 535, startPoint y: 277, endPoint x: 385, endPoint y: 228, distance: 157.4
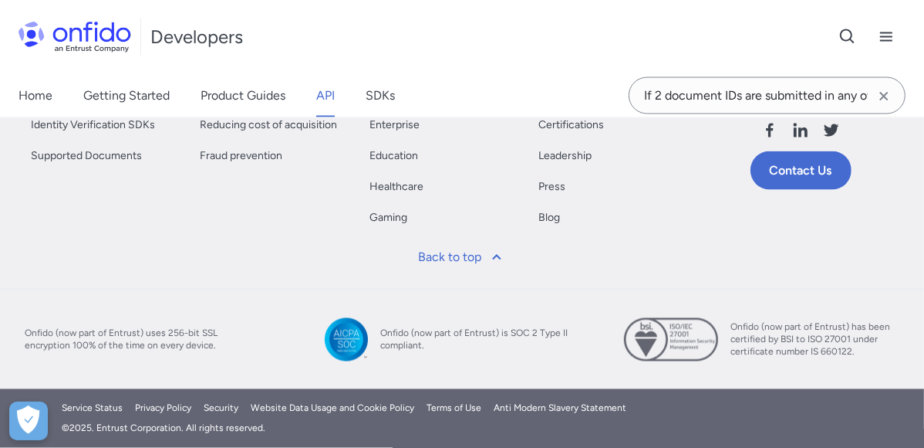
drag, startPoint x: 266, startPoint y: 296, endPoint x: 356, endPoint y: 143, distance: 177.1
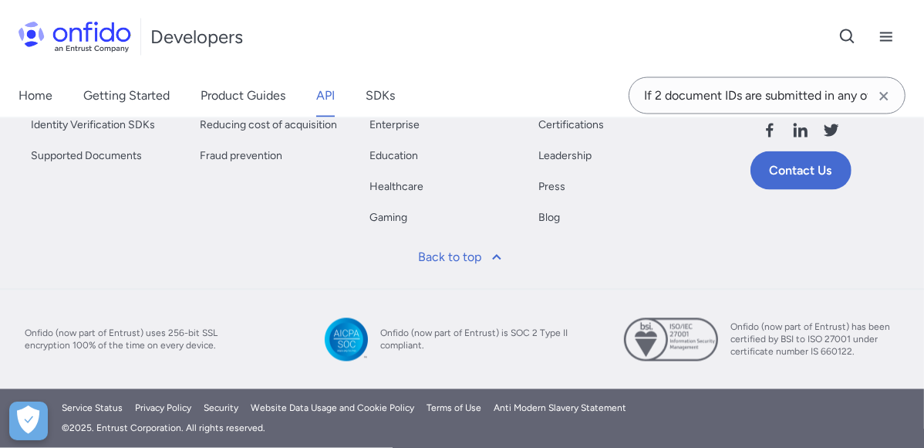
click at [0, 0] on th "Description" at bounding box center [0, 0] width 0 height 0
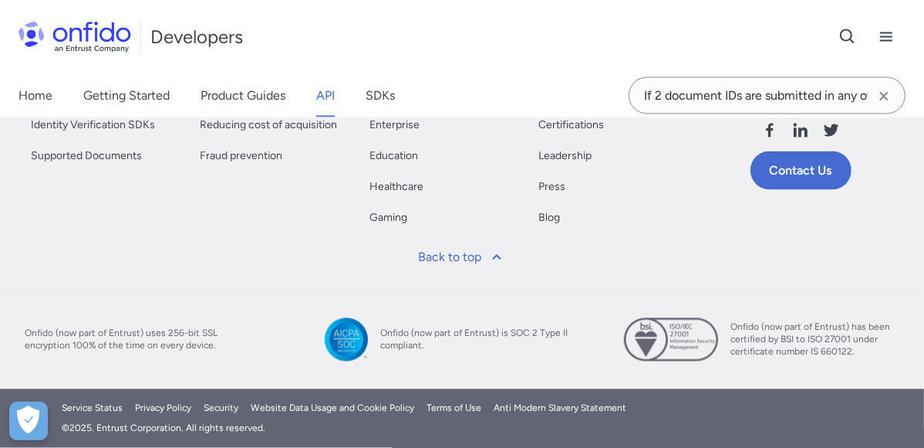
scroll to position [206679, 0]
drag, startPoint x: 612, startPoint y: 350, endPoint x: 333, endPoint y: 322, distance: 280.0
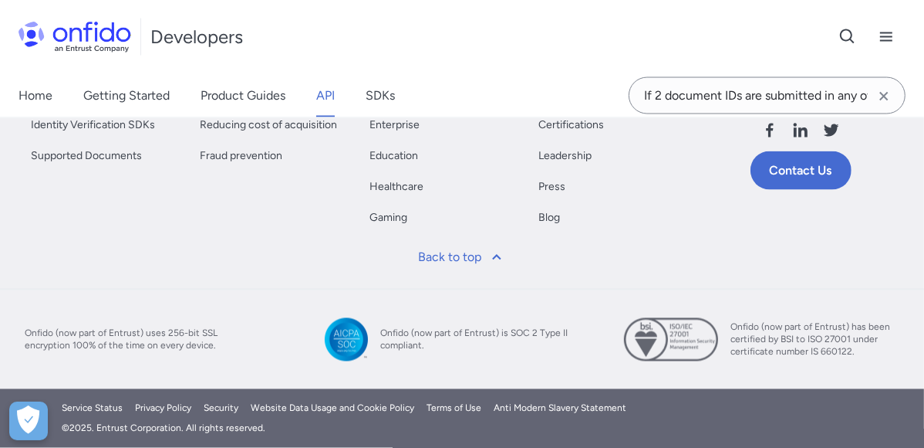
scroll to position [212156, 0]
drag, startPoint x: 319, startPoint y: 272, endPoint x: 622, endPoint y: 262, distance: 302.7
click at [507, 39] on div "Developers Support" at bounding box center [462, 37] width 924 height 74
drag, startPoint x: 621, startPoint y: 268, endPoint x: 261, endPoint y: 365, distance: 373.3
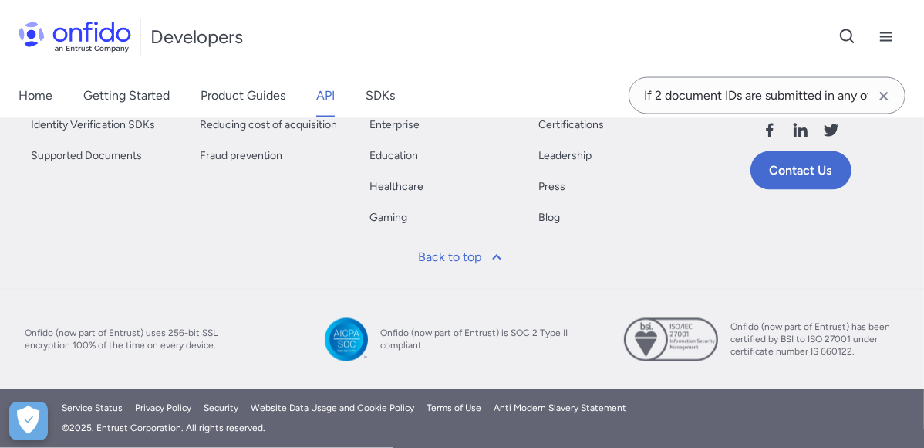
click at [0, 0] on th "Description" at bounding box center [0, 0] width 0 height 0
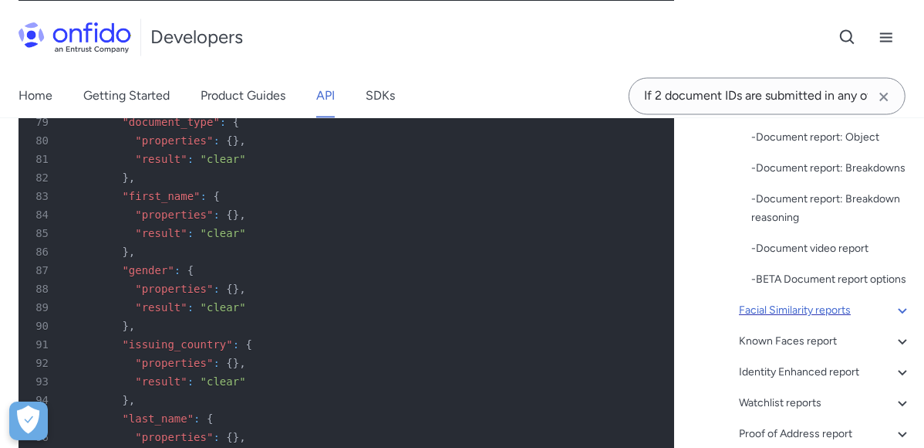
scroll to position [311, 0]
click at [808, 319] on div "Facial Similarity reports" at bounding box center [825, 309] width 173 height 19
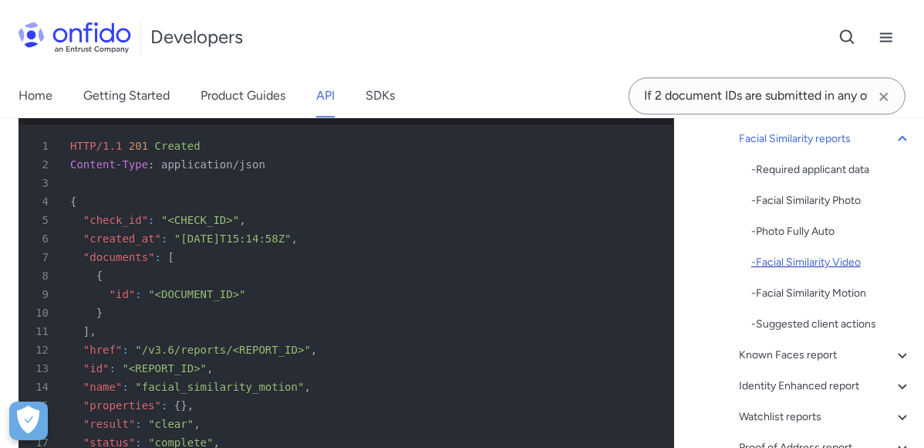
scroll to position [230, 0]
click at [813, 292] on div "- Facial Similarity Motion" at bounding box center [832, 291] width 161 height 19
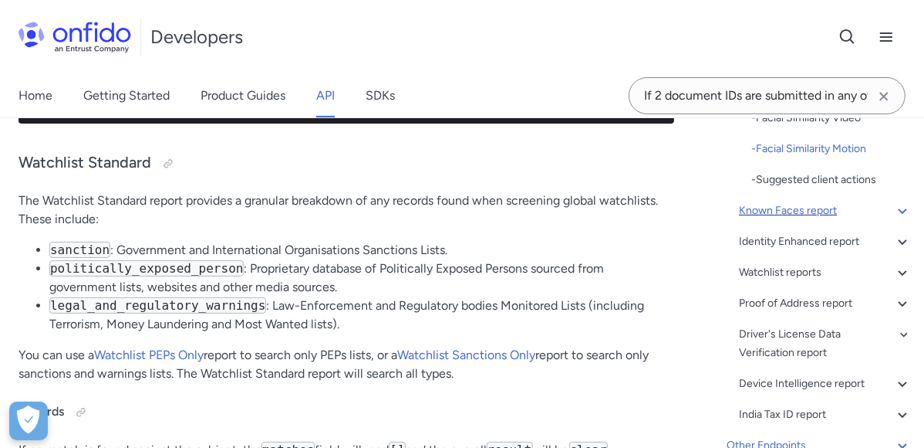
scroll to position [312, 0]
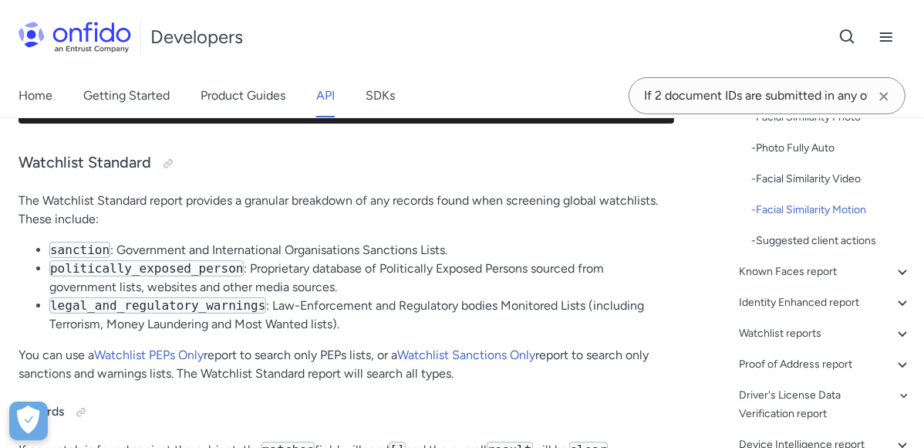
click at [0, 0] on span "Document report object attributes" at bounding box center [0, 0] width 0 height 0
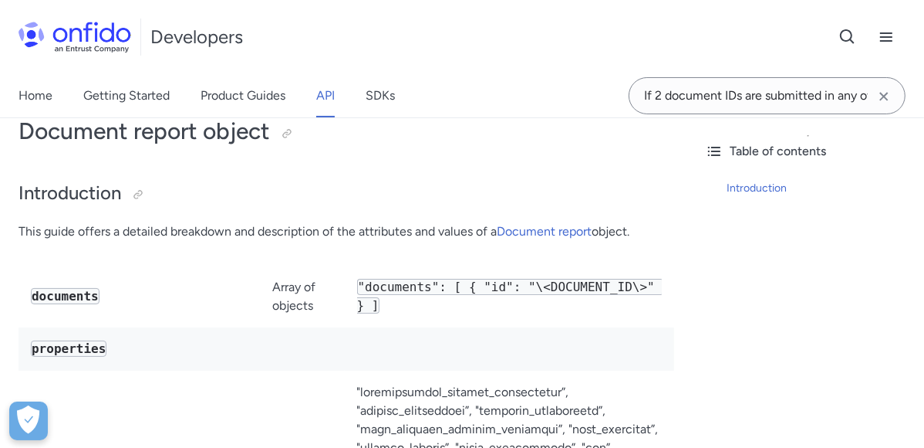
scroll to position [86, 0]
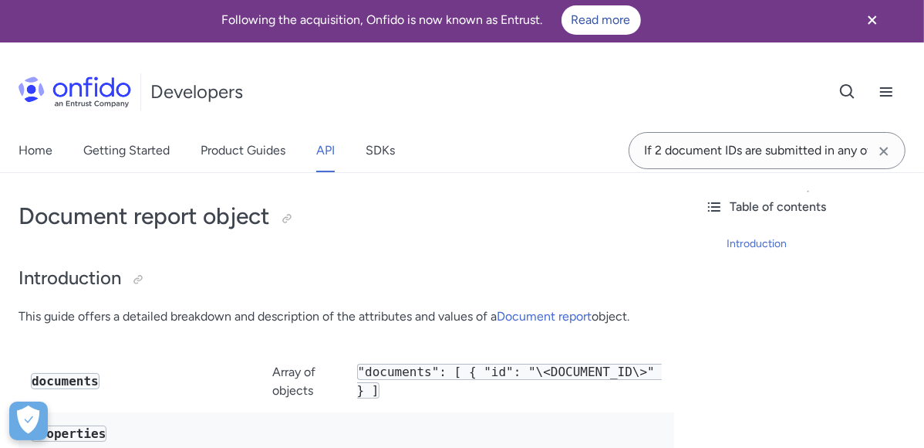
scroll to position [0, 0]
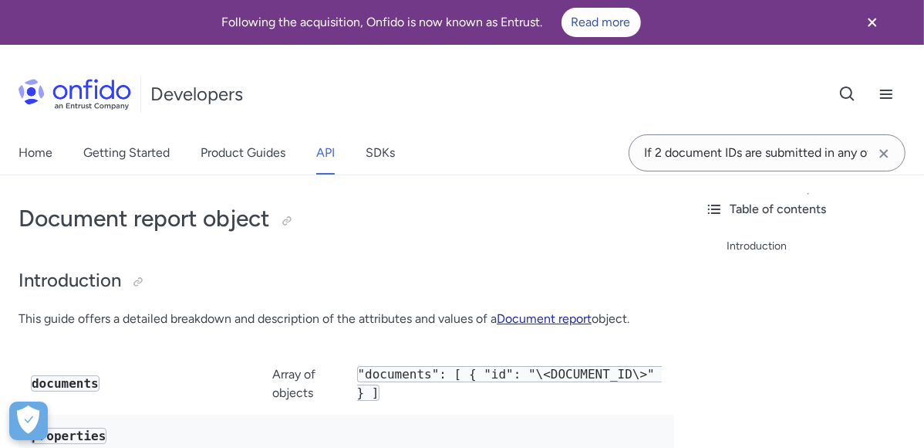
click at [497, 326] on link "Document report" at bounding box center [544, 318] width 95 height 15
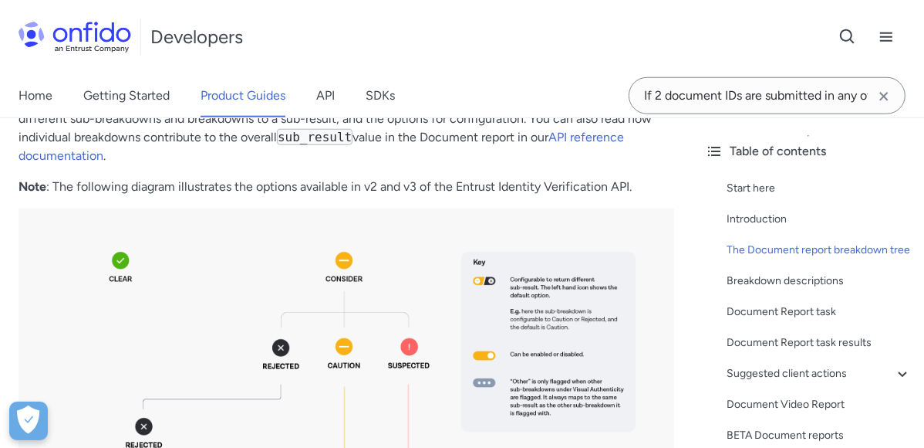
scroll to position [1111, 0]
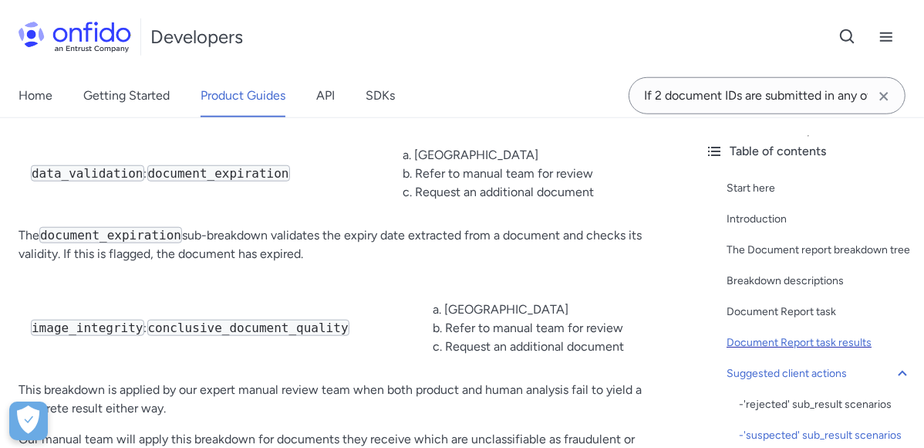
scroll to position [9959, 0]
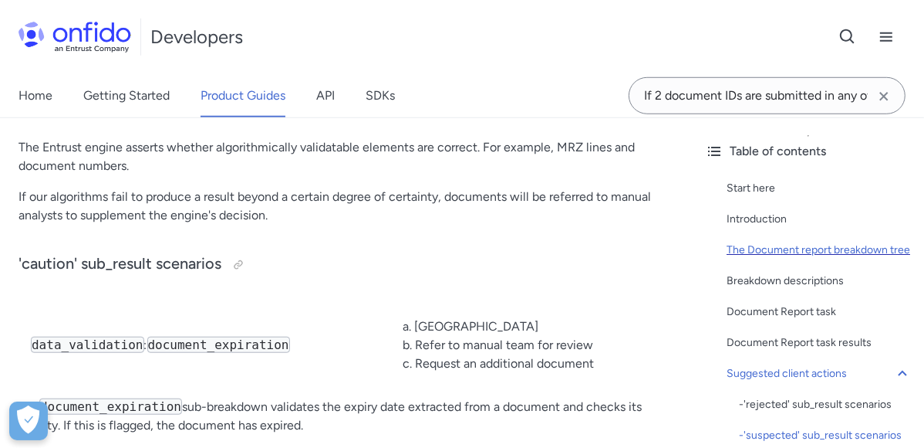
click at [803, 253] on div "The Document report breakdown tree" at bounding box center [819, 250] width 185 height 19
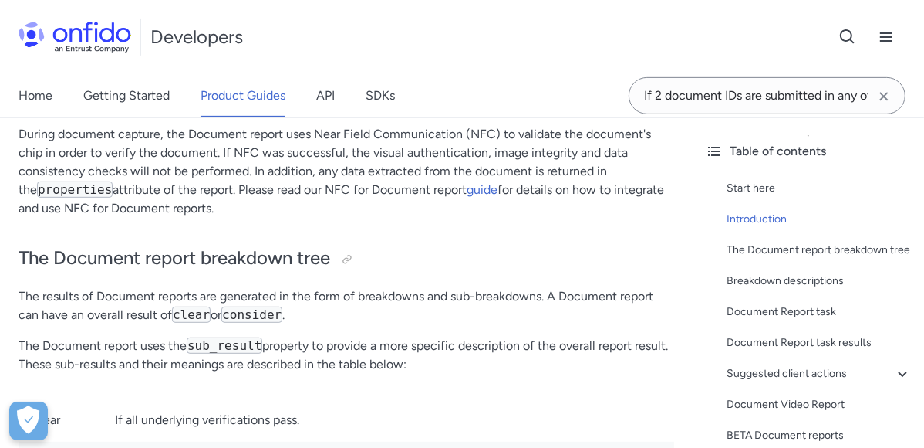
scroll to position [514, 0]
click at [488, 110] on link "API reference documentation" at bounding box center [406, 102] width 164 height 15
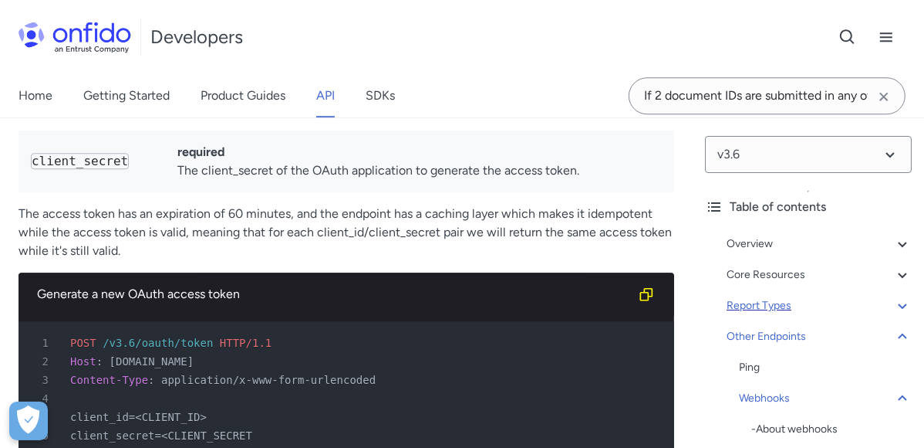
click at [803, 306] on div "Report Types" at bounding box center [819, 305] width 185 height 19
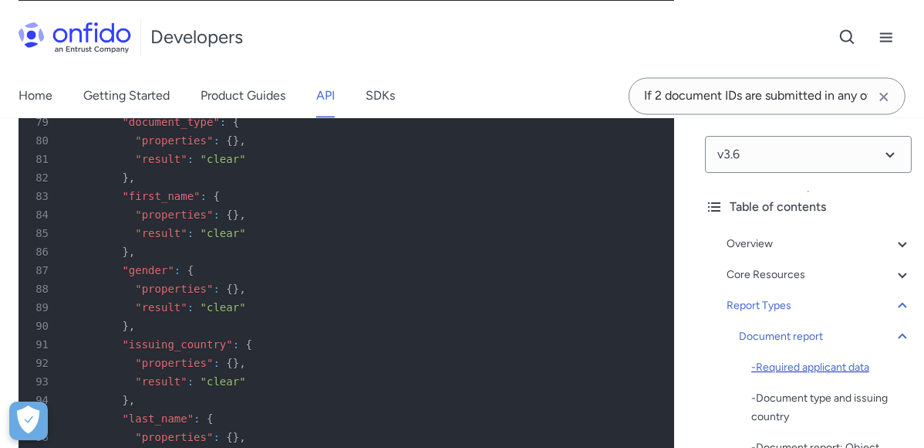
click at [796, 371] on div "- Required applicant data" at bounding box center [832, 367] width 161 height 19
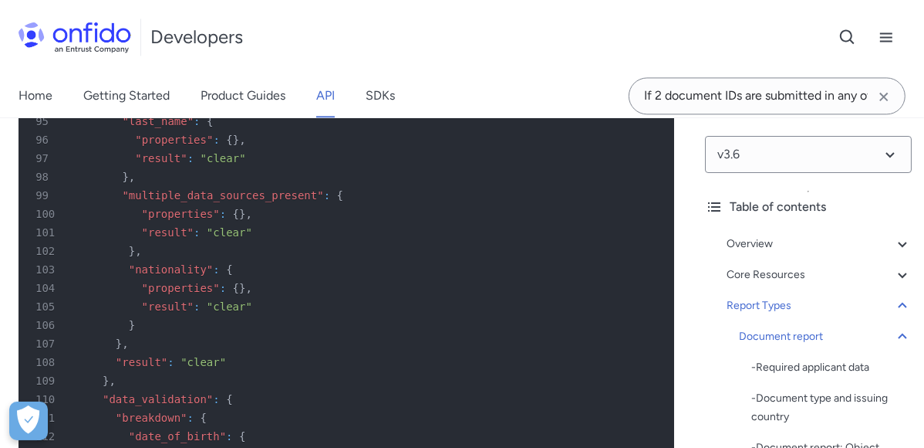
scroll to position [78040, 0]
copy ul "Document (almost all use cases require this "primary" type)"
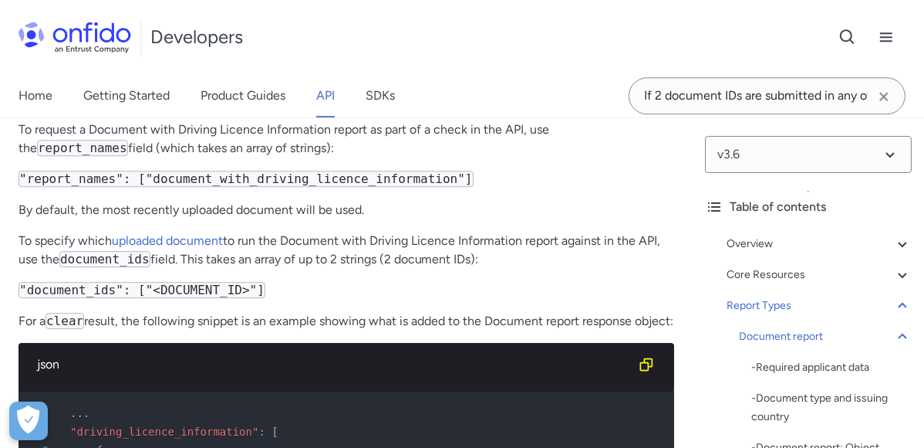
scroll to position [83098, 0]
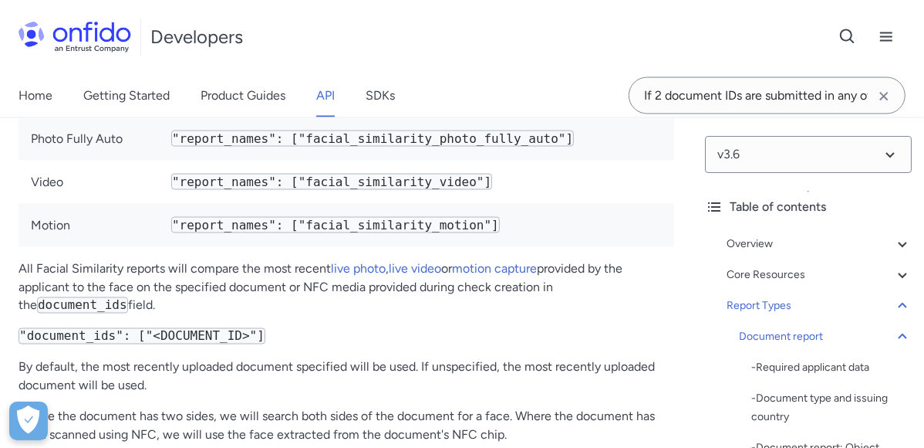
scroll to position [86355, 0]
copy ul "Asserts whether the document is publicly available as compromised."
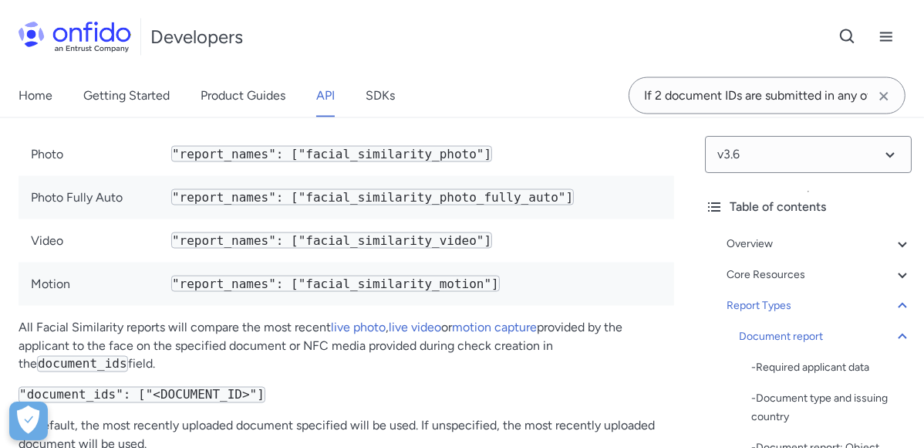
scroll to position [86268, 0]
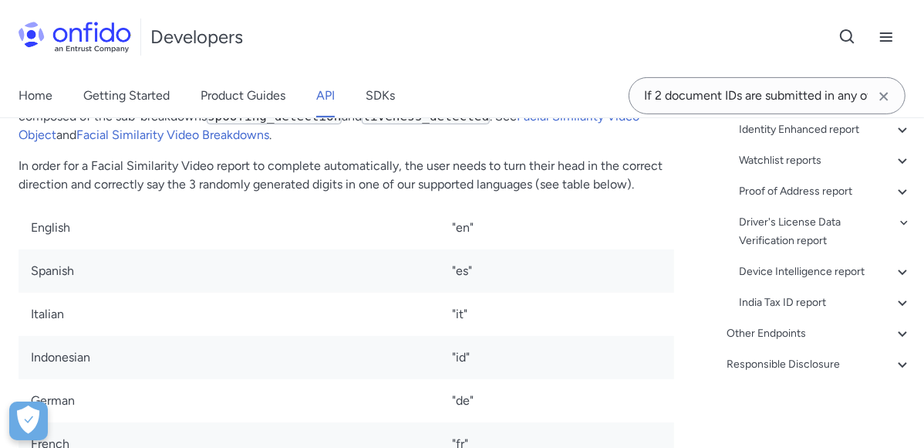
scroll to position [93726, 0]
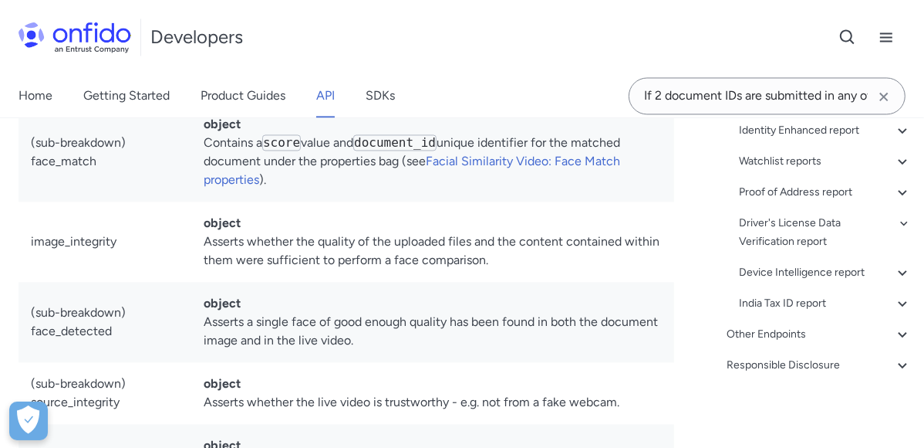
scroll to position [95613, 0]
click at [0, 0] on span "Document report object attributes" at bounding box center [0, 0] width 0 height 0
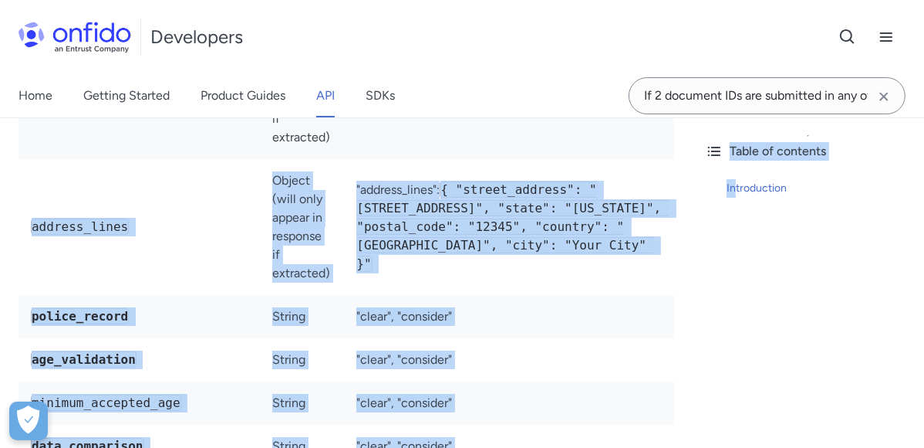
scroll to position [0, 149]
drag, startPoint x: 668, startPoint y: 307, endPoint x: 709, endPoint y: 291, distance: 44.7
click at [668, 159] on td ""[STREET_ADDRESS]"" at bounding box center [509, 91] width 330 height 136
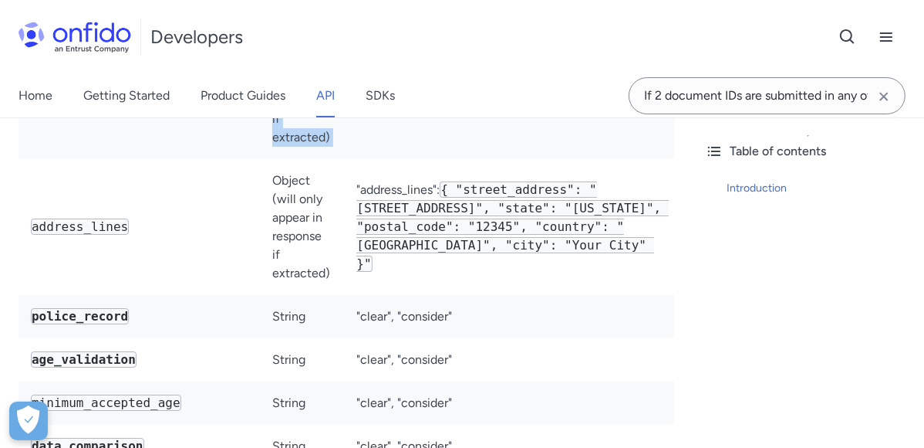
scroll to position [0, 0]
drag, startPoint x: 506, startPoint y: 341, endPoint x: 0, endPoint y: 356, distance: 506.4
click at [260, 159] on td "address" at bounding box center [140, 91] width 242 height 136
click at [0, 0] on span "API reference" at bounding box center [0, 0] width 0 height 0
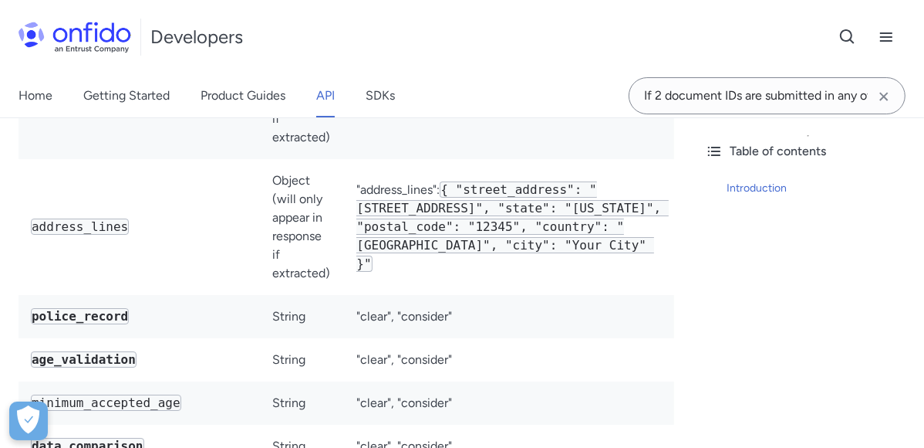
select select "http"
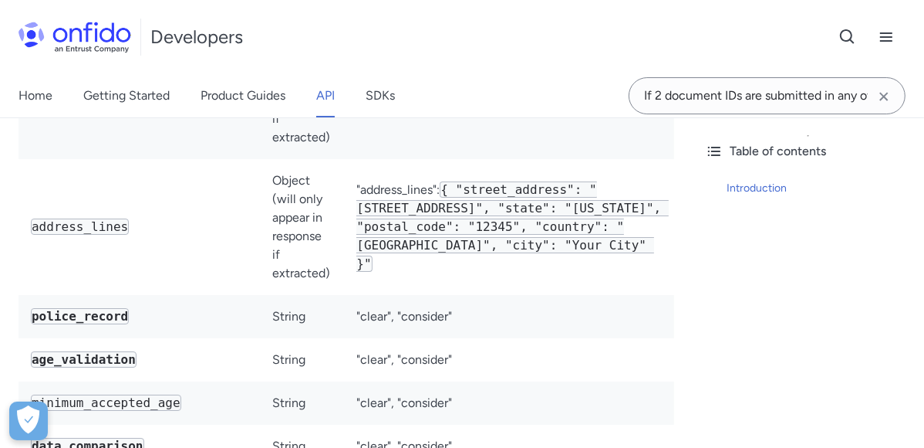
select select "http"
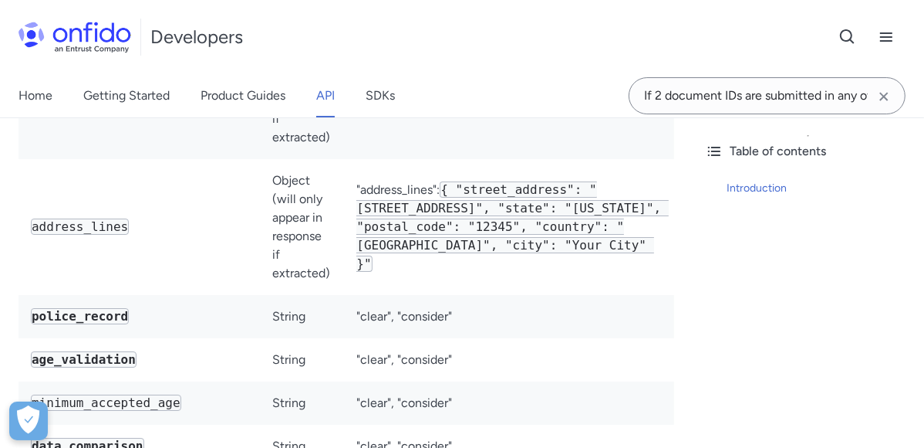
select select "http"
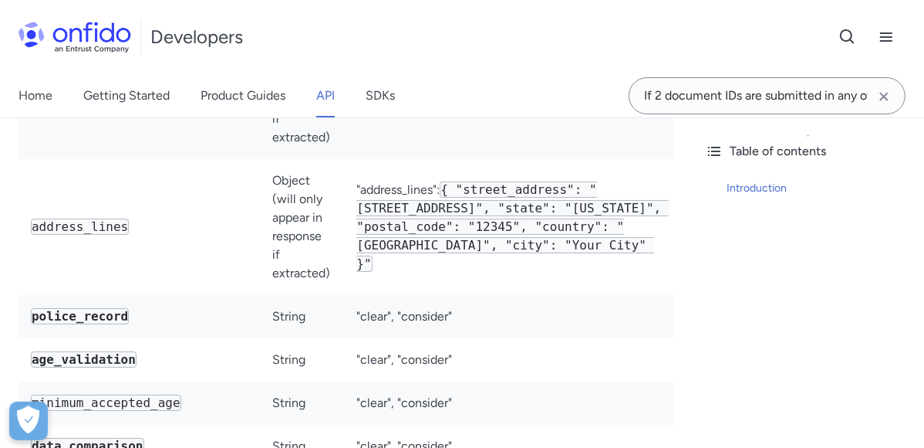
select select "http"
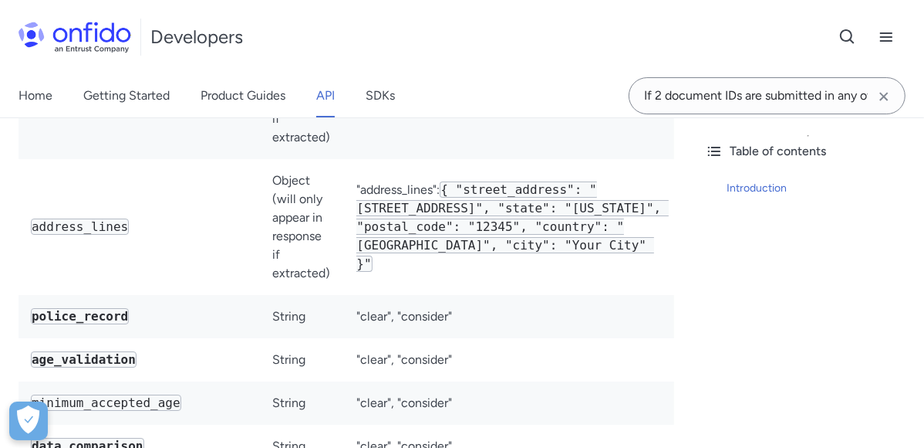
select select "http"
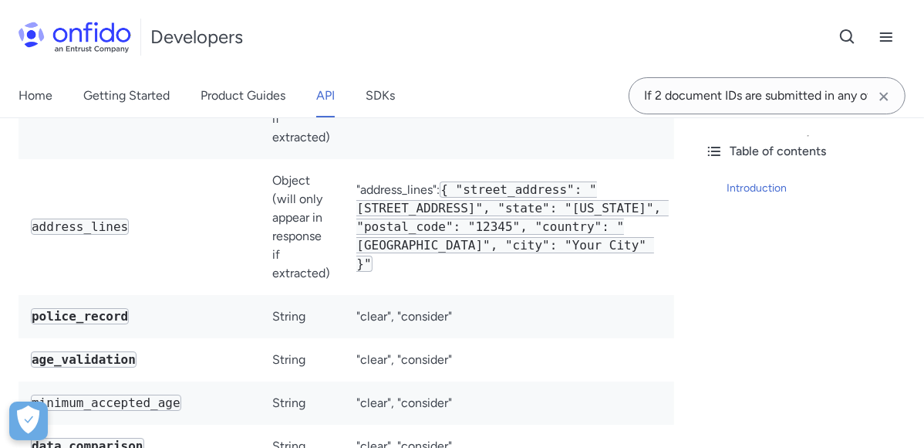
select select "http"
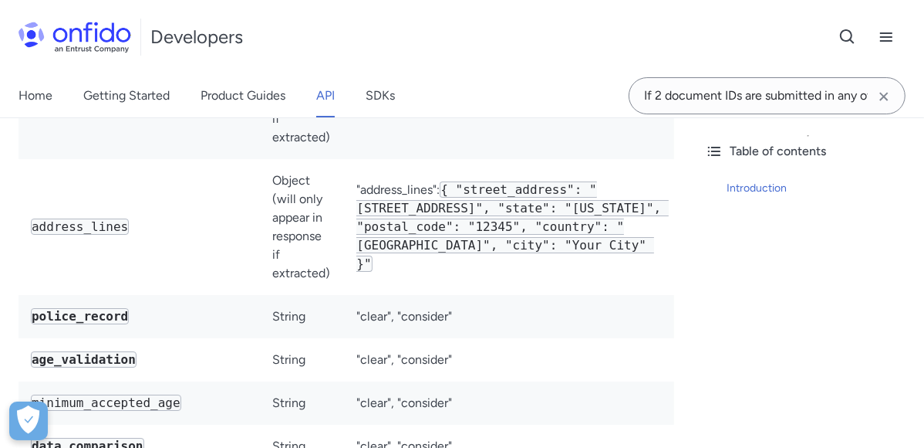
select select "http"
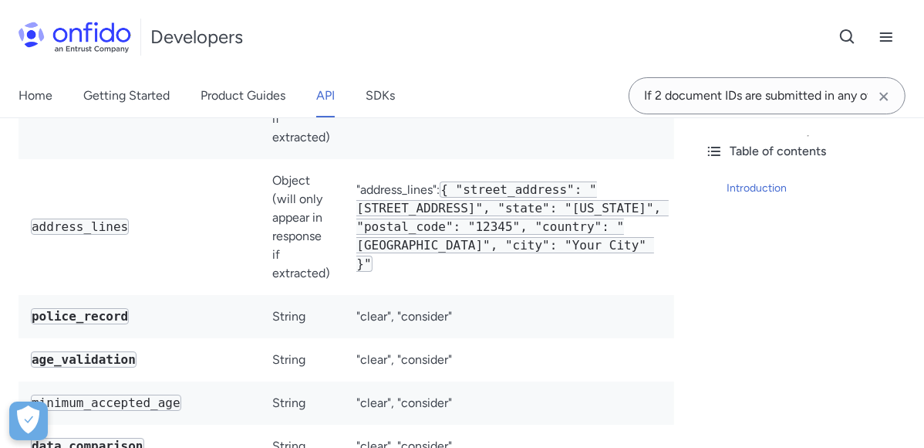
select select "http"
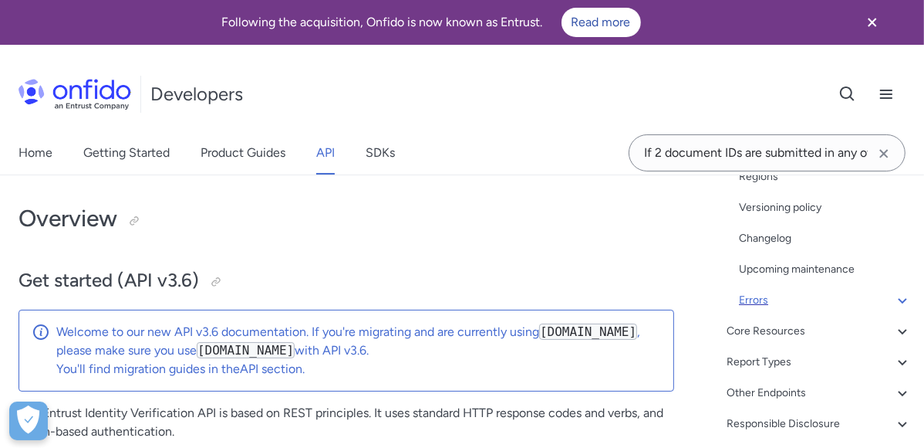
scroll to position [404, 0]
click at [774, 357] on div "Report Types" at bounding box center [819, 361] width 185 height 19
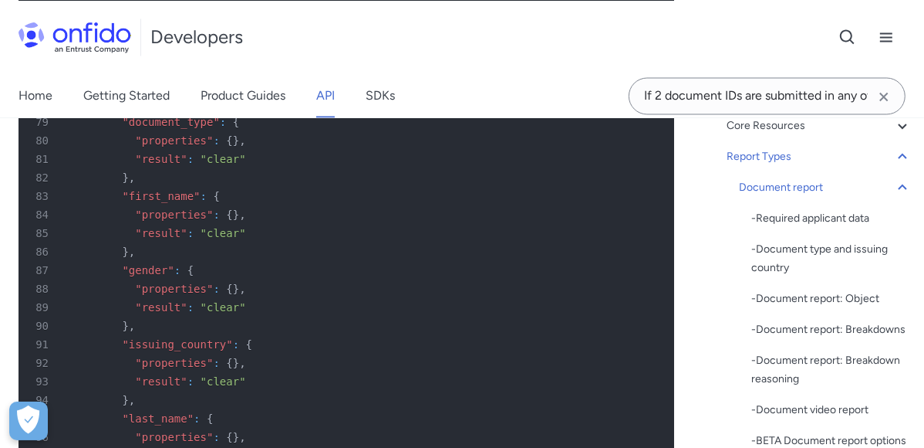
scroll to position [148, 0]
click at [808, 300] on div "- Document report: Object" at bounding box center [832, 299] width 161 height 19
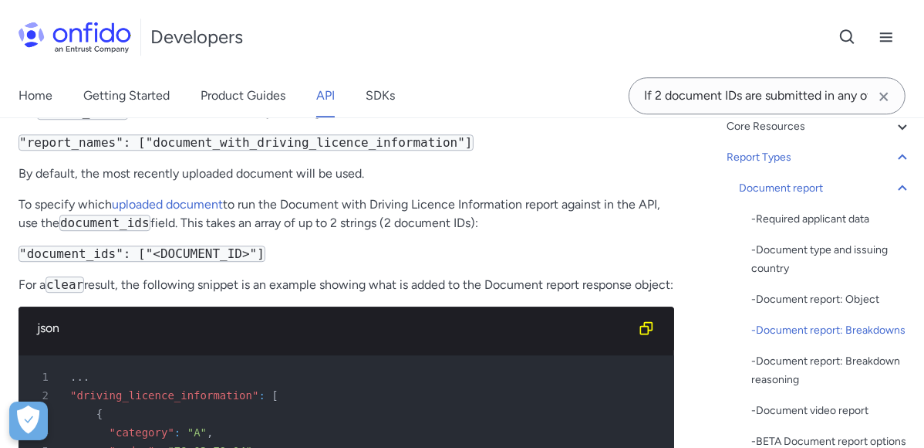
scroll to position [83260, 0]
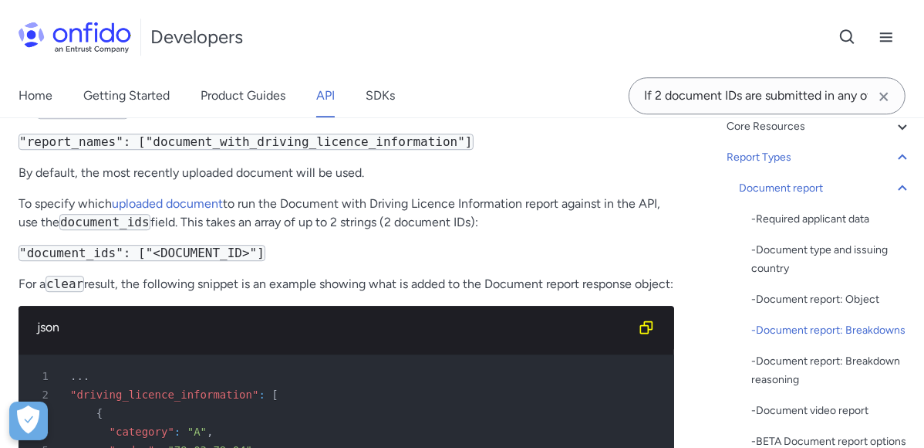
drag, startPoint x: 513, startPoint y: 263, endPoint x: 507, endPoint y: 249, distance: 15.2
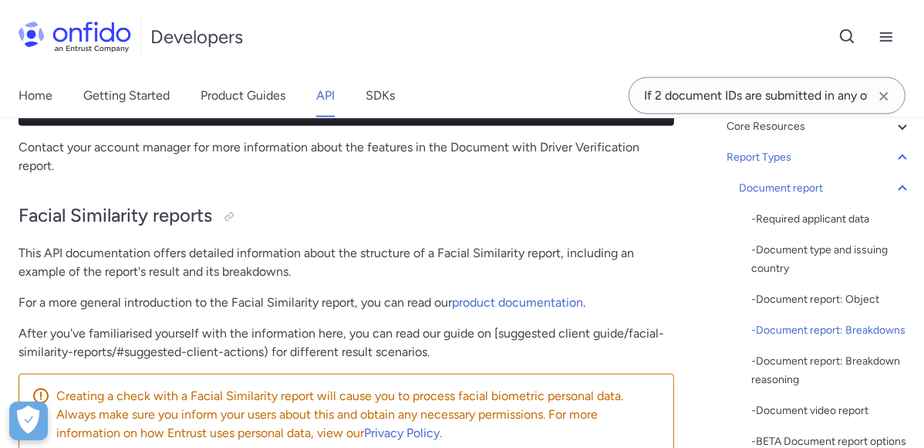
scroll to position [85919, 0]
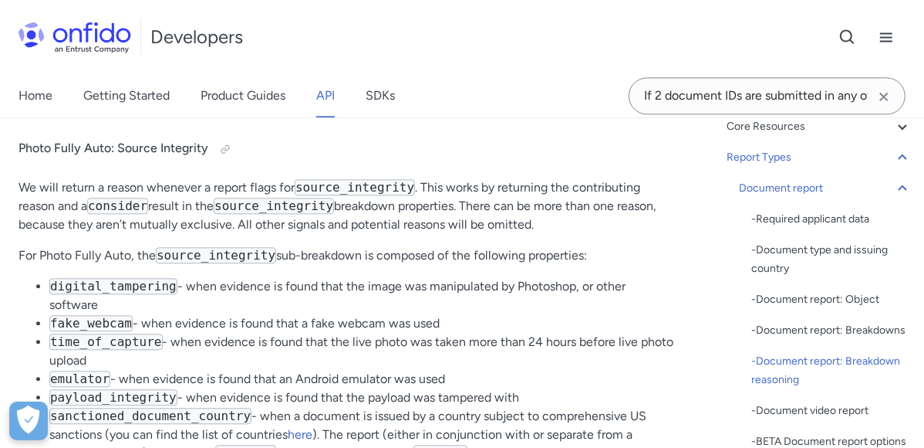
scroll to position [91535, 0]
